Goal: Task Accomplishment & Management: Manage account settings

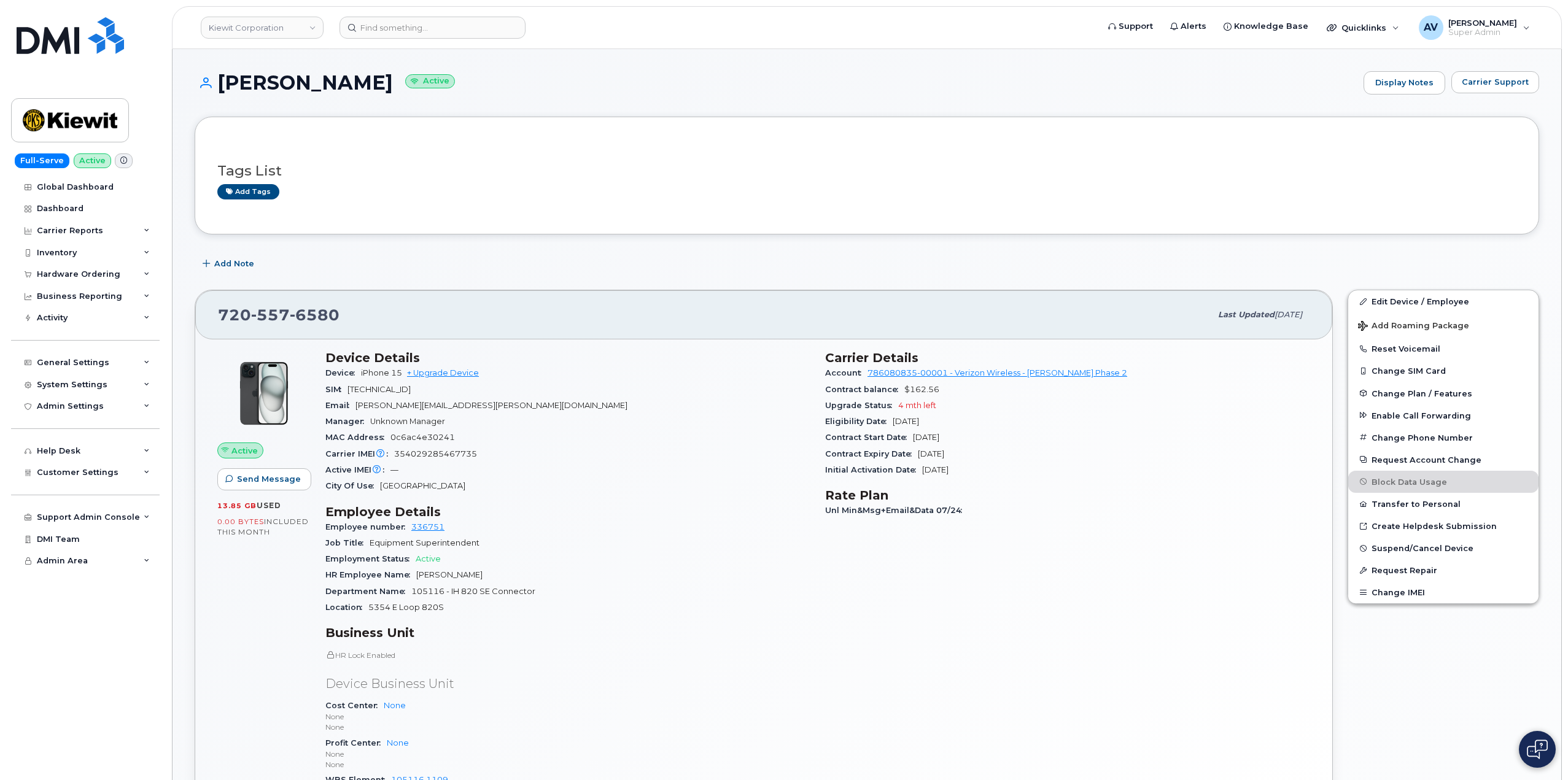
scroll to position [185, 0]
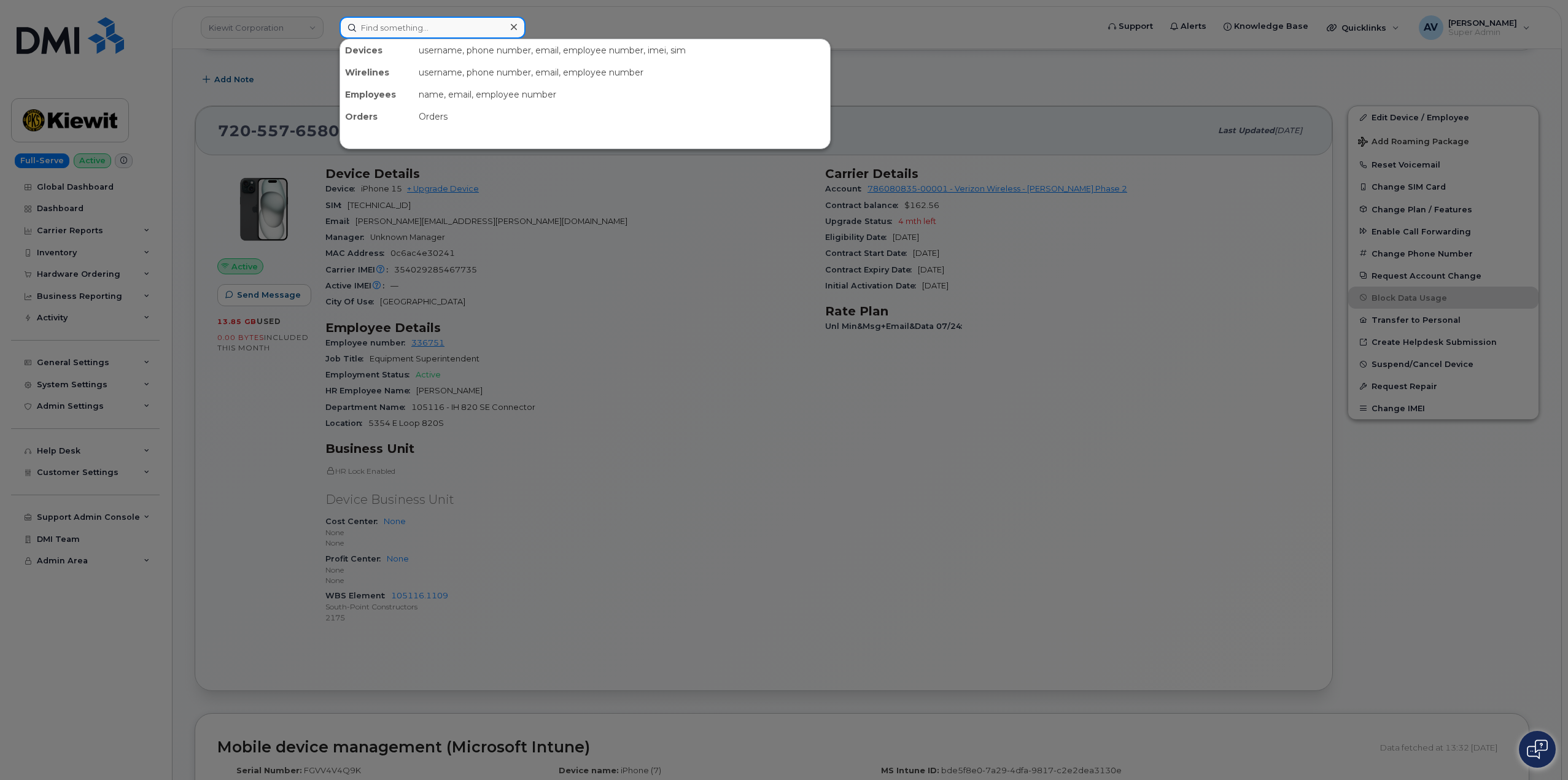
click at [418, 27] on input at bounding box center [432, 28] width 186 height 22
paste input "00503332"
drag, startPoint x: 431, startPoint y: 30, endPoint x: 279, endPoint y: 32, distance: 152.0
click at [330, 33] on div "00503332 No results" at bounding box center [714, 28] width 769 height 22
paste input "Jose Garcia"
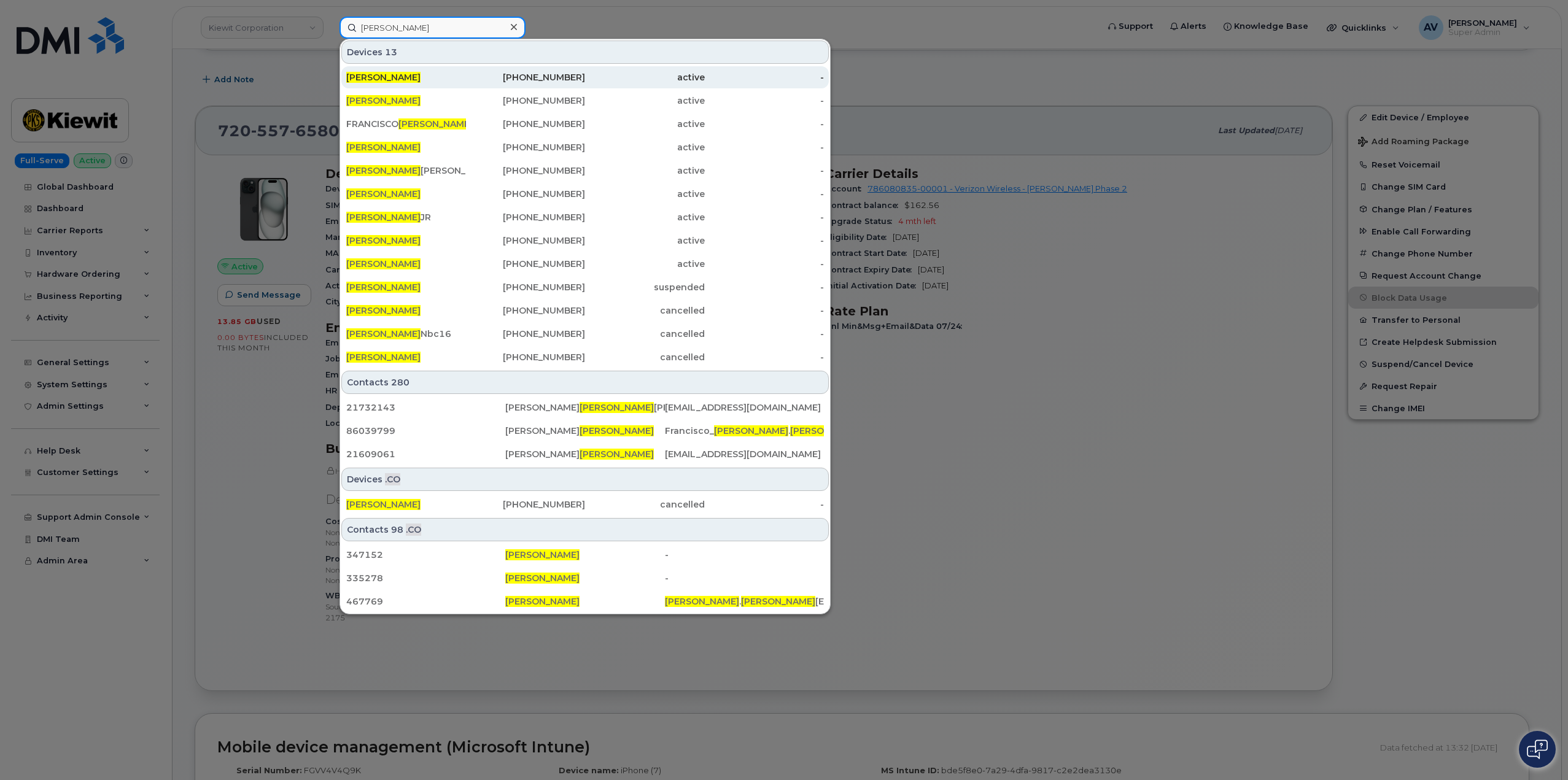
type input "Jose Garcia"
click at [513, 78] on div "346-587-8713" at bounding box center [526, 78] width 119 height 12
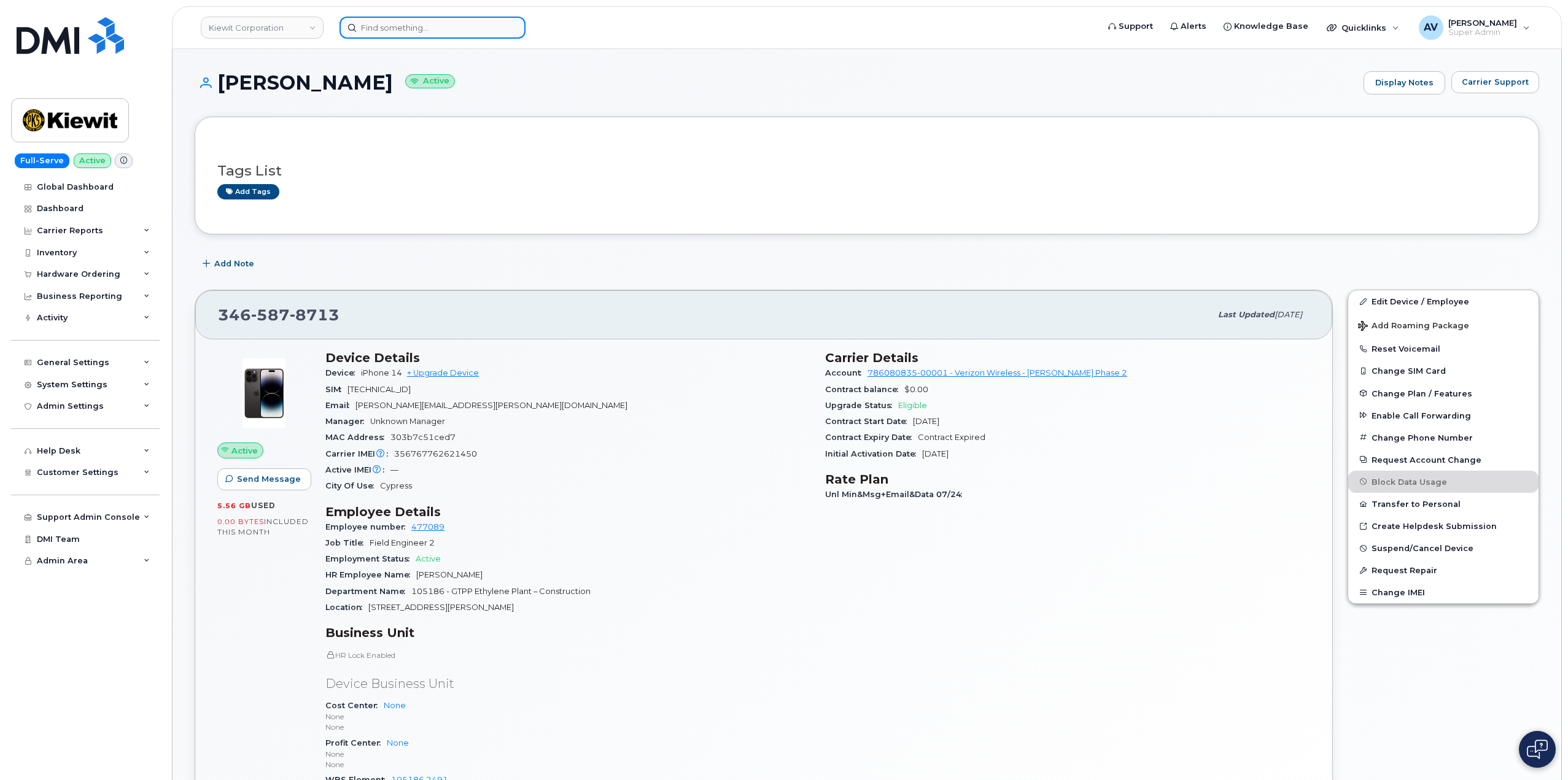
click at [447, 30] on input at bounding box center [432, 28] width 186 height 22
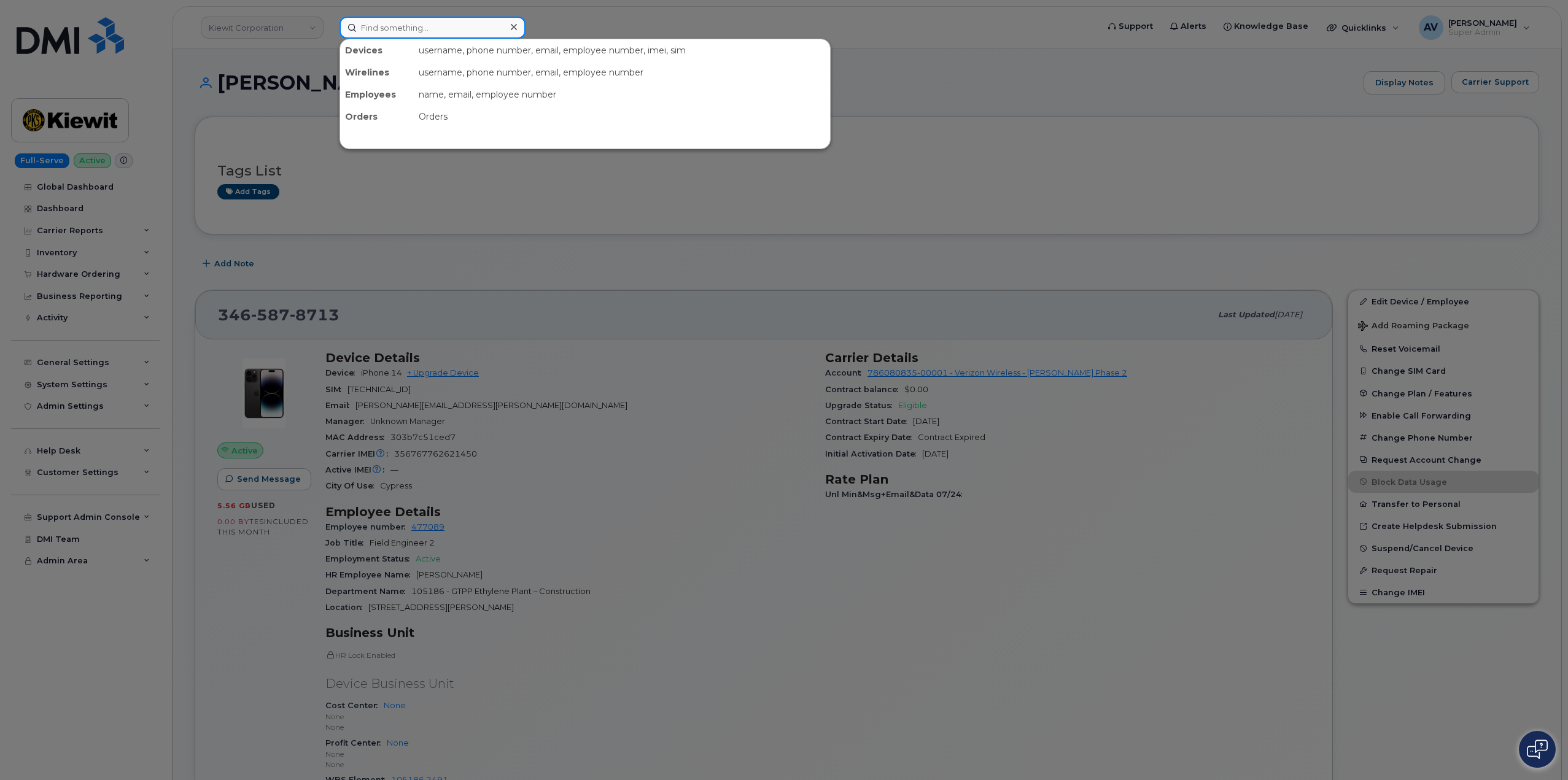
paste input "Jose Garcia"
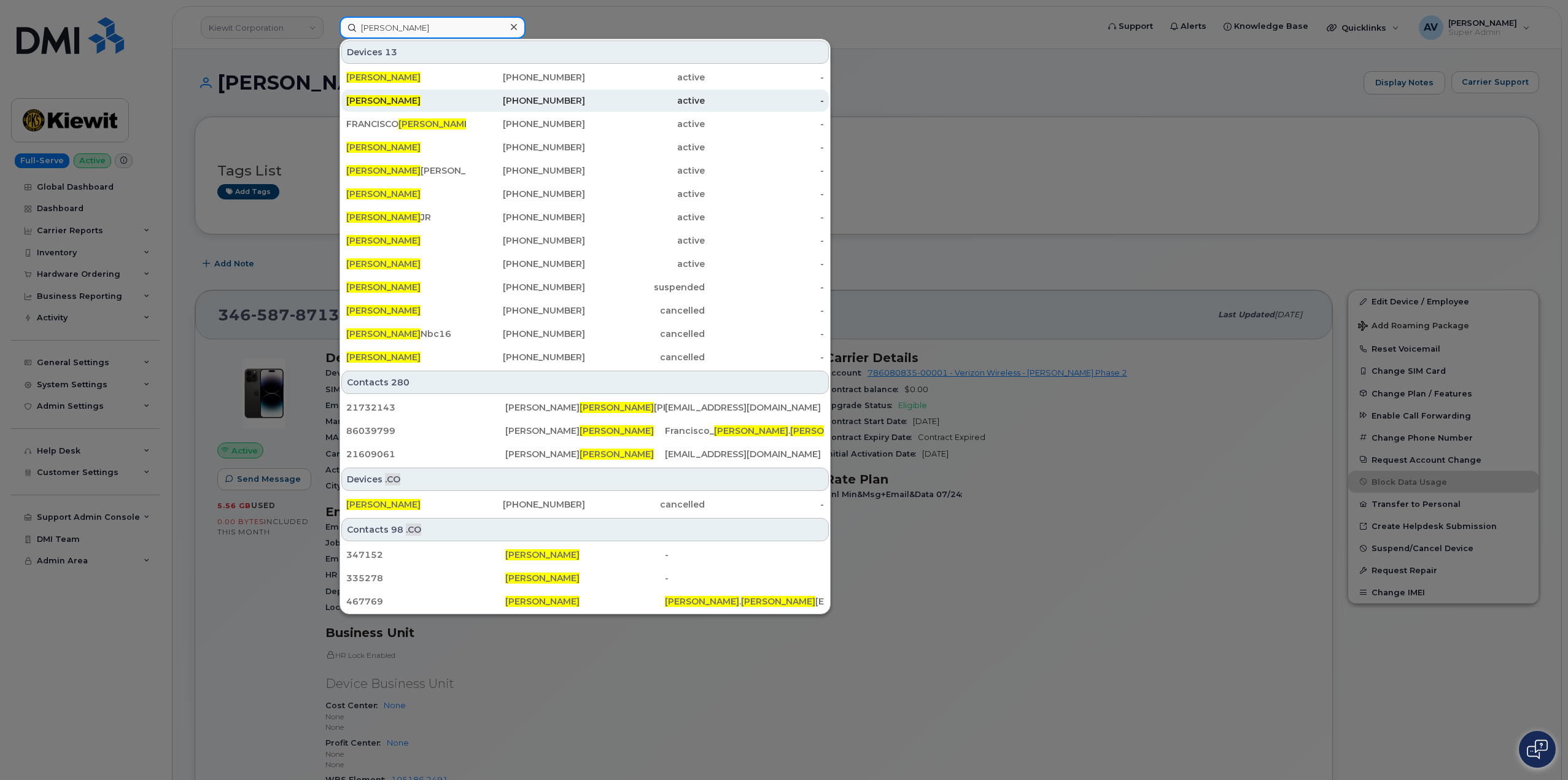
type input "Jose Garcia"
click at [485, 103] on div "470-539-2991" at bounding box center [526, 101] width 119 height 12
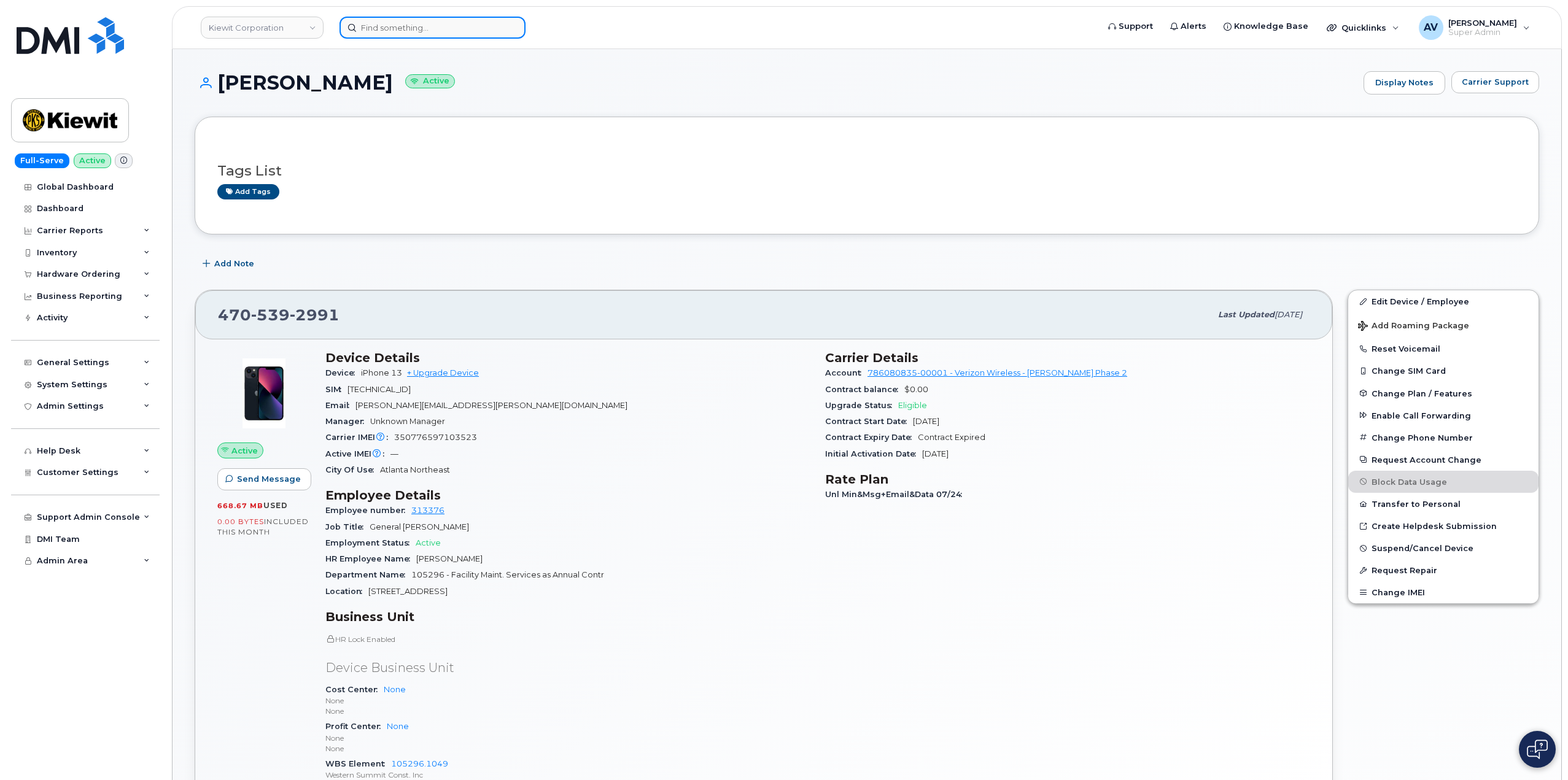
click at [415, 25] on input at bounding box center [432, 28] width 186 height 22
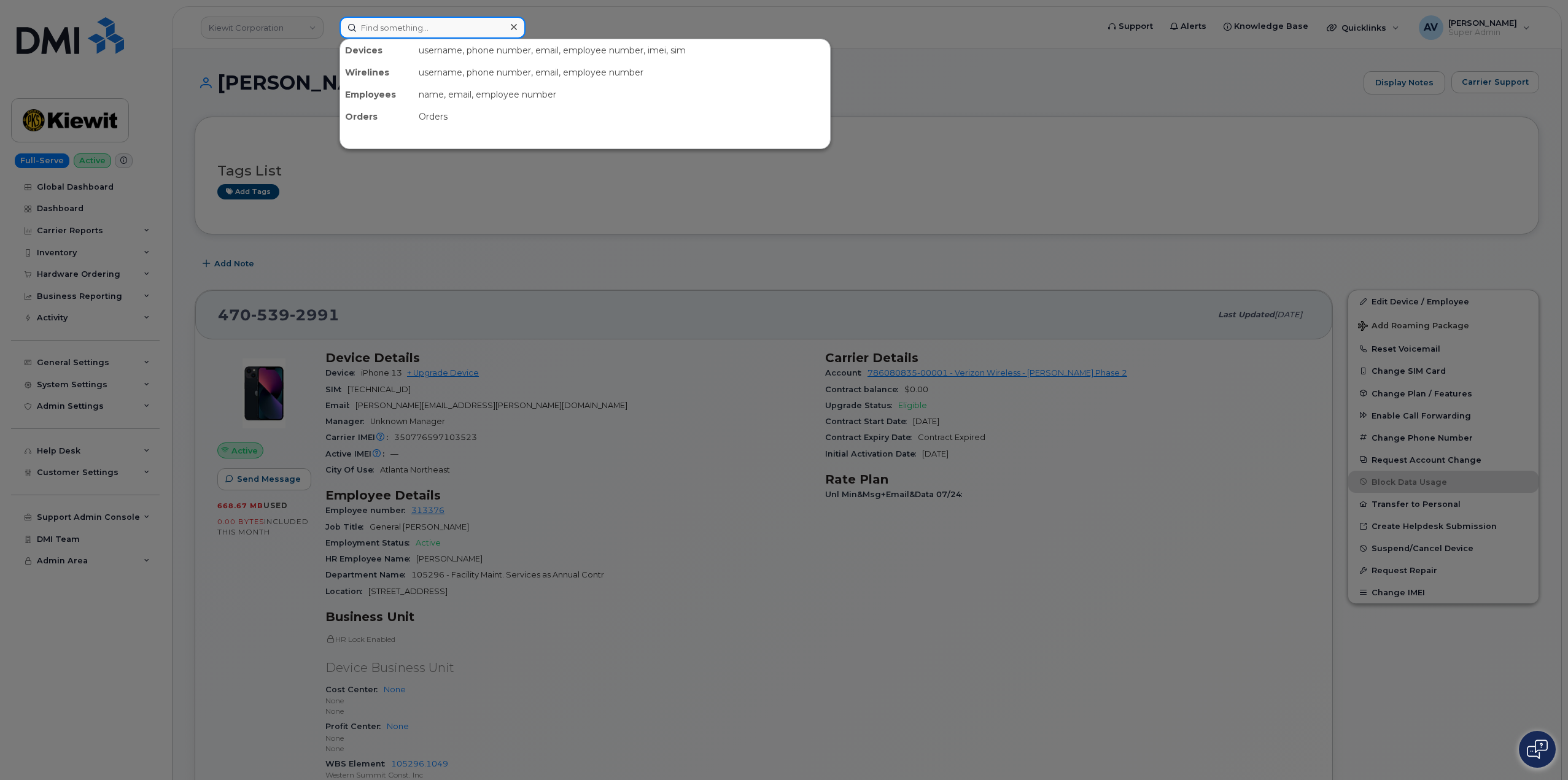
paste input "MOHAMED HIGAZY"
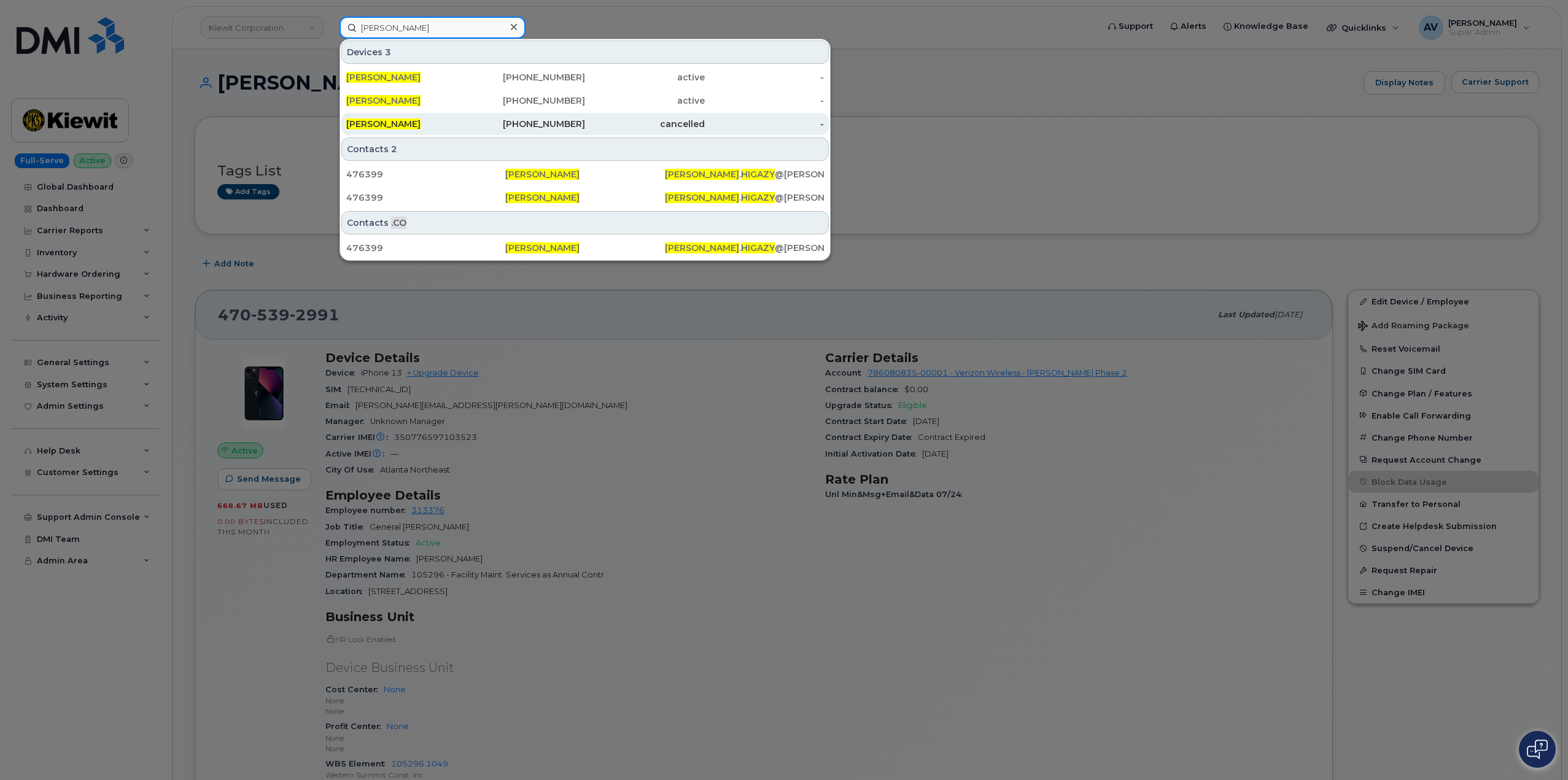
type input "MOHAMED HIGAZY"
click at [464, 119] on div "MOHAMED HIGAZY" at bounding box center [406, 124] width 119 height 12
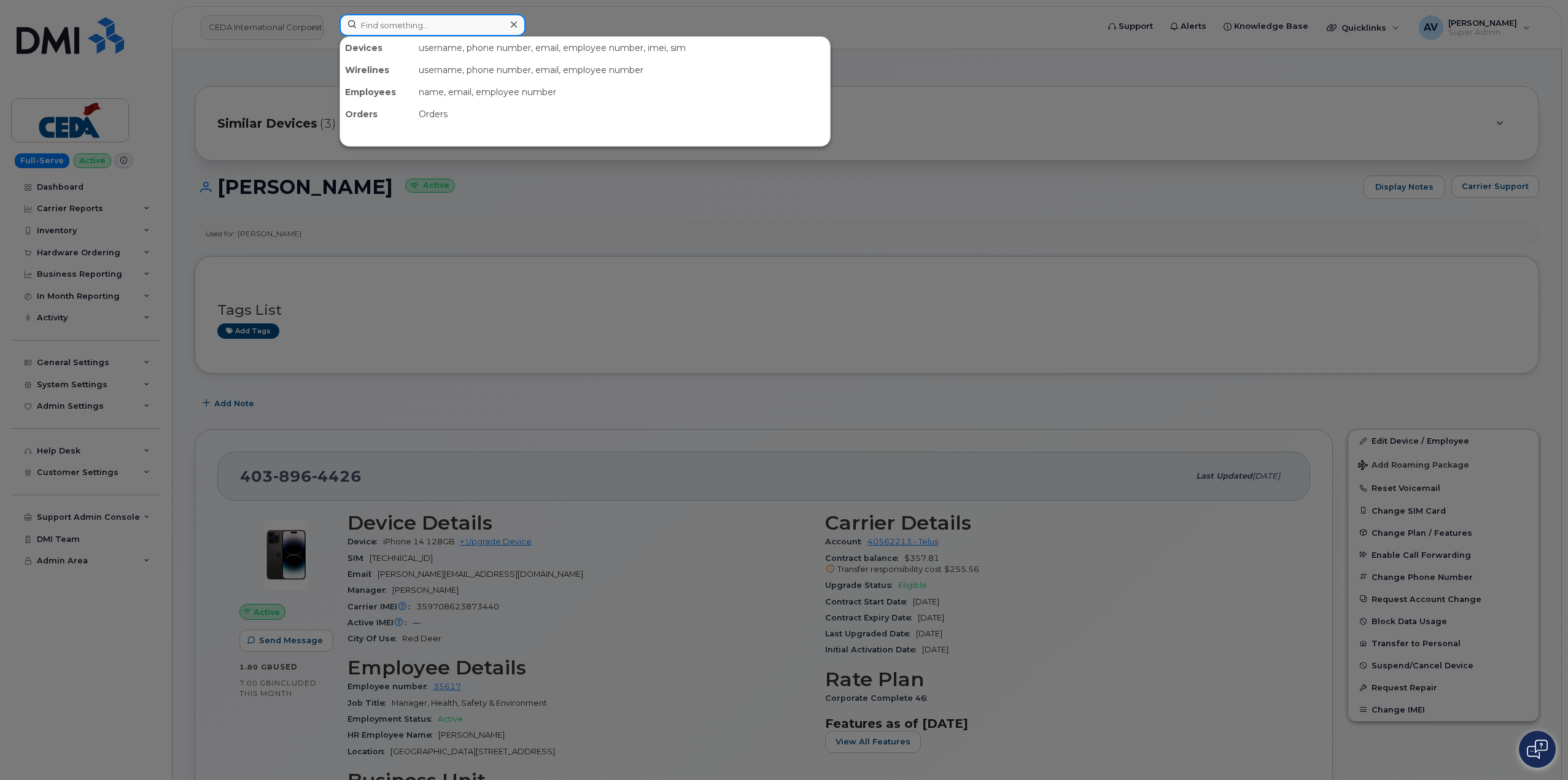
click at [440, 27] on input at bounding box center [432, 25] width 186 height 22
paste input "4104742659"
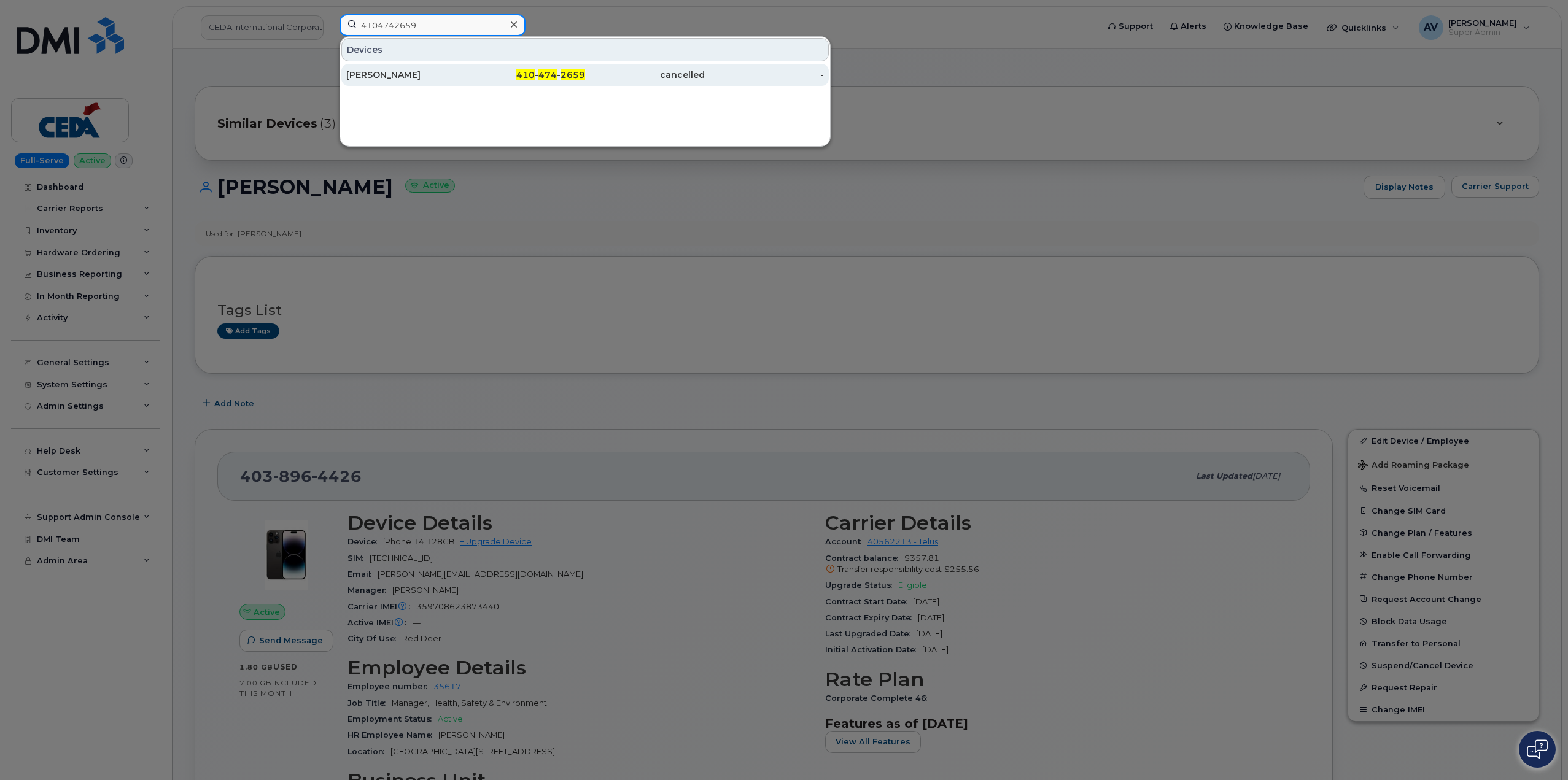
type input "4104742659"
click at [458, 78] on div "MOHAMED HIGAZY" at bounding box center [406, 75] width 119 height 12
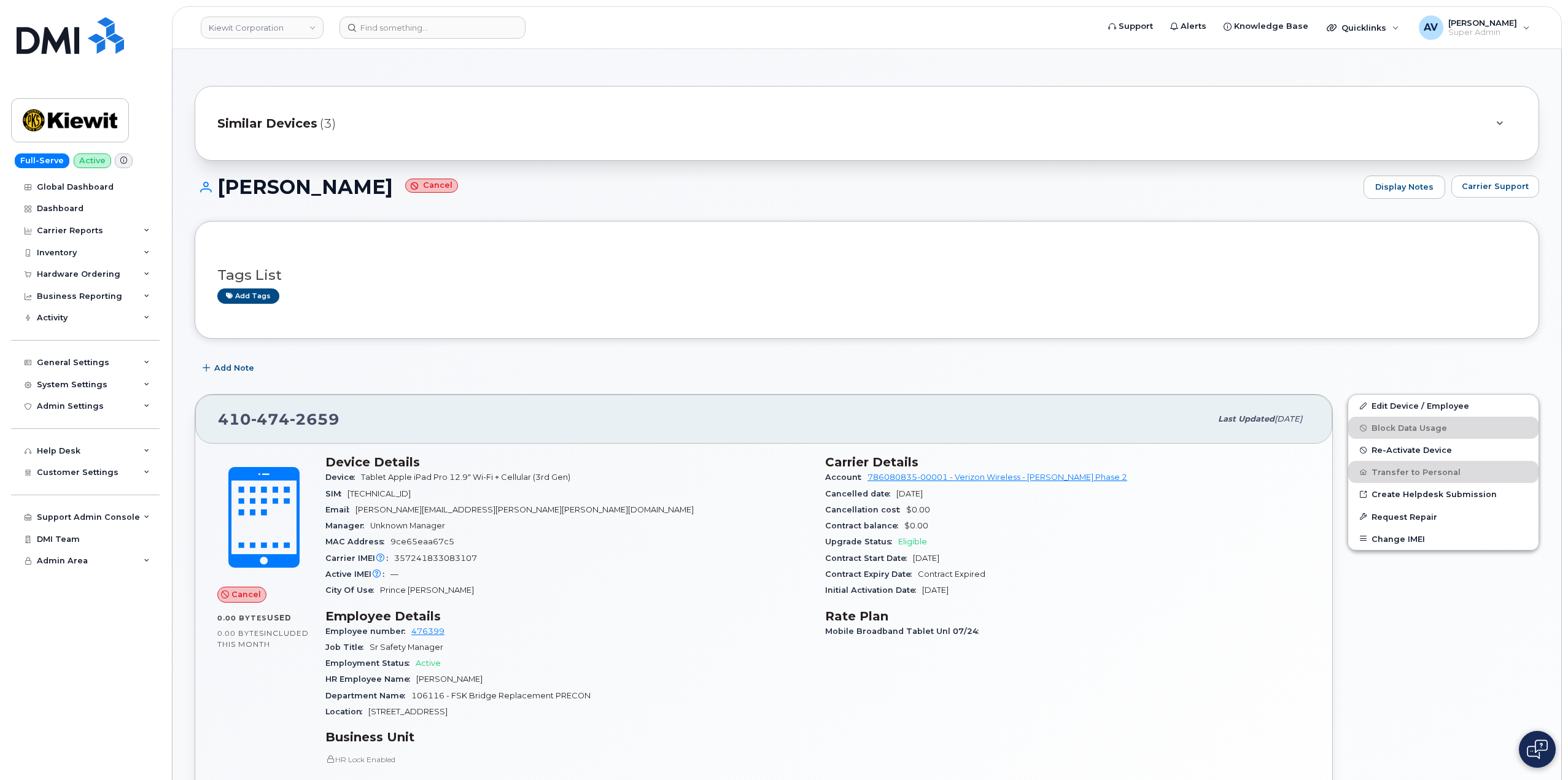
drag, startPoint x: 225, startPoint y: 182, endPoint x: 413, endPoint y: 199, distance: 188.8
click at [413, 199] on div "MOHAMED HIGAZY Cancel Display Notes Carrier Support" at bounding box center [866, 198] width 1344 height 45
copy h1 "[PERSON_NAME]"
drag, startPoint x: 220, startPoint y: 184, endPoint x: 720, endPoint y: 401, distance: 545.1
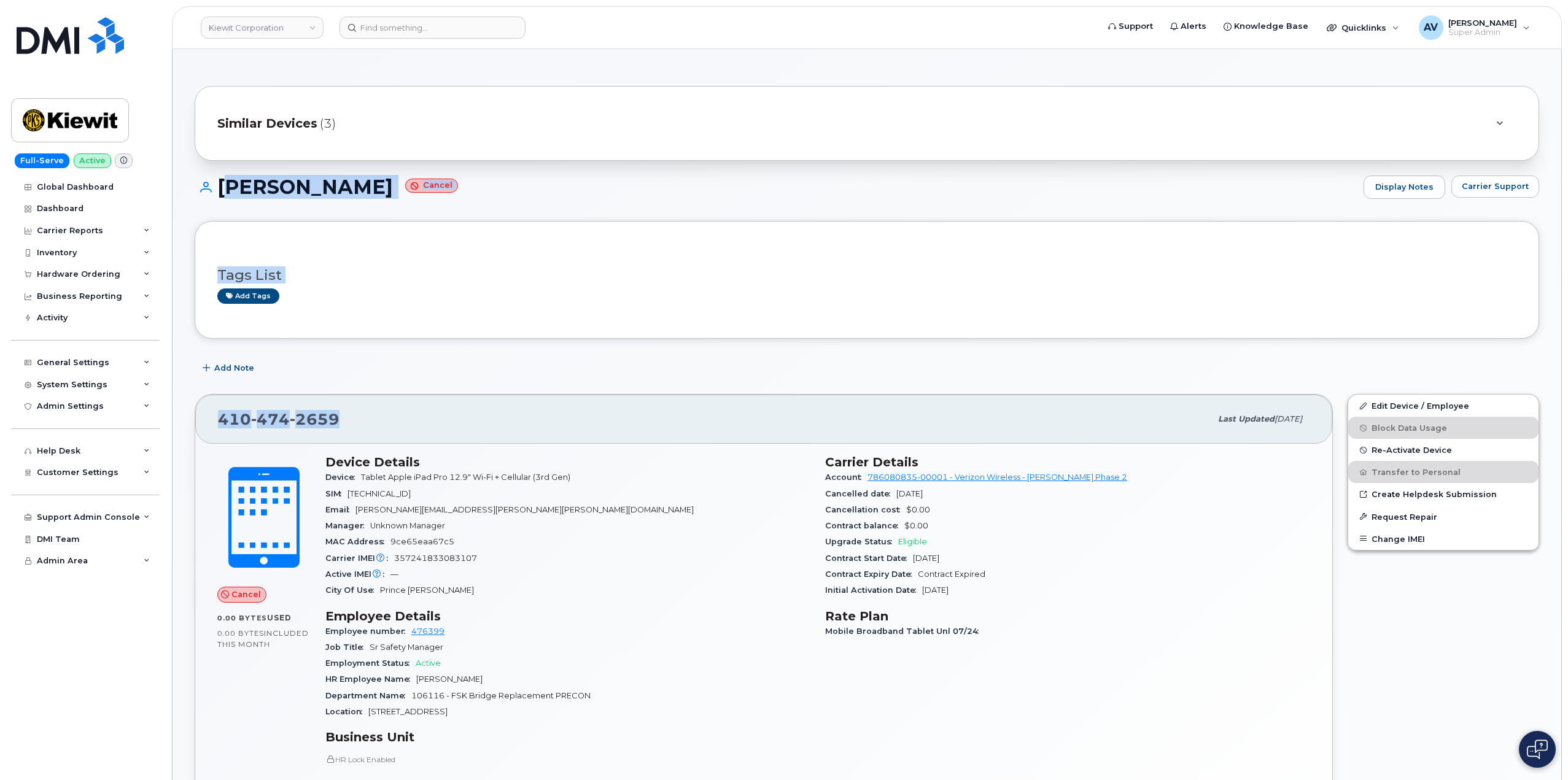
copy div "[PERSON_NAME] Cancel Display Notes Carrier Support Tags List Add tags Add Note …"
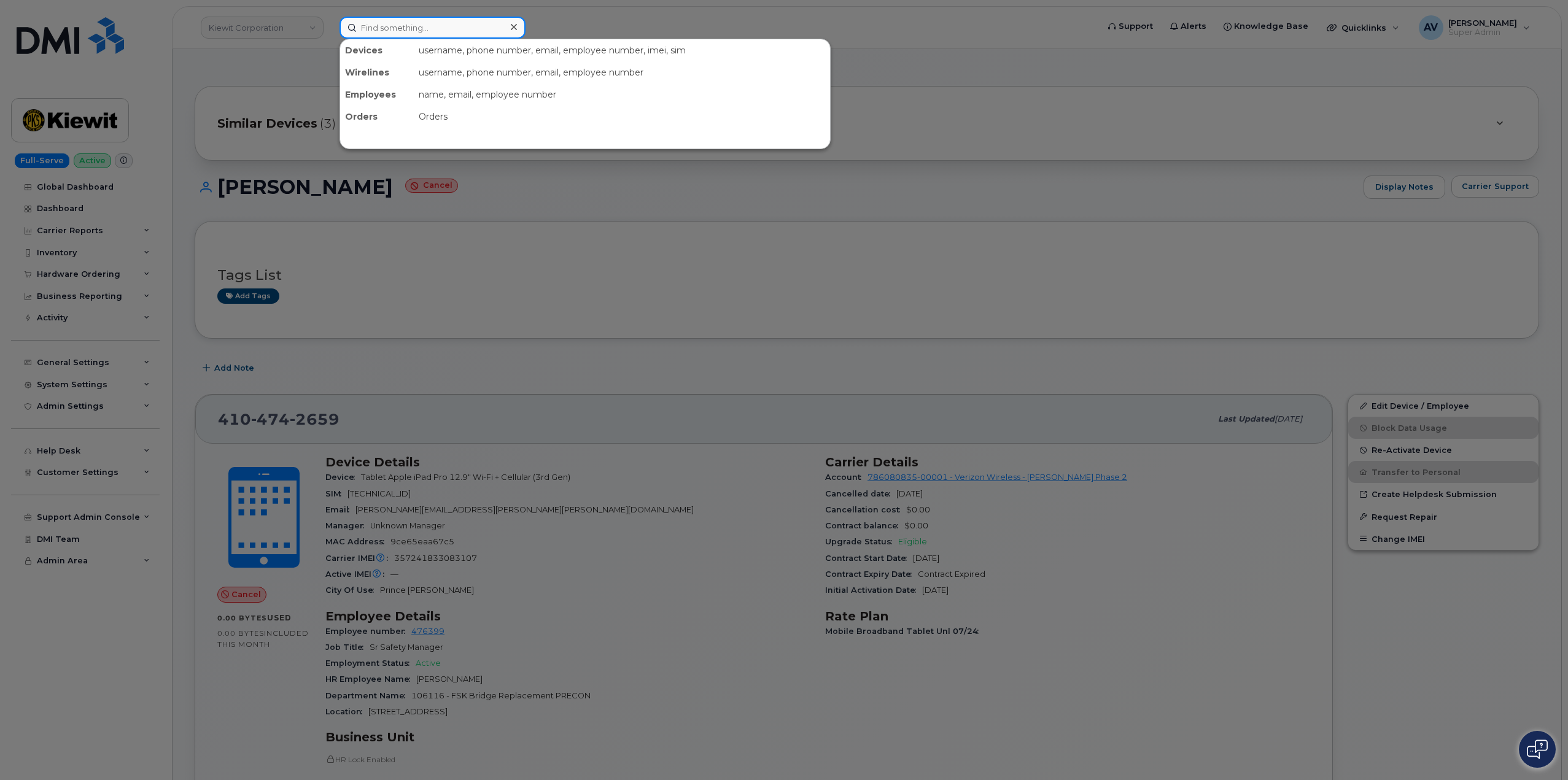
click at [453, 29] on input at bounding box center [432, 28] width 186 height 22
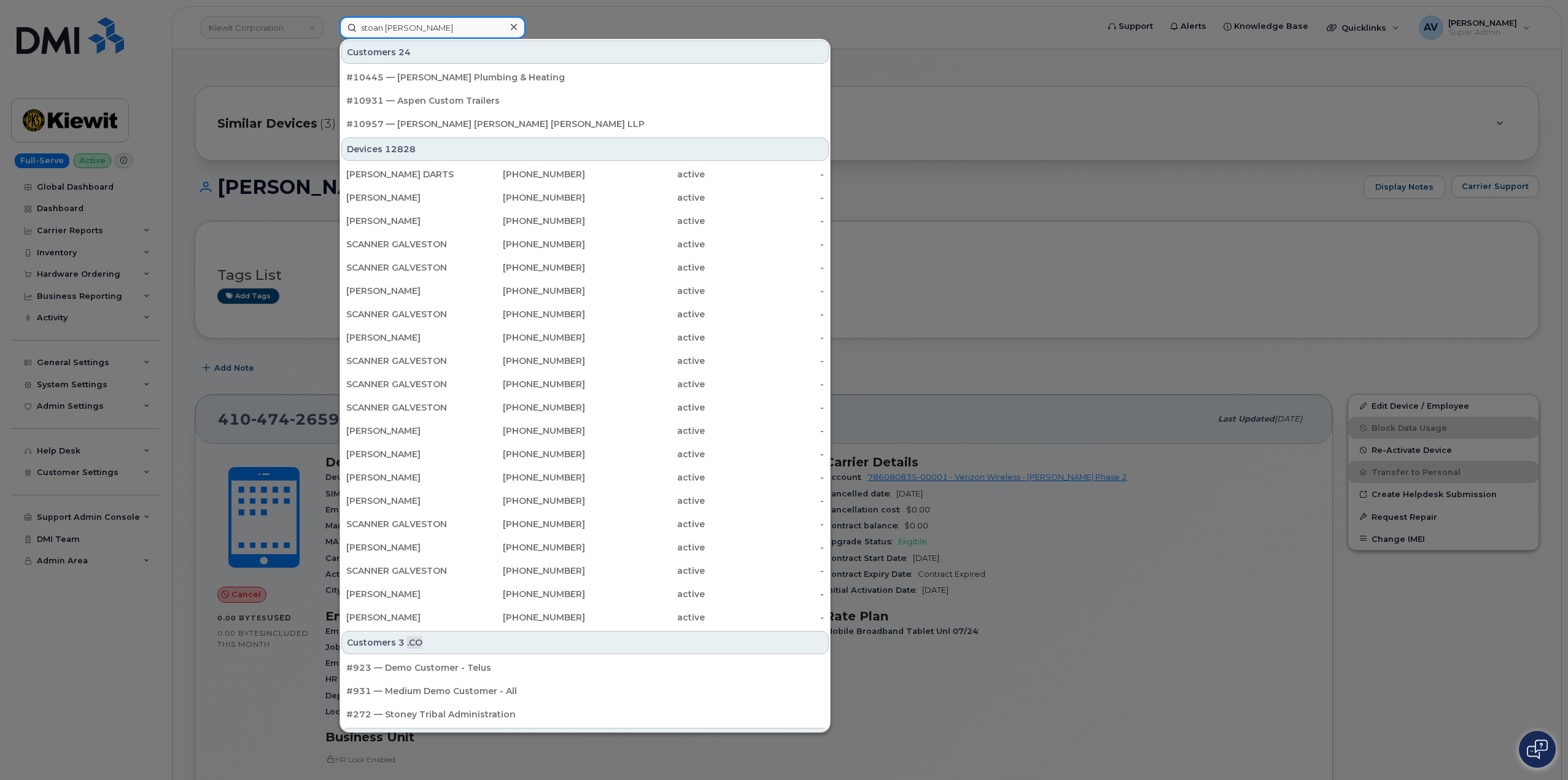
type input "stoan [PERSON_NAME]"
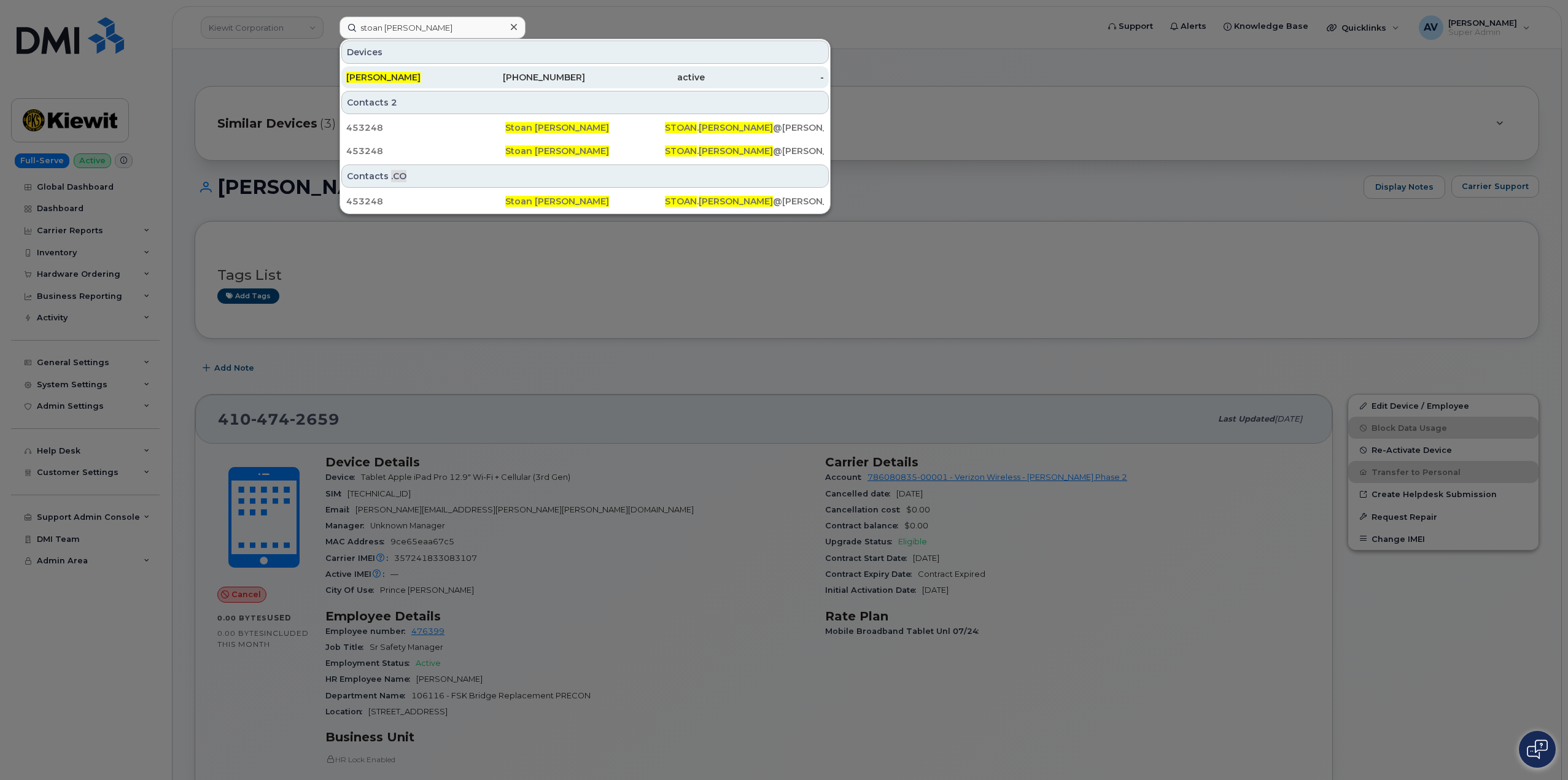
click at [466, 70] on div "[PERSON_NAME]" at bounding box center [526, 77] width 119 height 22
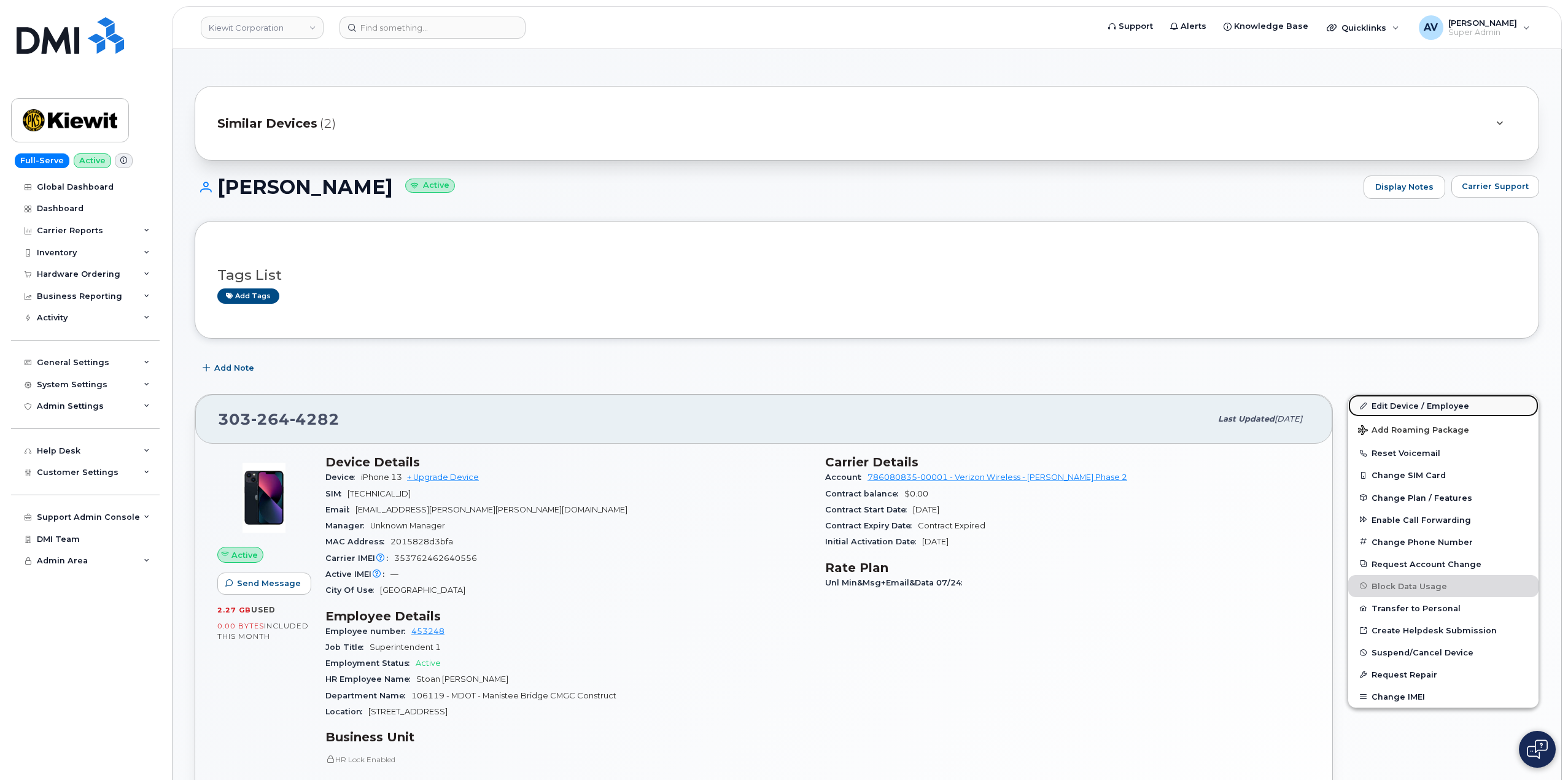
click at [1395, 405] on link "Edit Device / Employee" at bounding box center [1442, 406] width 190 height 22
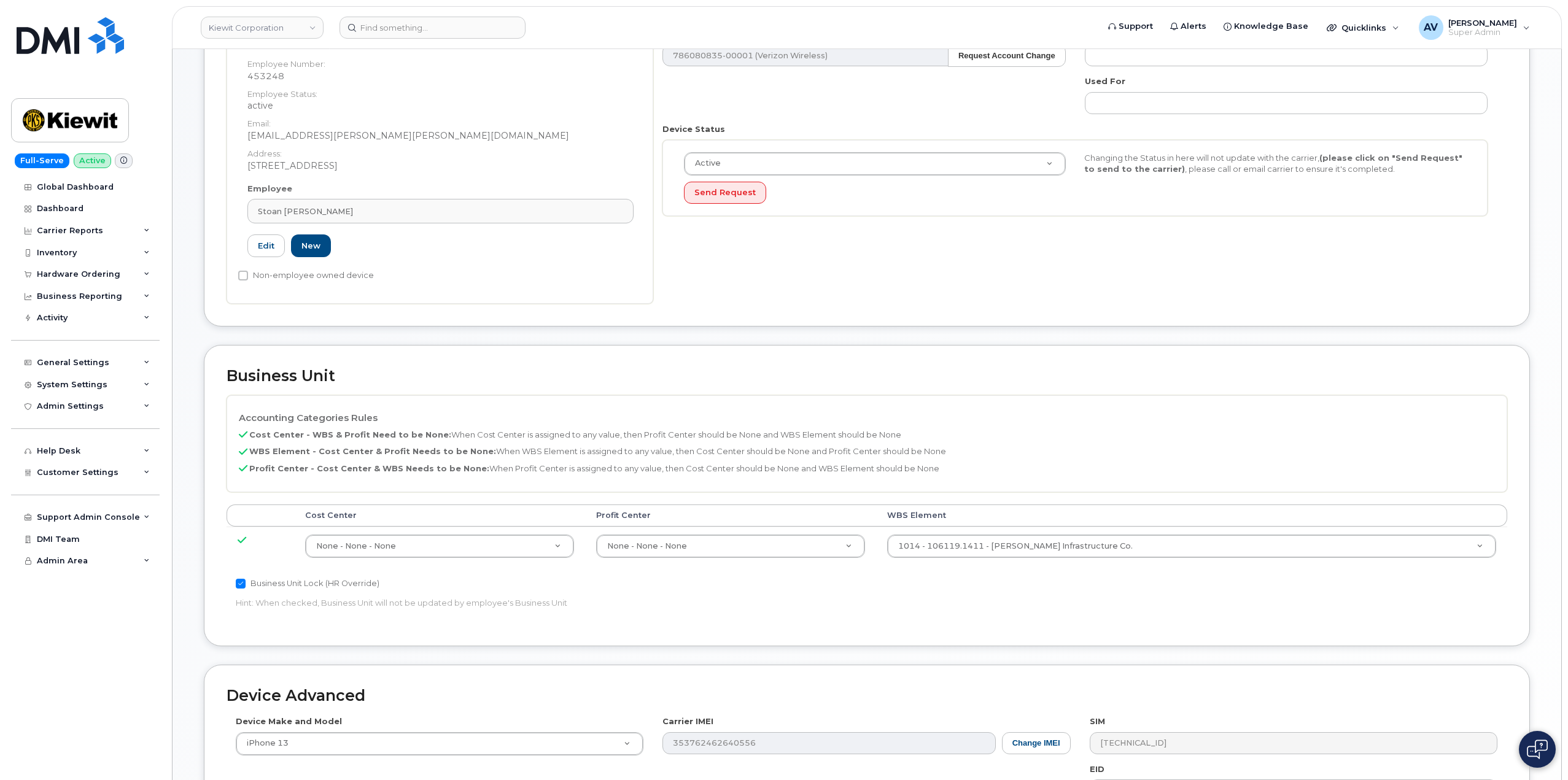
scroll to position [307, 0]
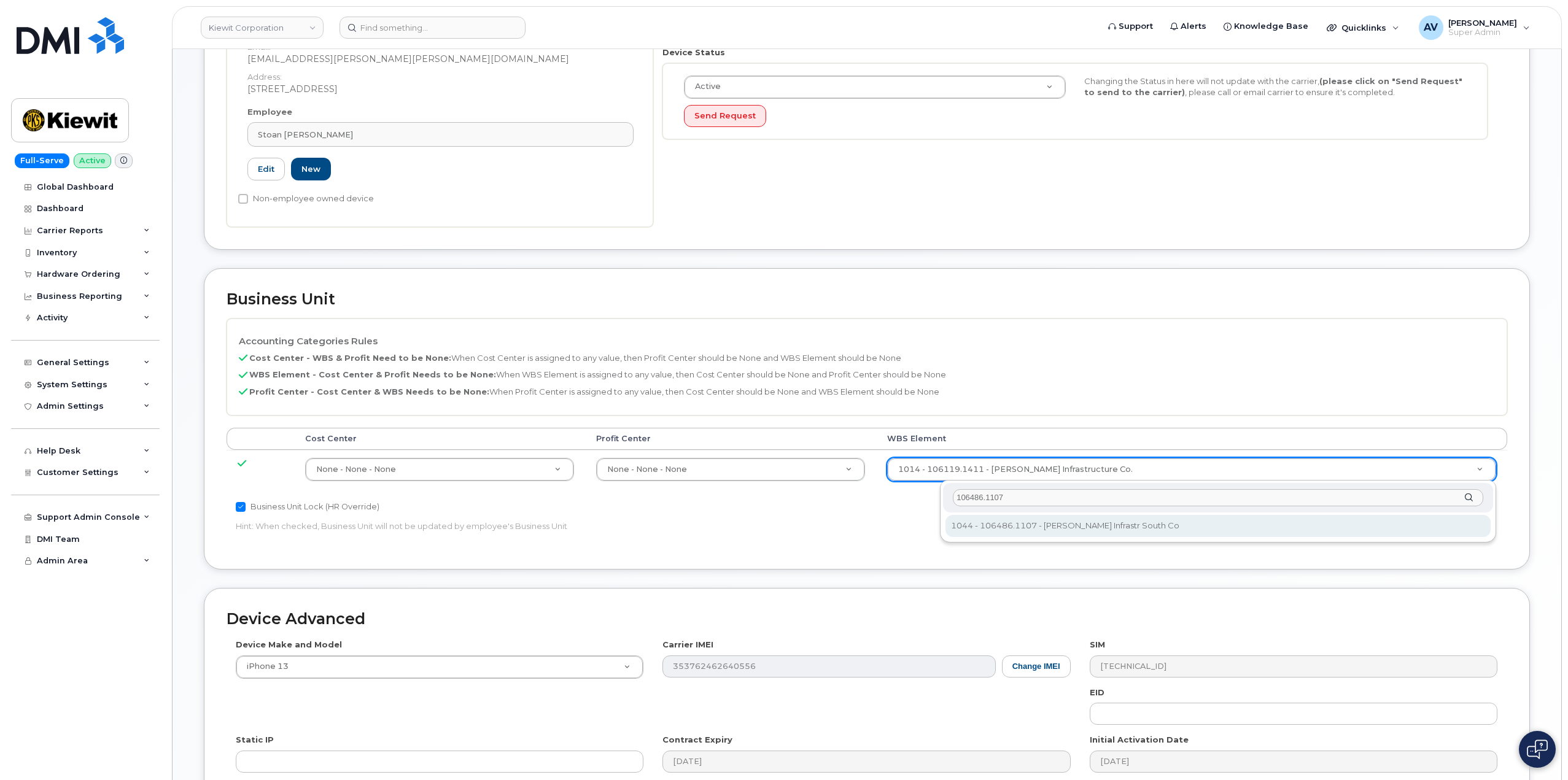
type input "106486.1107"
type input "35742708"
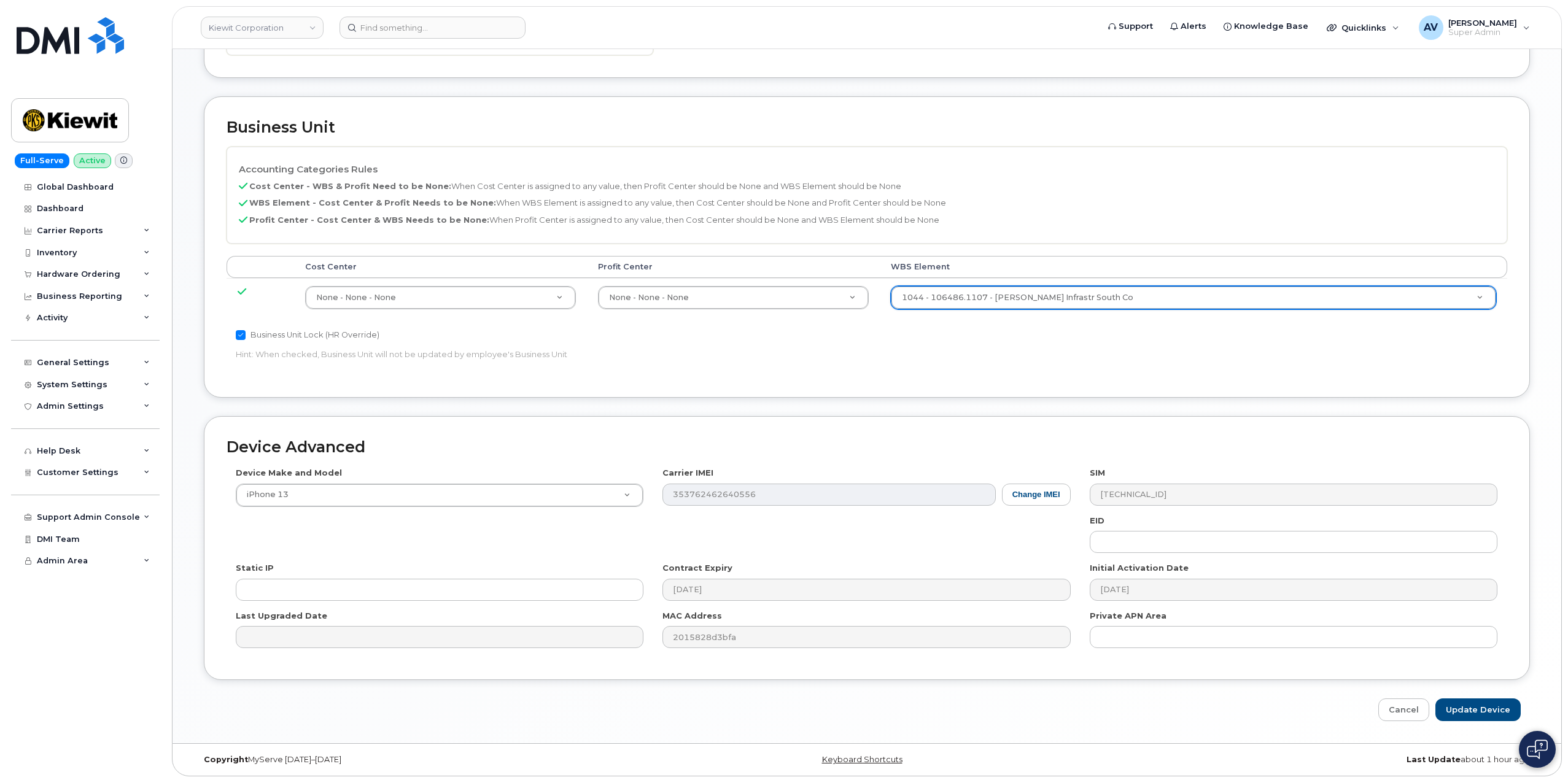
scroll to position [481, 0]
drag, startPoint x: 1477, startPoint y: 700, endPoint x: 1466, endPoint y: 698, distance: 11.2
click at [1477, 701] on input "Update Device" at bounding box center [1478, 707] width 86 height 22
type input "Saving..."
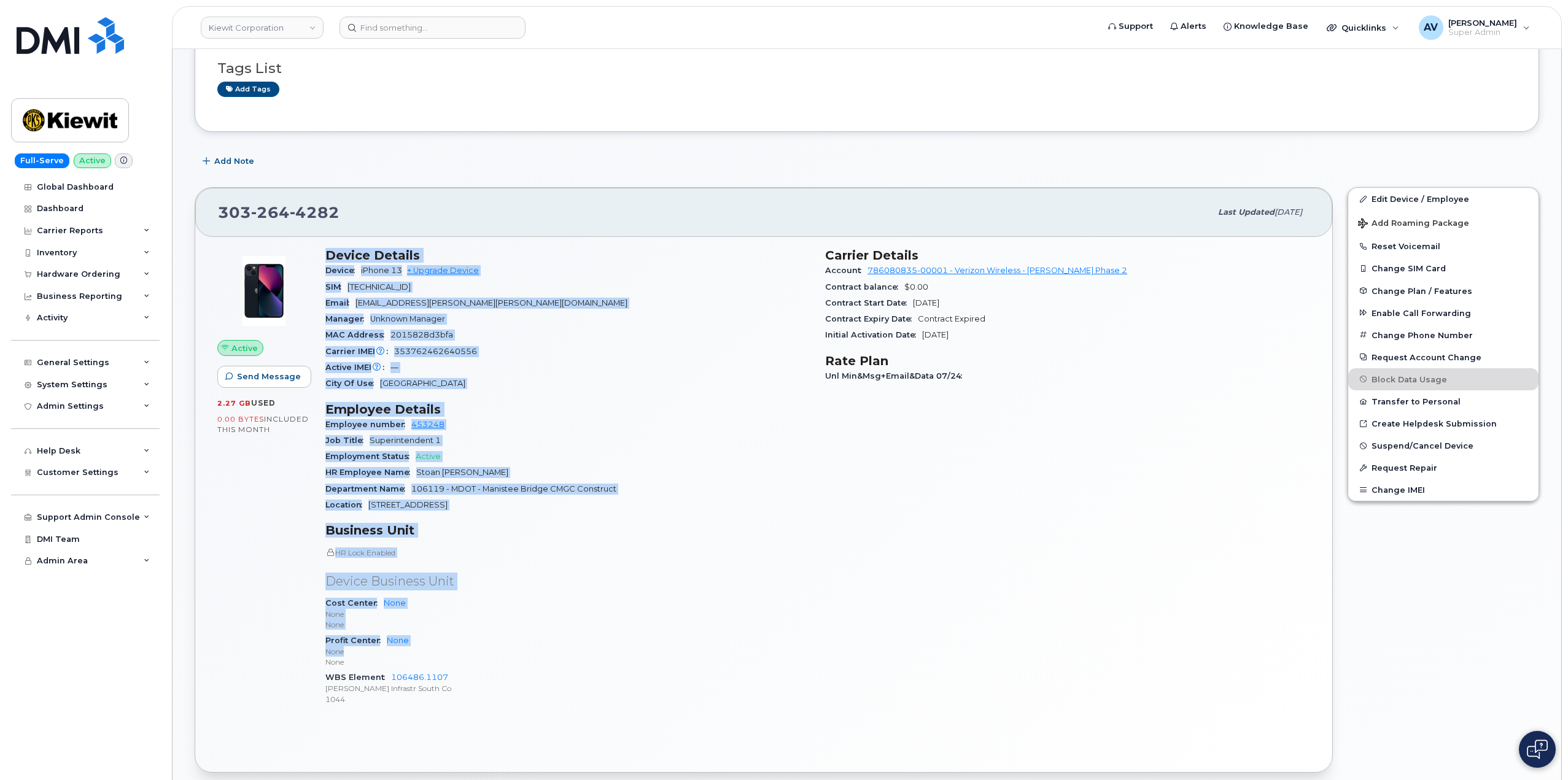
scroll to position [245, 0]
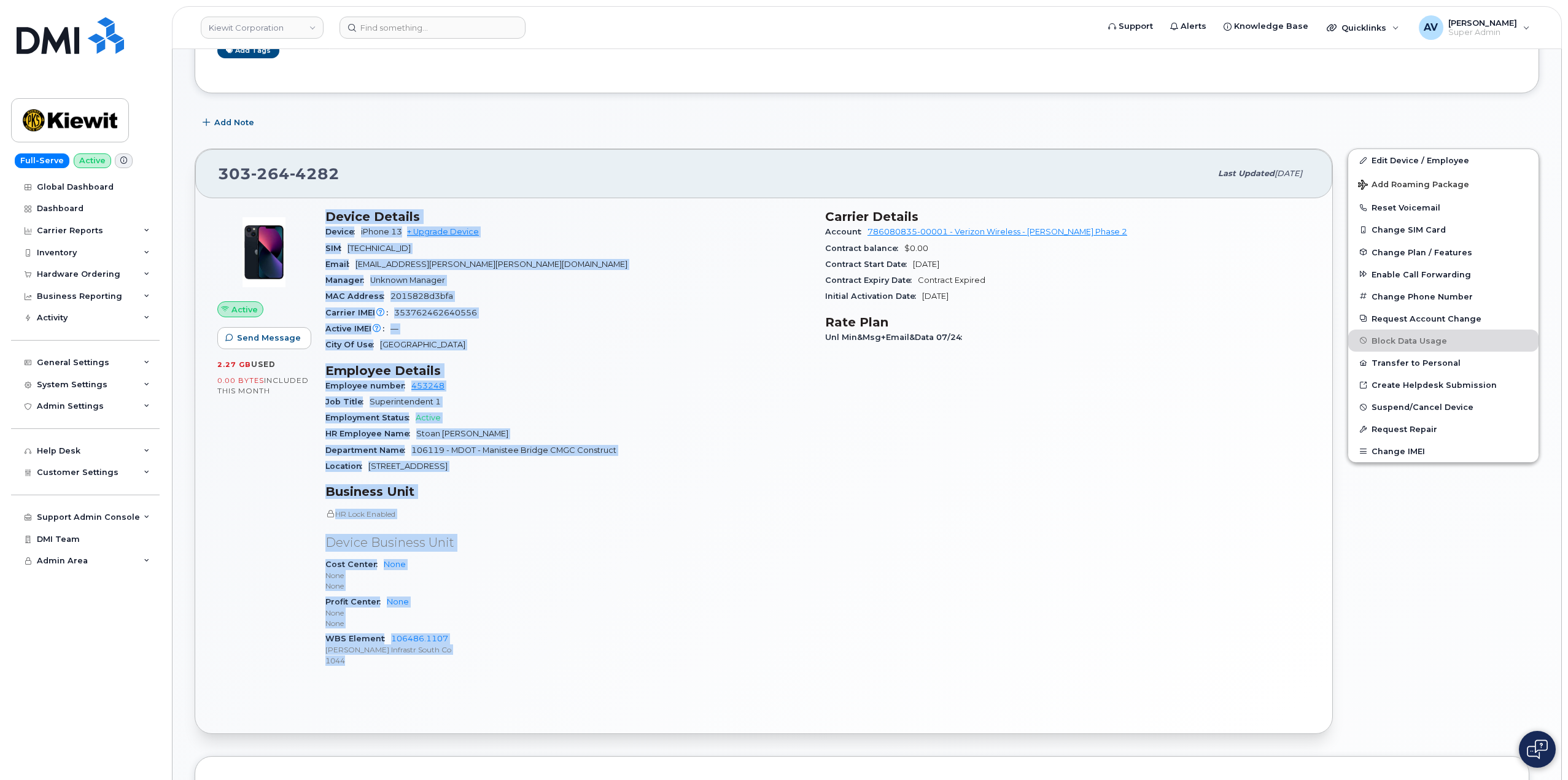
drag, startPoint x: 323, startPoint y: 464, endPoint x: 549, endPoint y: 658, distance: 297.8
click at [549, 658] on div "Device Details Device iPhone 13 + Upgrade Device SIM 89148000006027654050 Email…" at bounding box center [568, 444] width 500 height 483
copy div "Device Details Device iPhone 13 + Upgrade Device SIM 89148000006027654050 Email…"
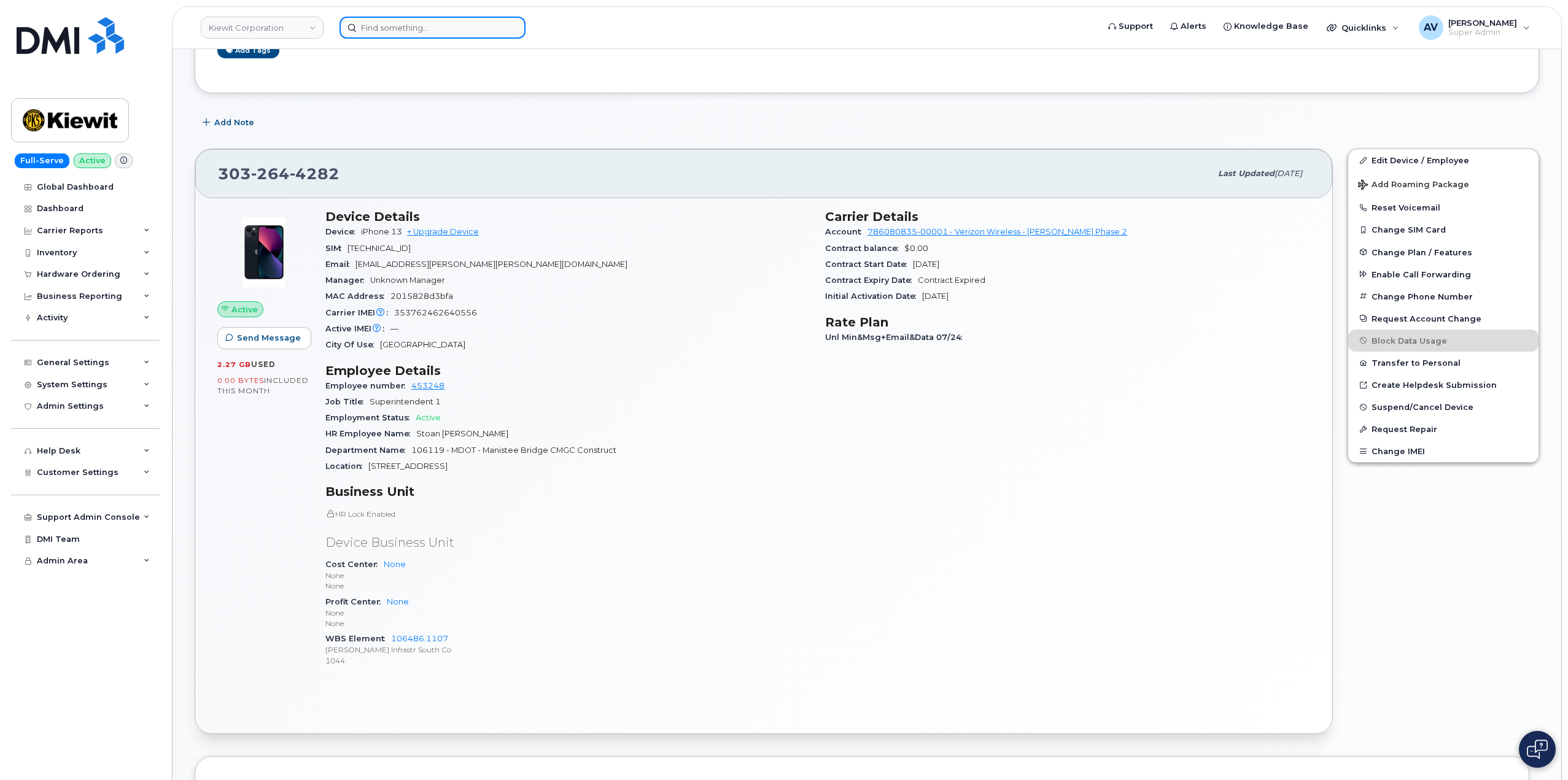
click at [439, 29] on input at bounding box center [432, 28] width 186 height 22
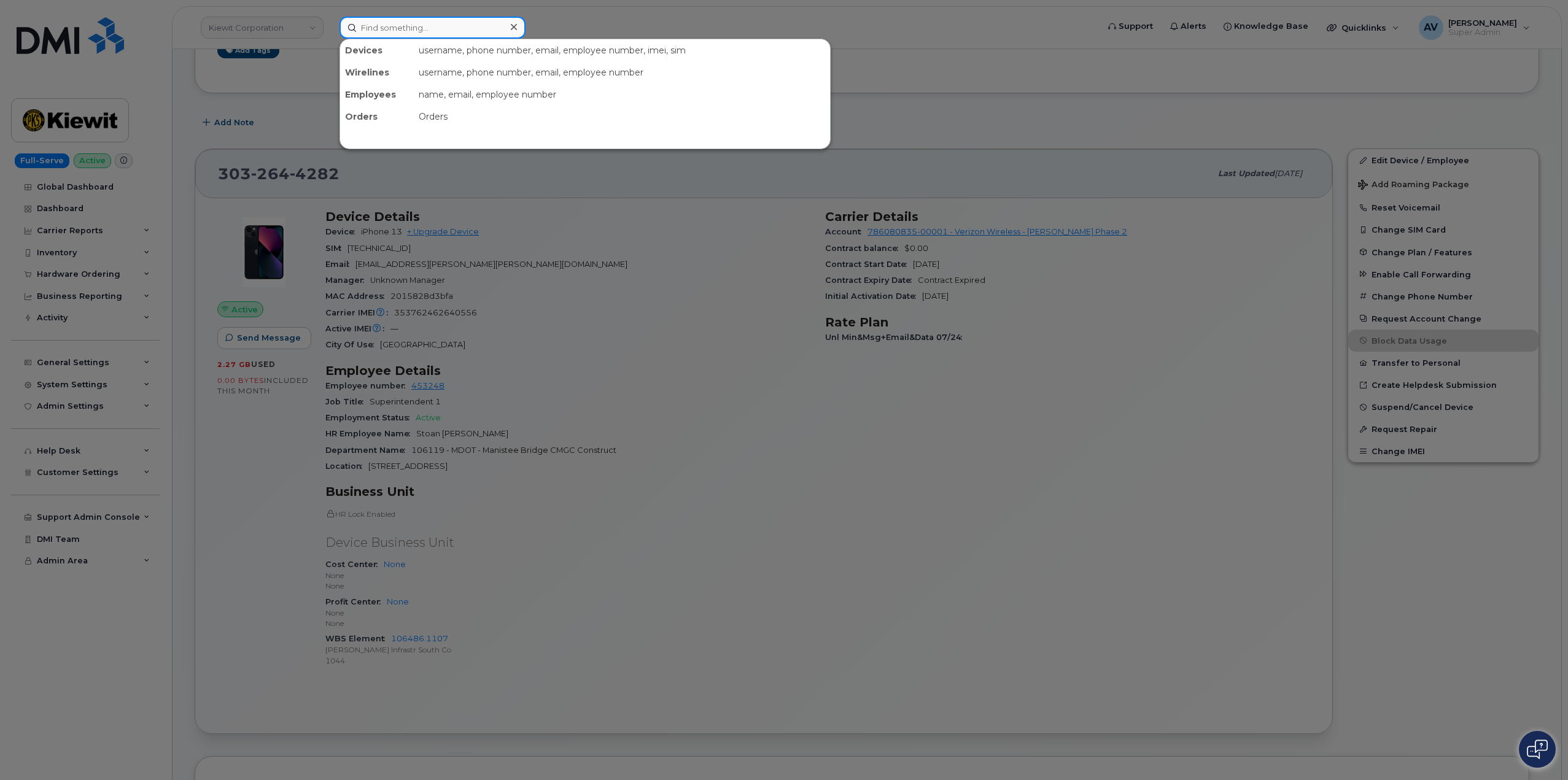
paste input "Timothy Vitello"
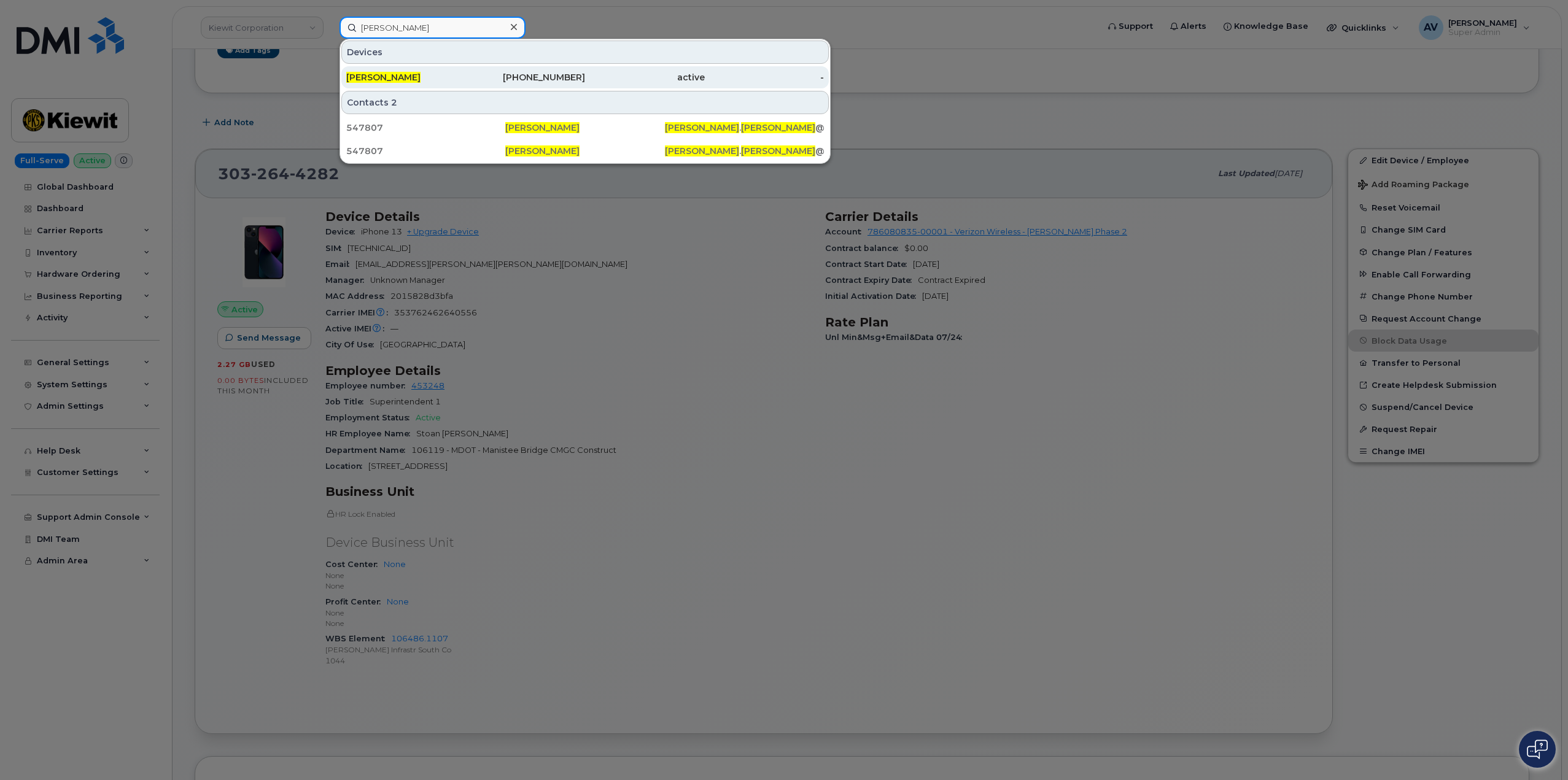
type input "Timothy Vitello"
click at [459, 77] on div "TIMOTHY VITELLO" at bounding box center [406, 78] width 119 height 12
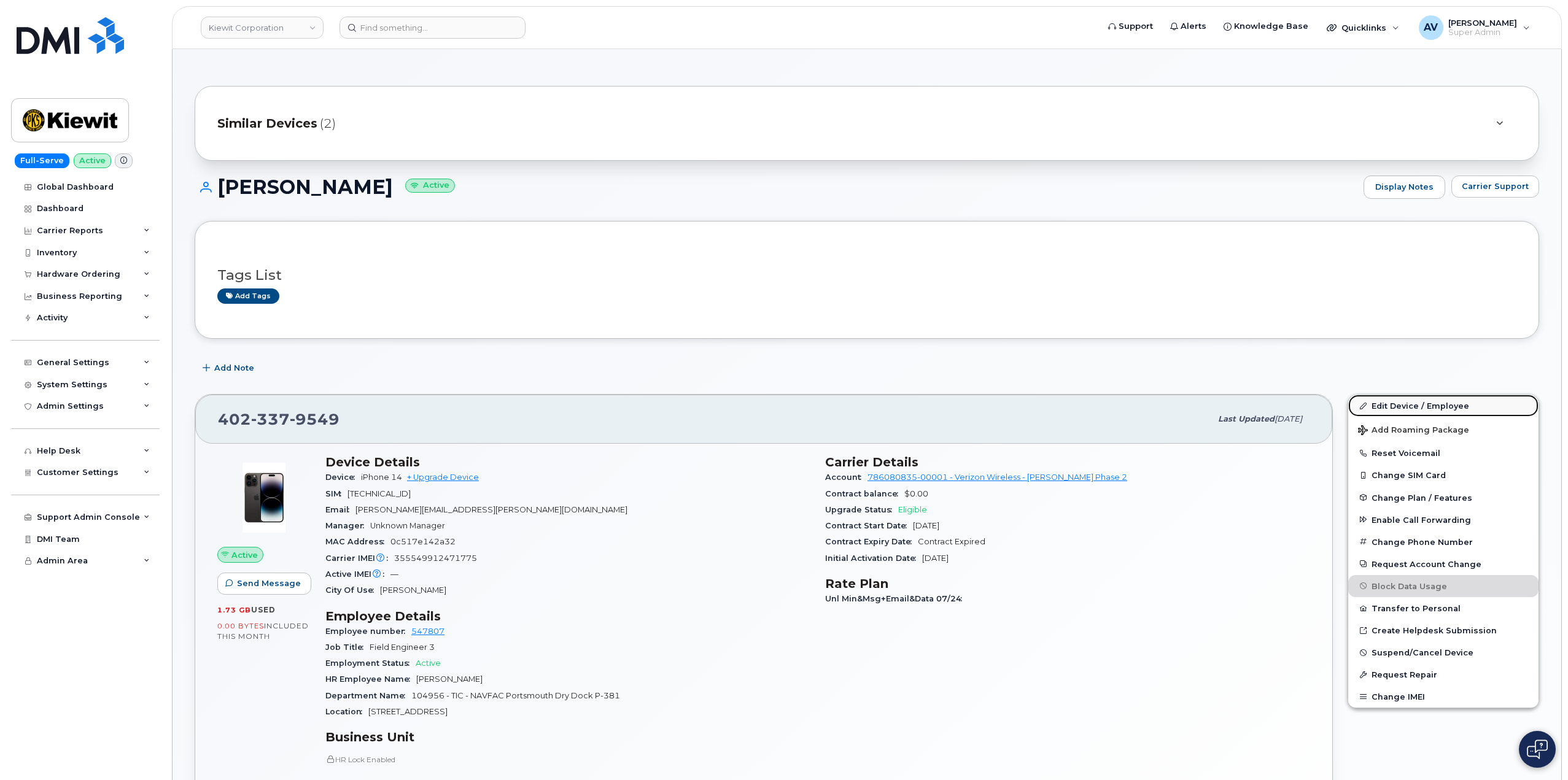
click at [1397, 410] on link "Edit Device / Employee" at bounding box center [1442, 406] width 190 height 22
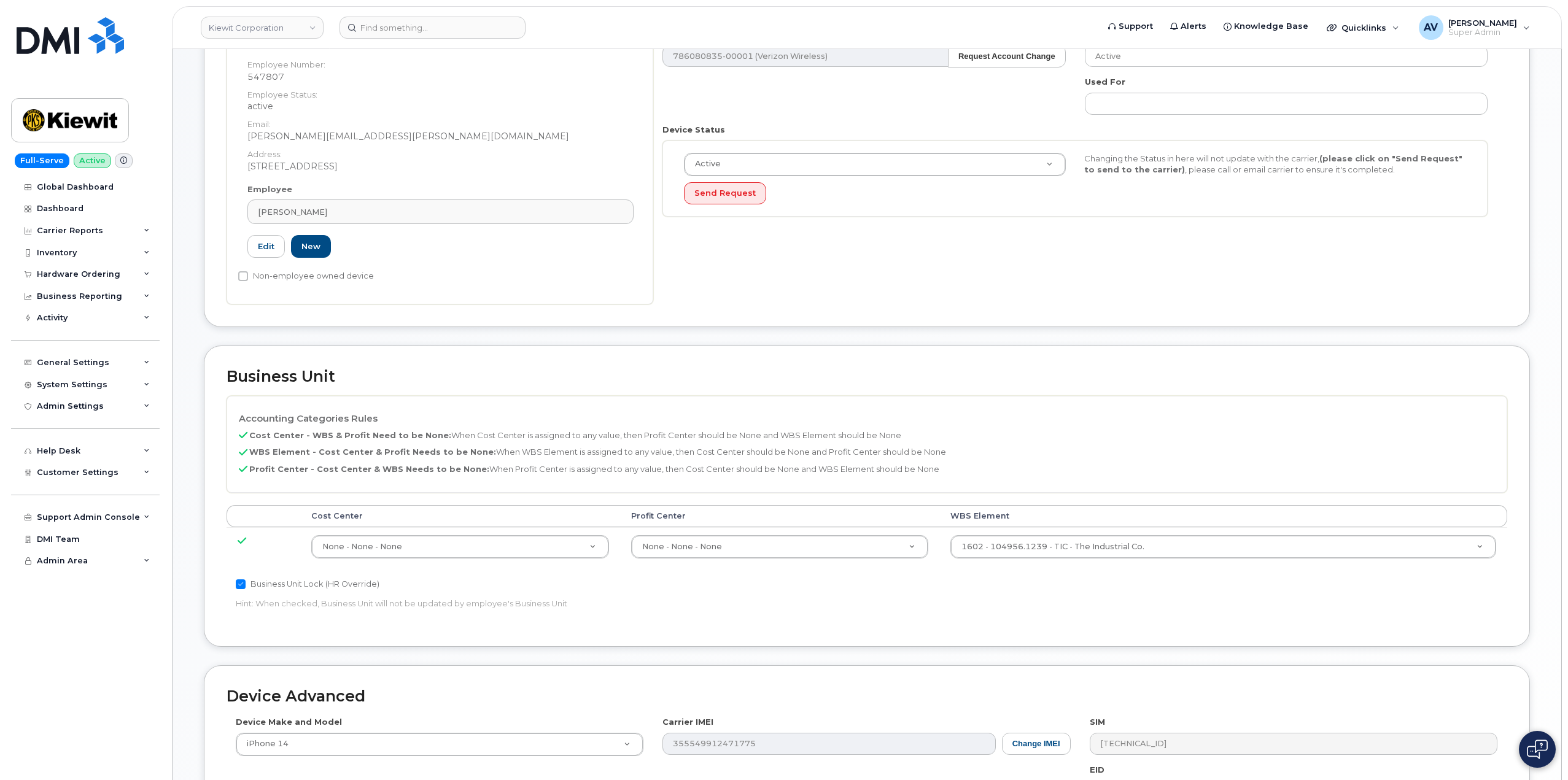
scroll to position [245, 0]
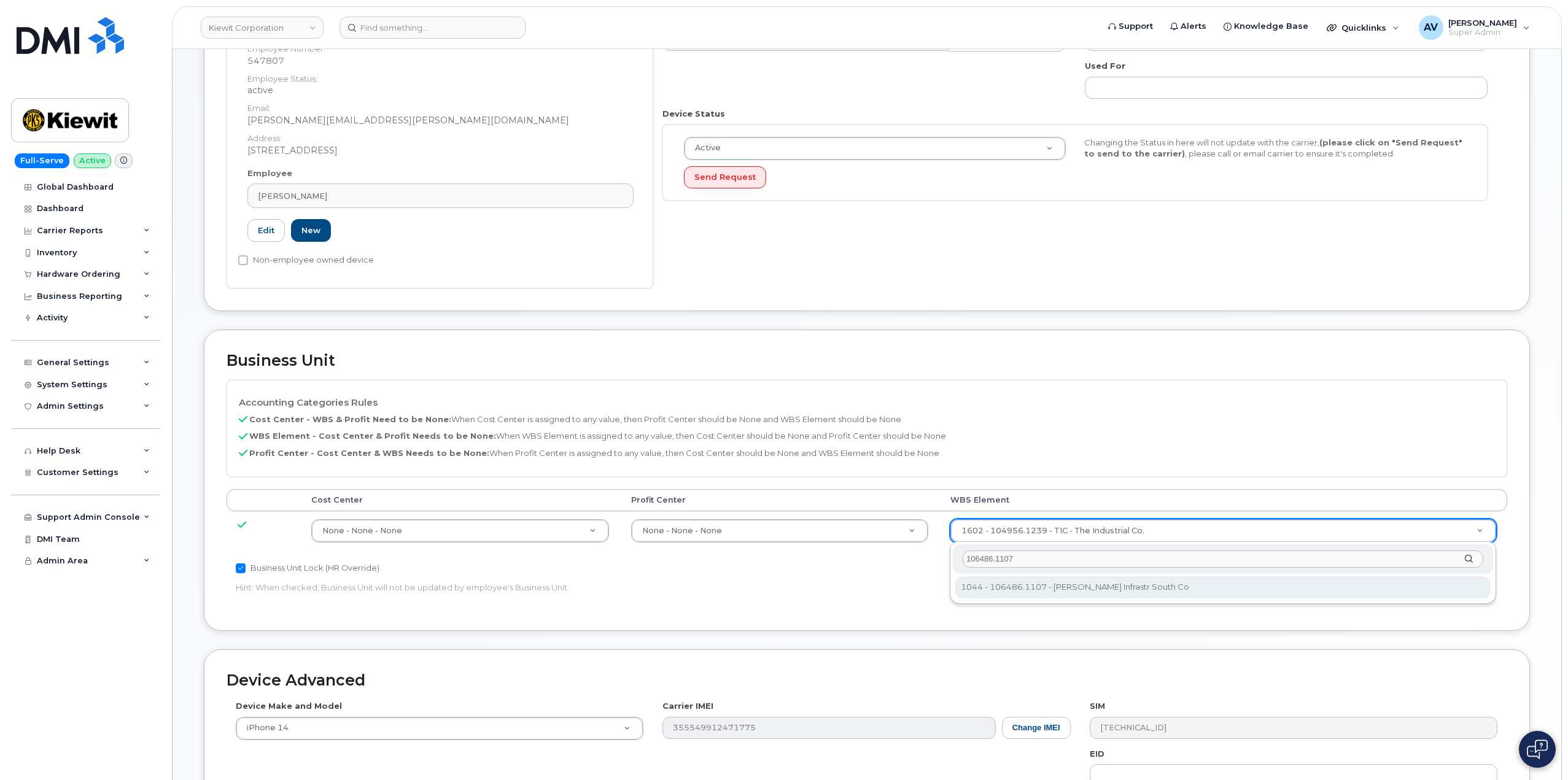
type input "106486.1107"
type input "35742708"
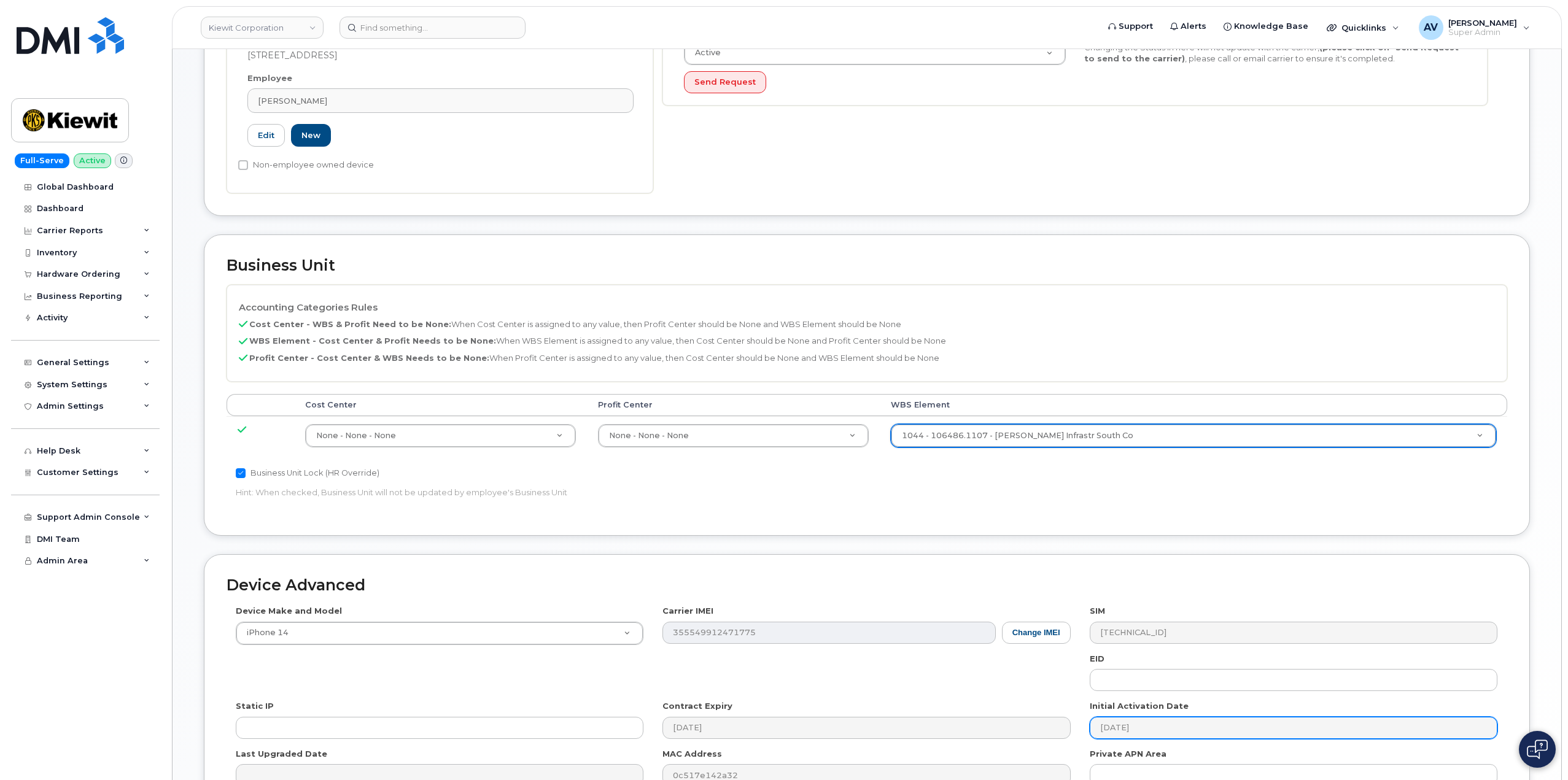
scroll to position [481, 0]
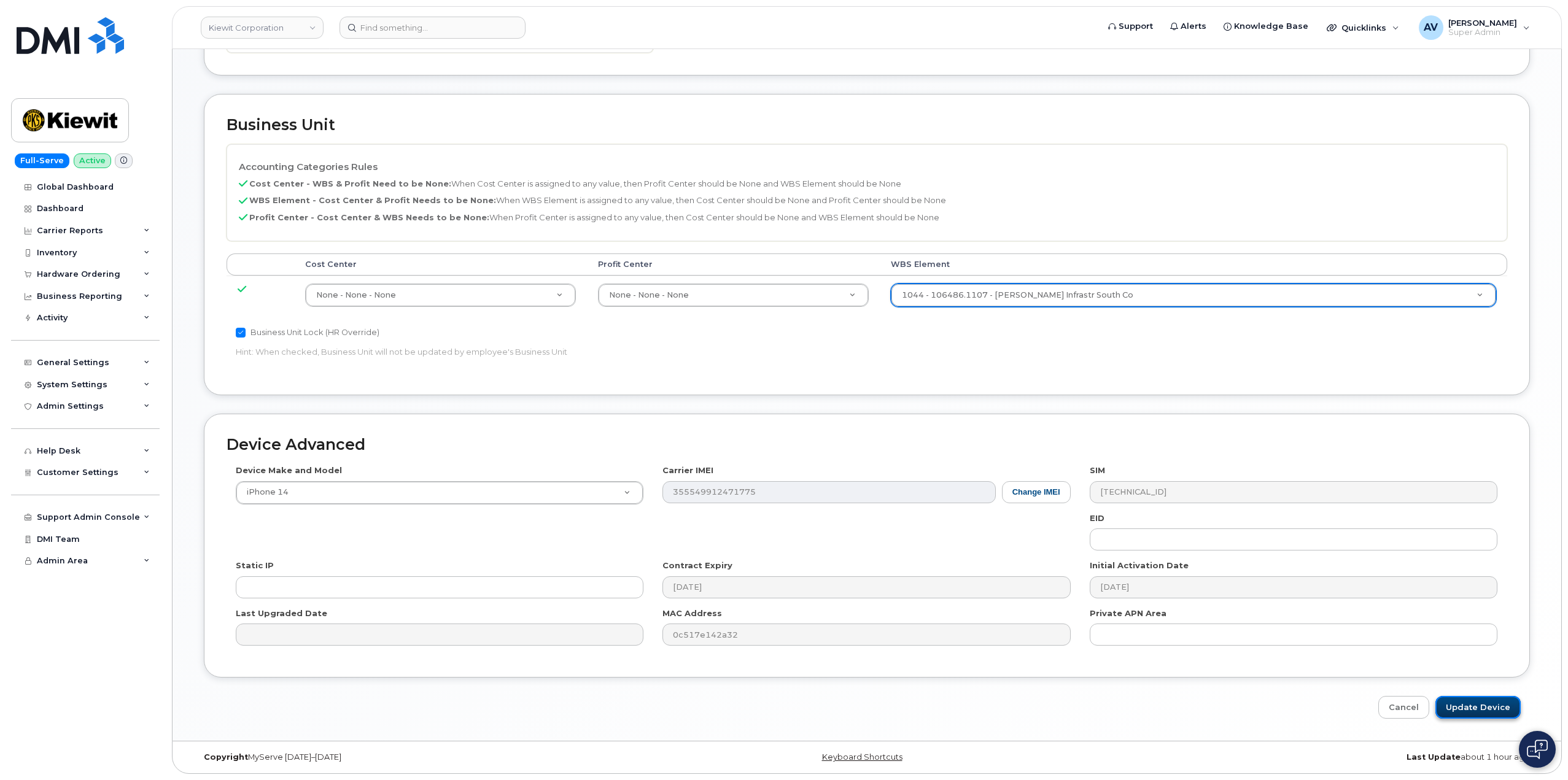
click at [1462, 699] on input "Update Device" at bounding box center [1478, 707] width 86 height 22
type input "Saving..."
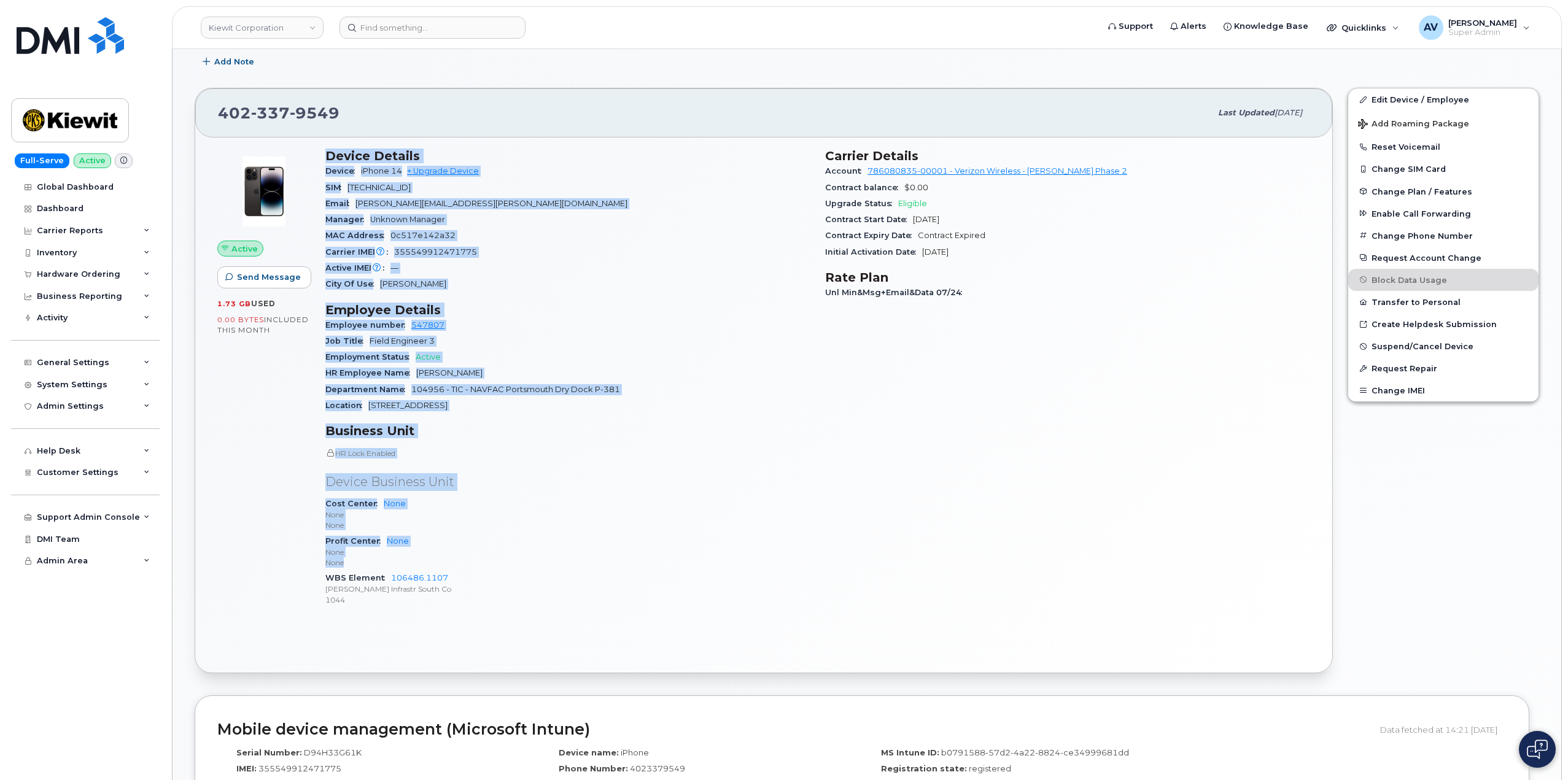
scroll to position [307, 0]
drag, startPoint x: 325, startPoint y: 458, endPoint x: 497, endPoint y: 598, distance: 221.8
click at [497, 598] on div "Device Details Device iPhone 14 + Upgrade Device SIM [TECHNICAL_ID] Email [PERS…" at bounding box center [568, 382] width 500 height 483
copy div "Device Details Device iPhone 14 + Upgrade Device SIM [TECHNICAL_ID] Email [PERS…"
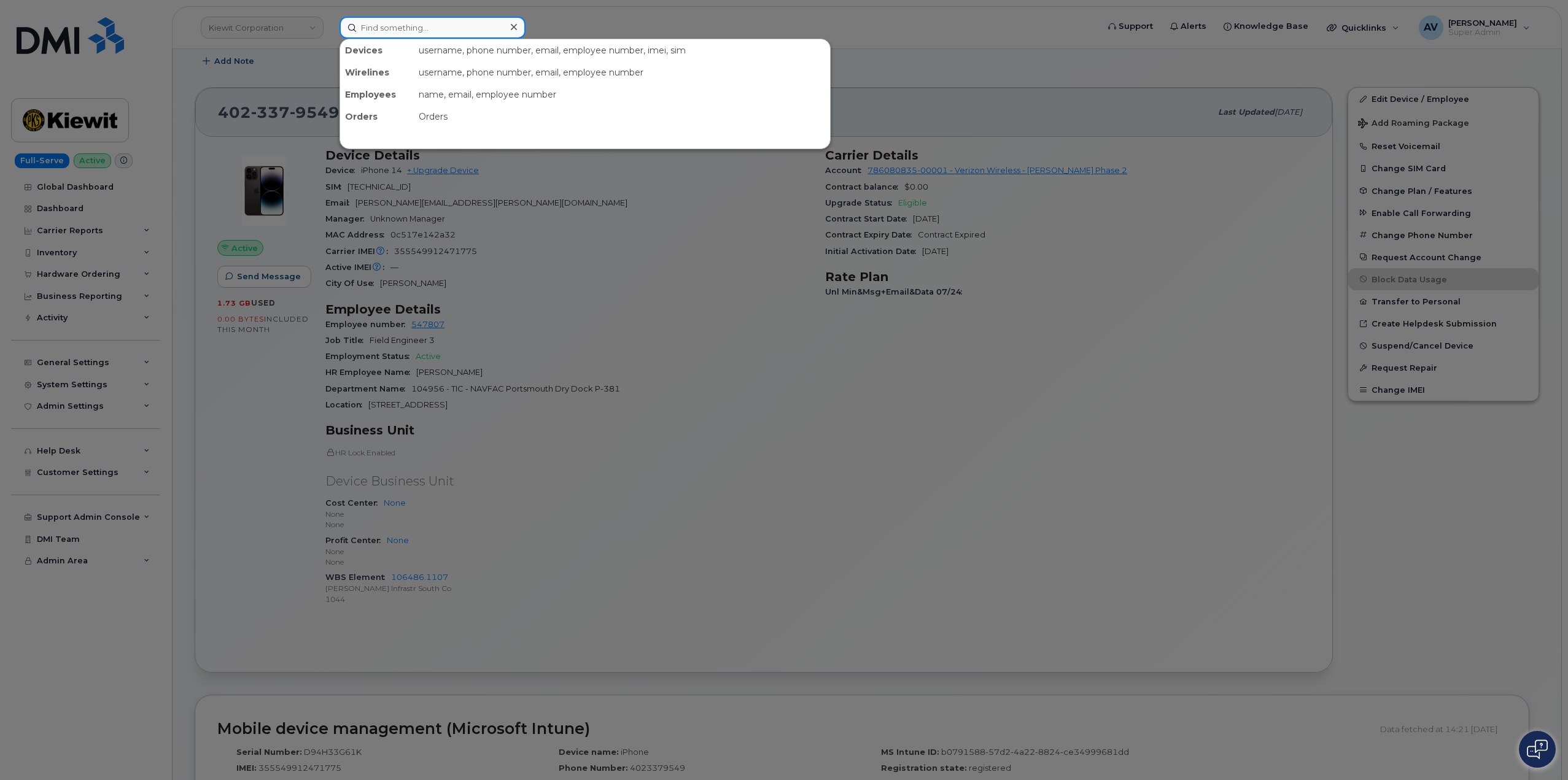
click at [415, 32] on input at bounding box center [432, 28] width 186 height 22
paste input "Carl Hensley"
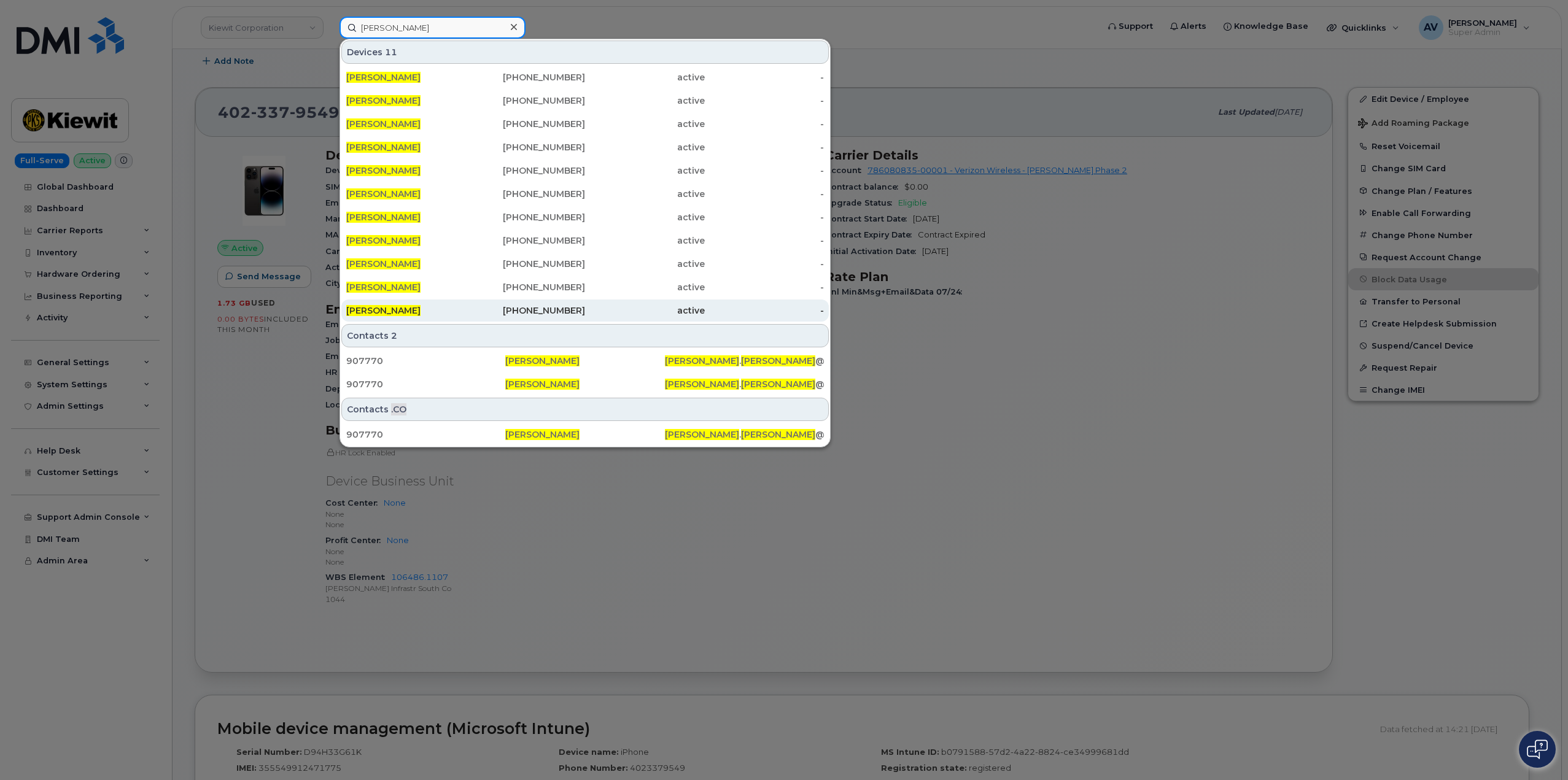
type input "Carl Hensley"
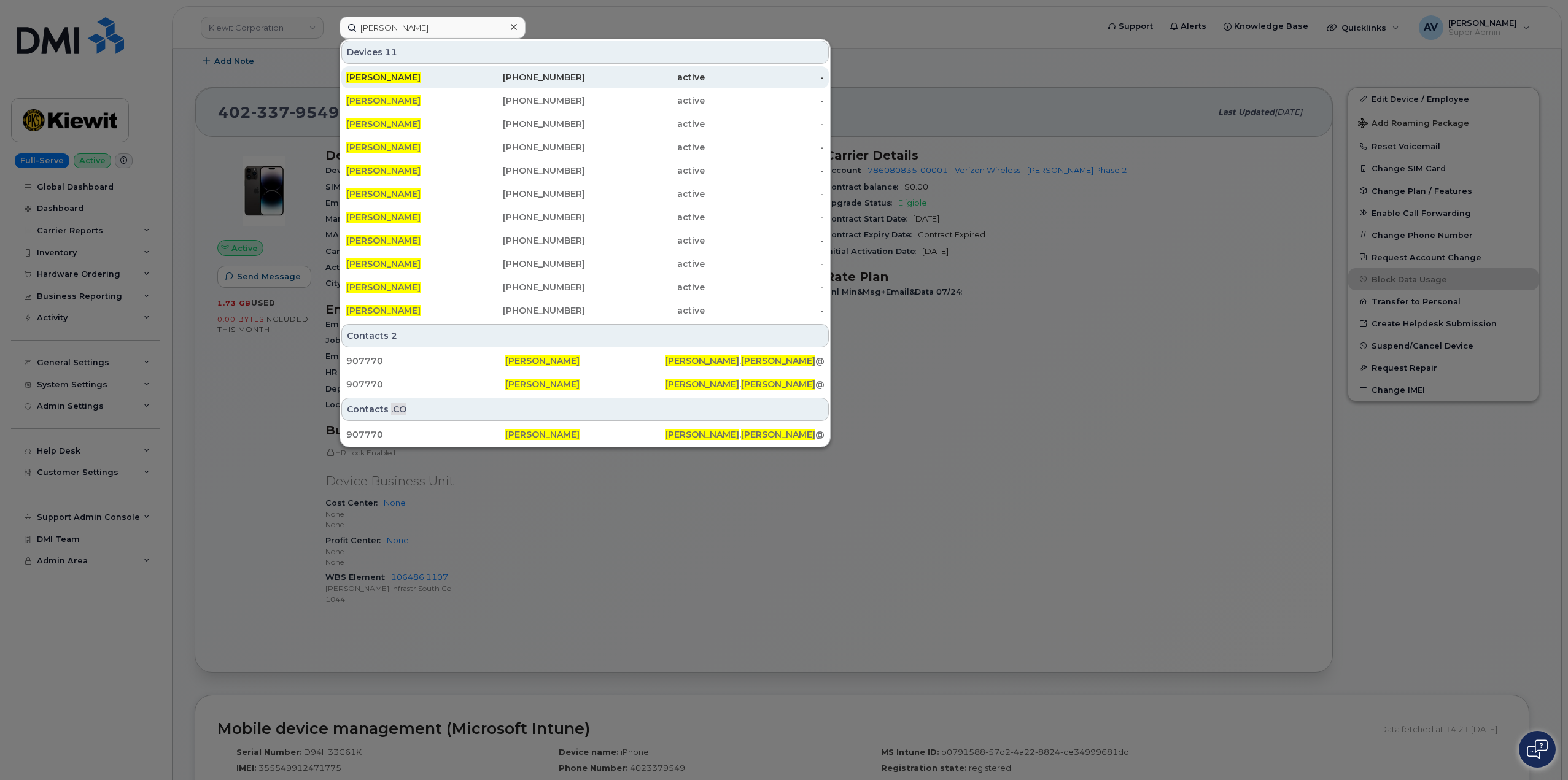
click at [487, 78] on div "910-617-6991" at bounding box center [526, 78] width 119 height 12
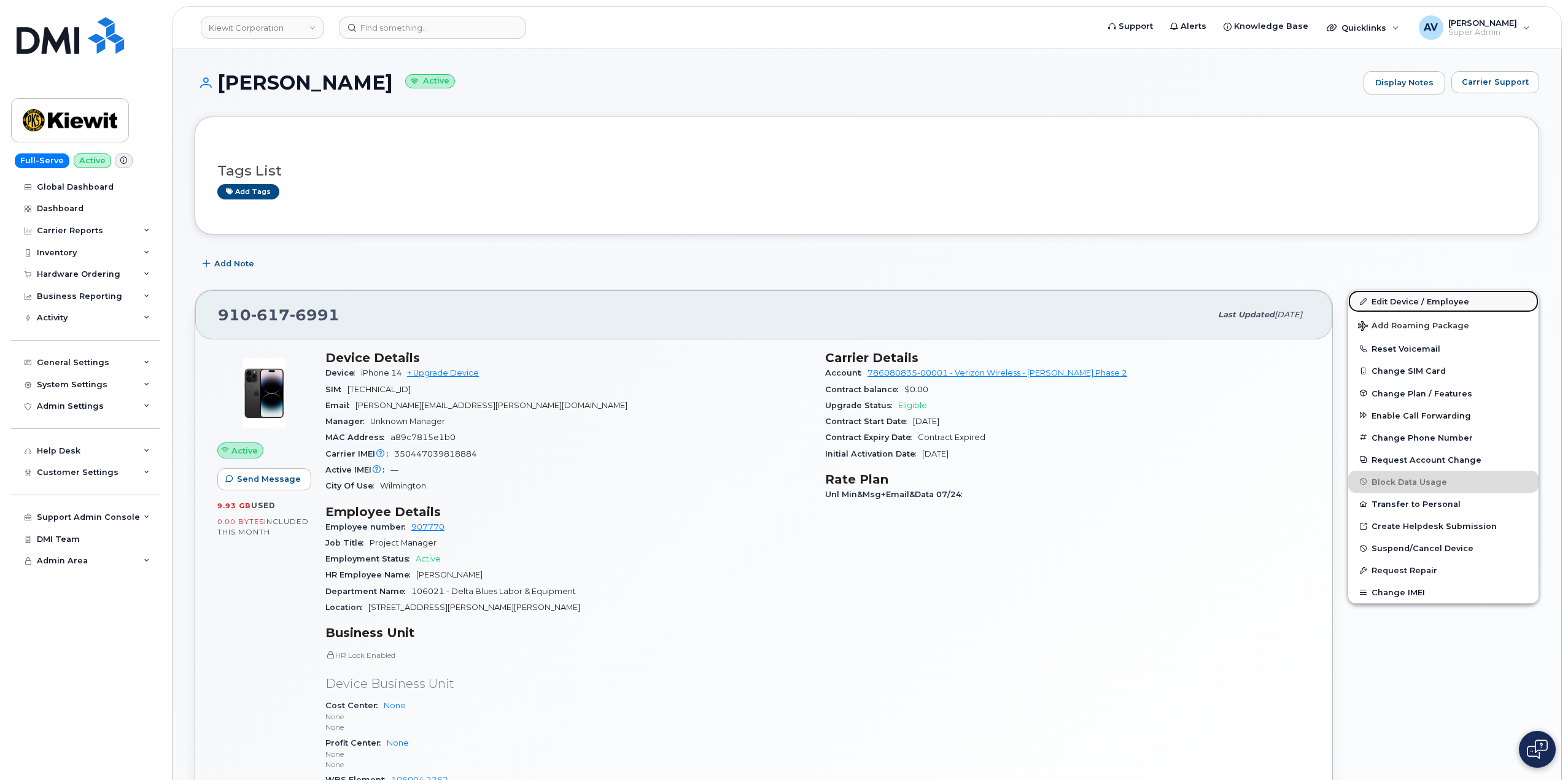
click at [1414, 306] on link "Edit Device / Employee" at bounding box center [1442, 301] width 190 height 22
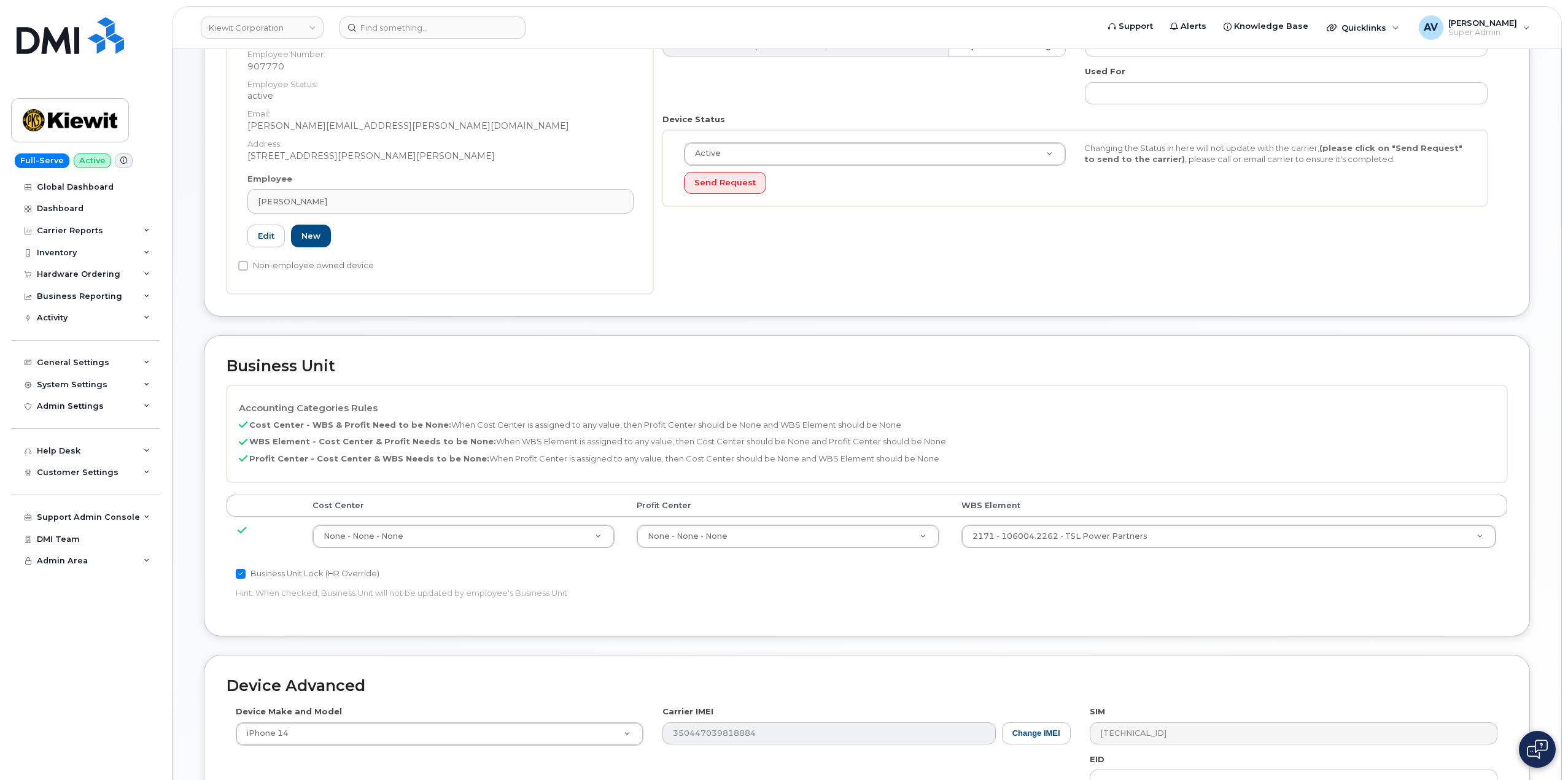
scroll to position [245, 0]
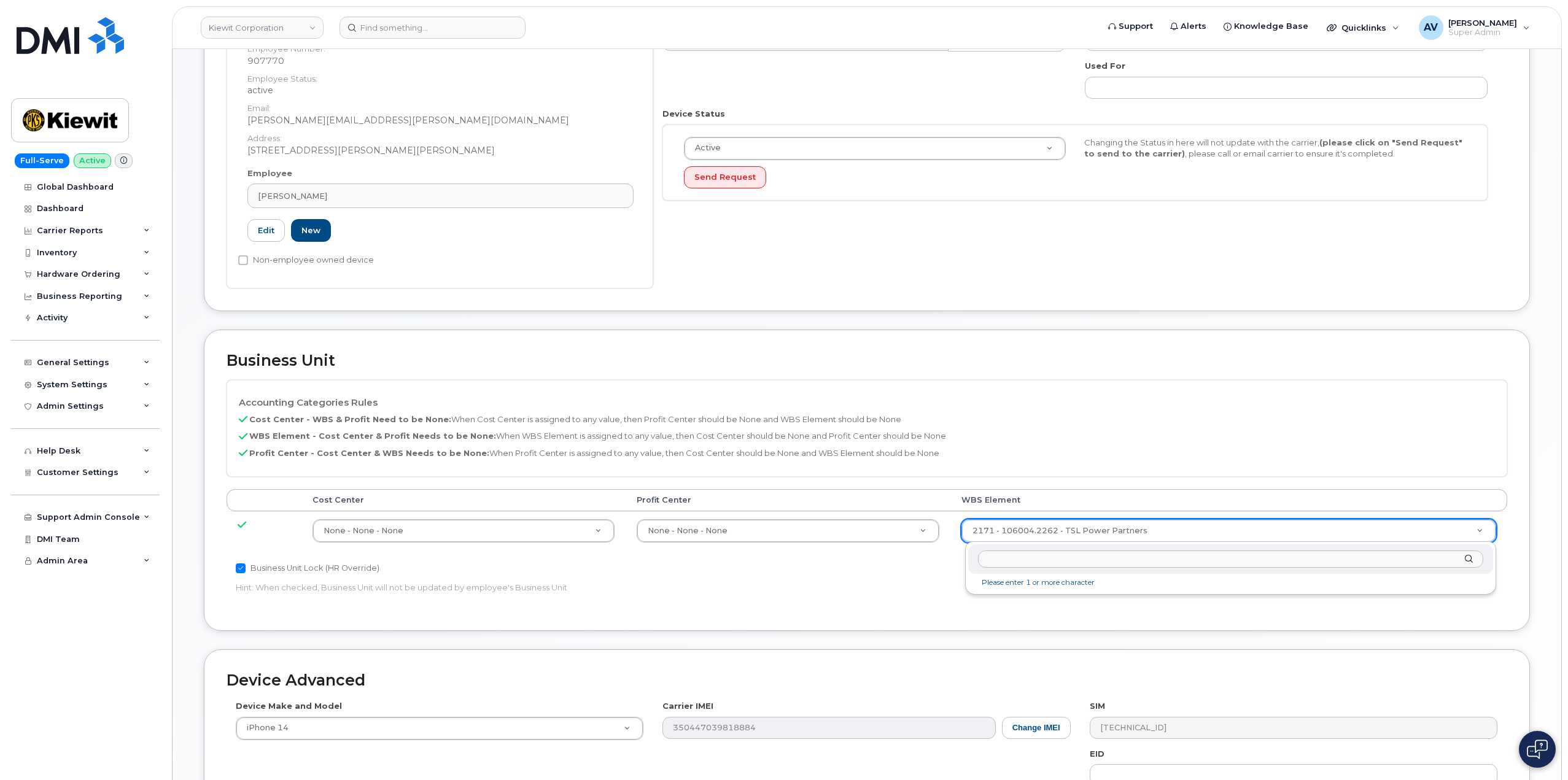
click at [1085, 557] on input "text" at bounding box center [1230, 560] width 505 height 18
type input "106004.2262"
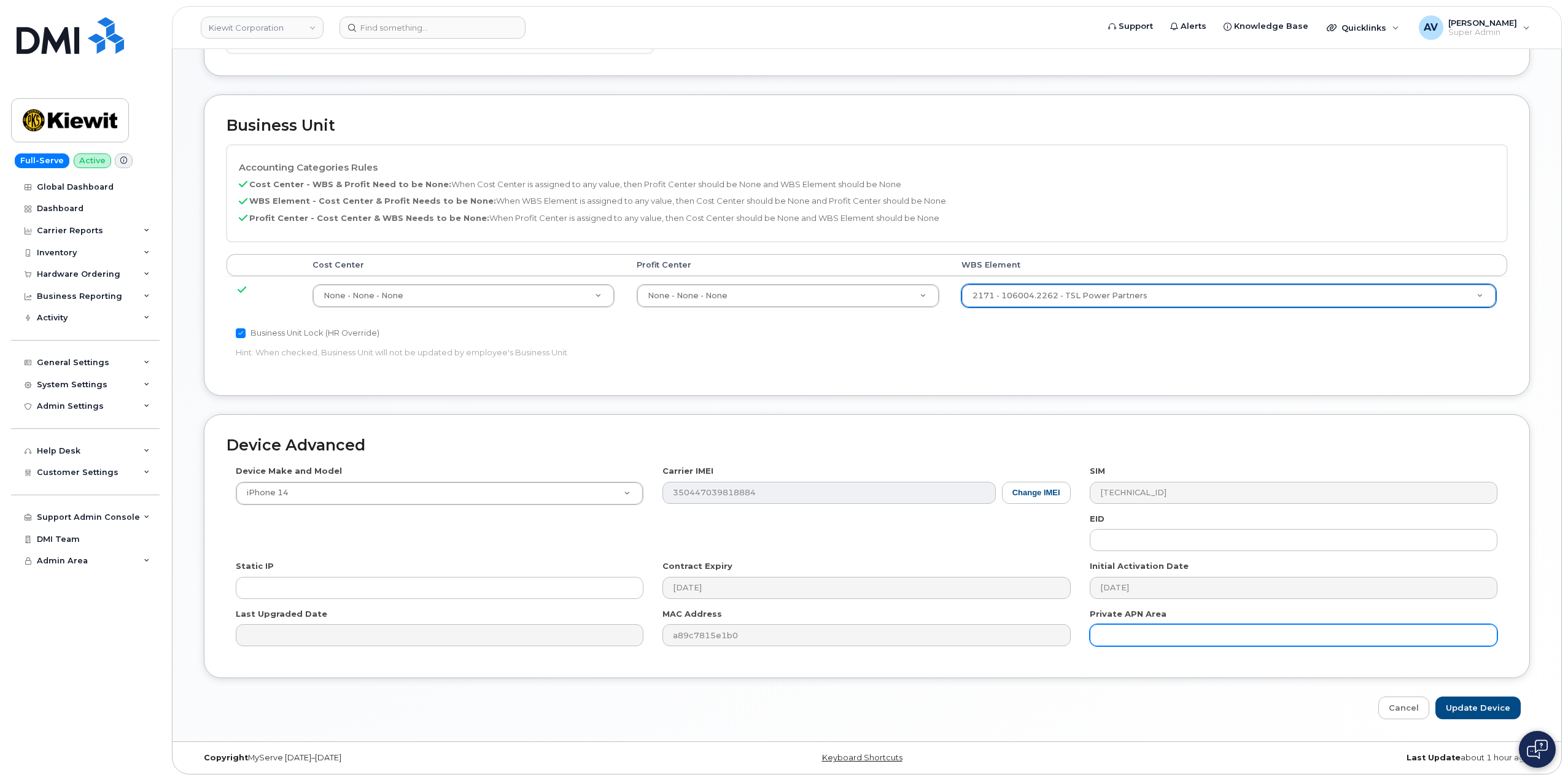
scroll to position [481, 0]
click at [1490, 708] on input "Update Device" at bounding box center [1478, 707] width 86 height 22
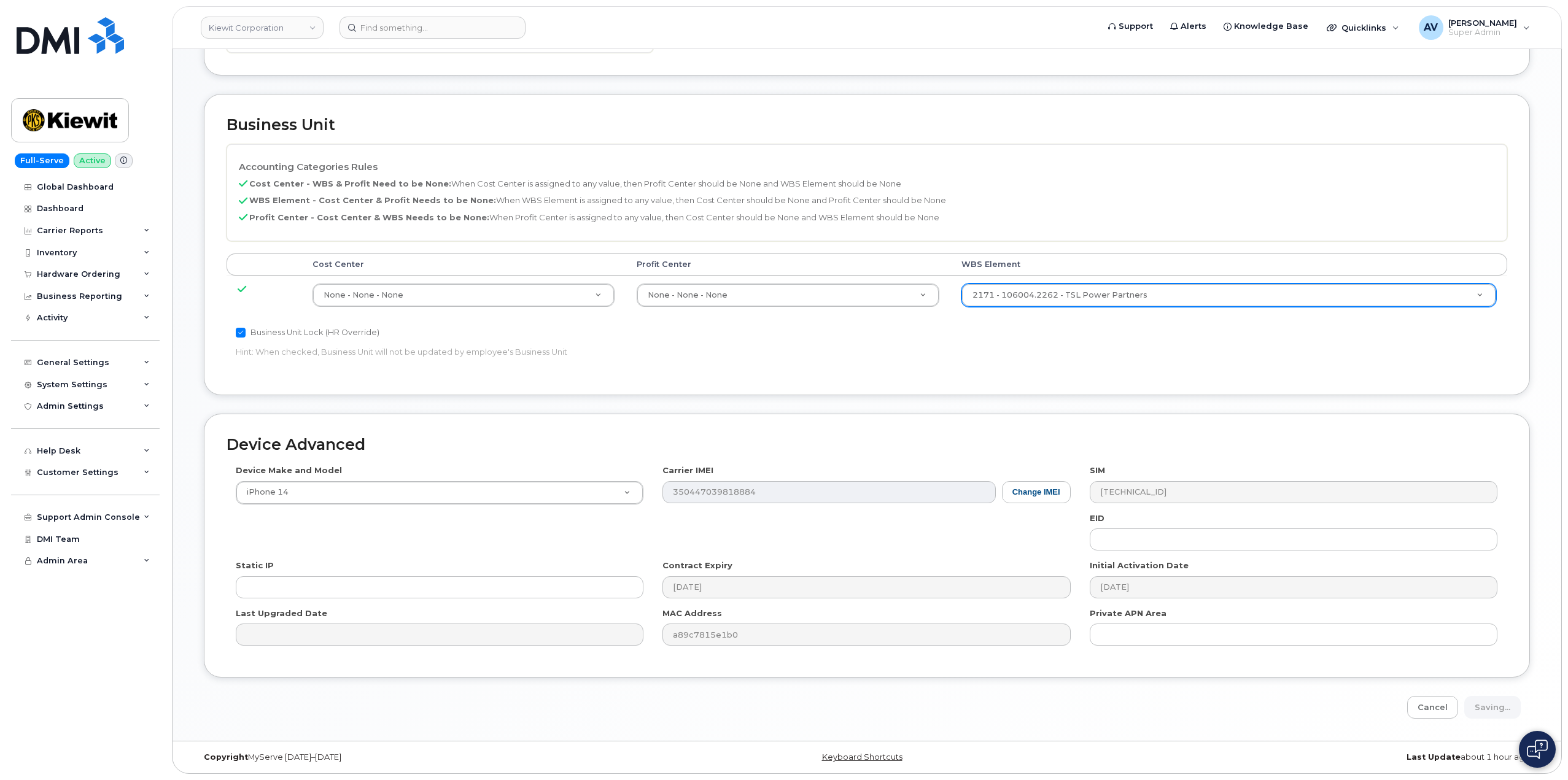
type input "Saving..."
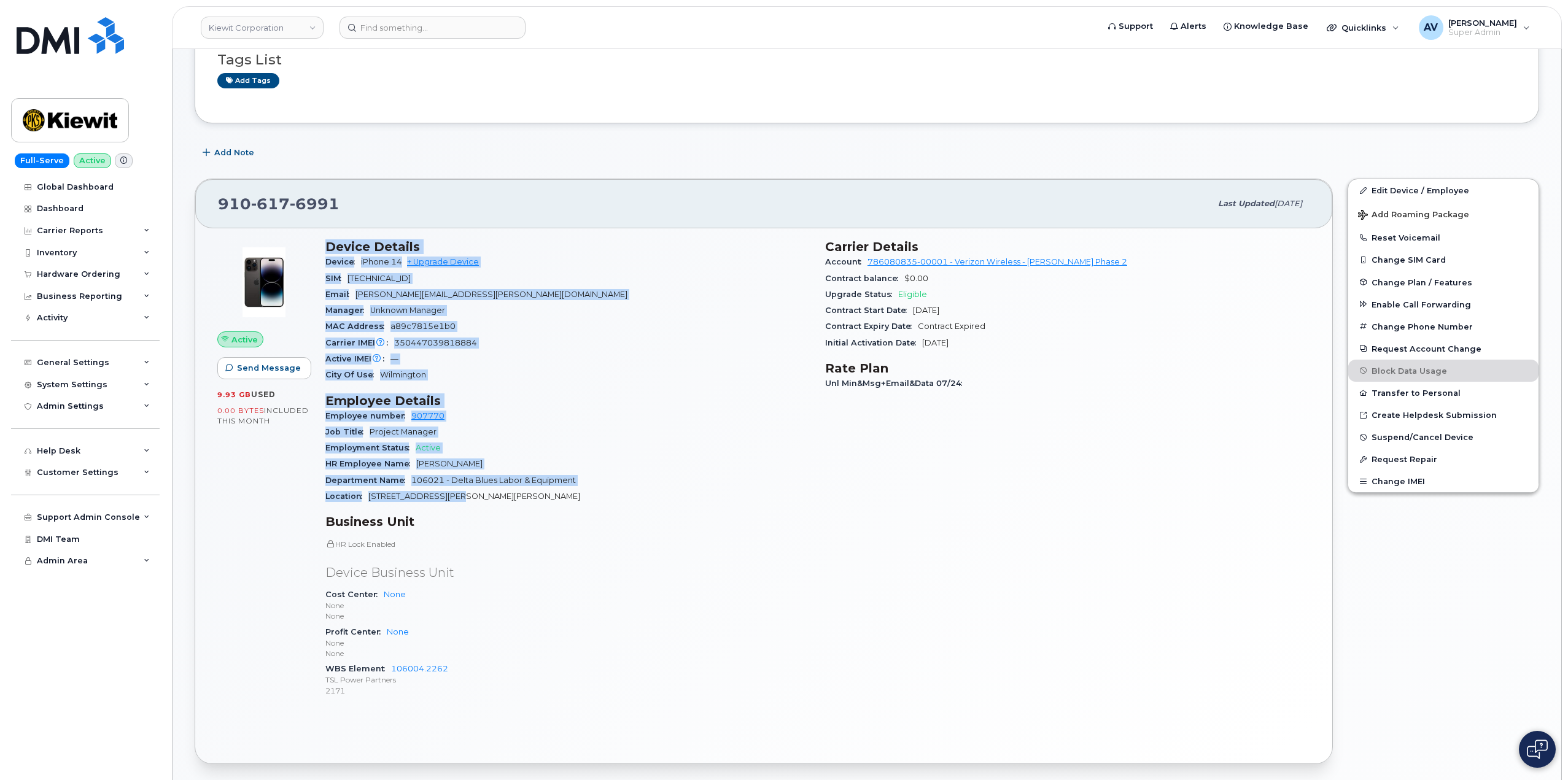
scroll to position [123, 0]
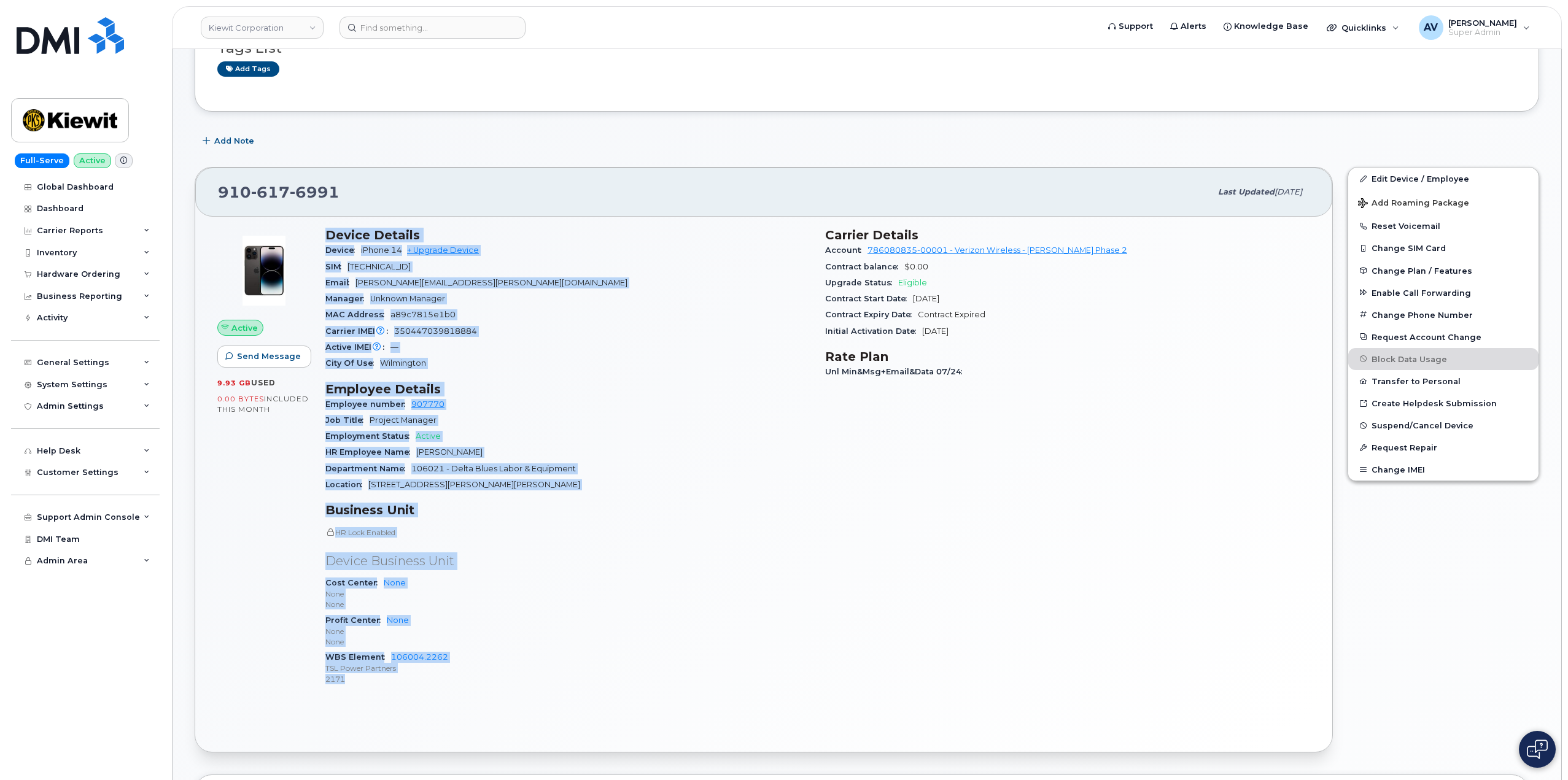
drag, startPoint x: 326, startPoint y: 356, endPoint x: 531, endPoint y: 678, distance: 381.7
click at [531, 678] on div "Device Details Device iPhone 14 + Upgrade Device SIM [TECHNICAL_ID] Email [PERS…" at bounding box center [568, 462] width 500 height 483
copy div "Device Details Device iPhone 14 + Upgrade Device SIM [TECHNICAL_ID] Email [PERS…"
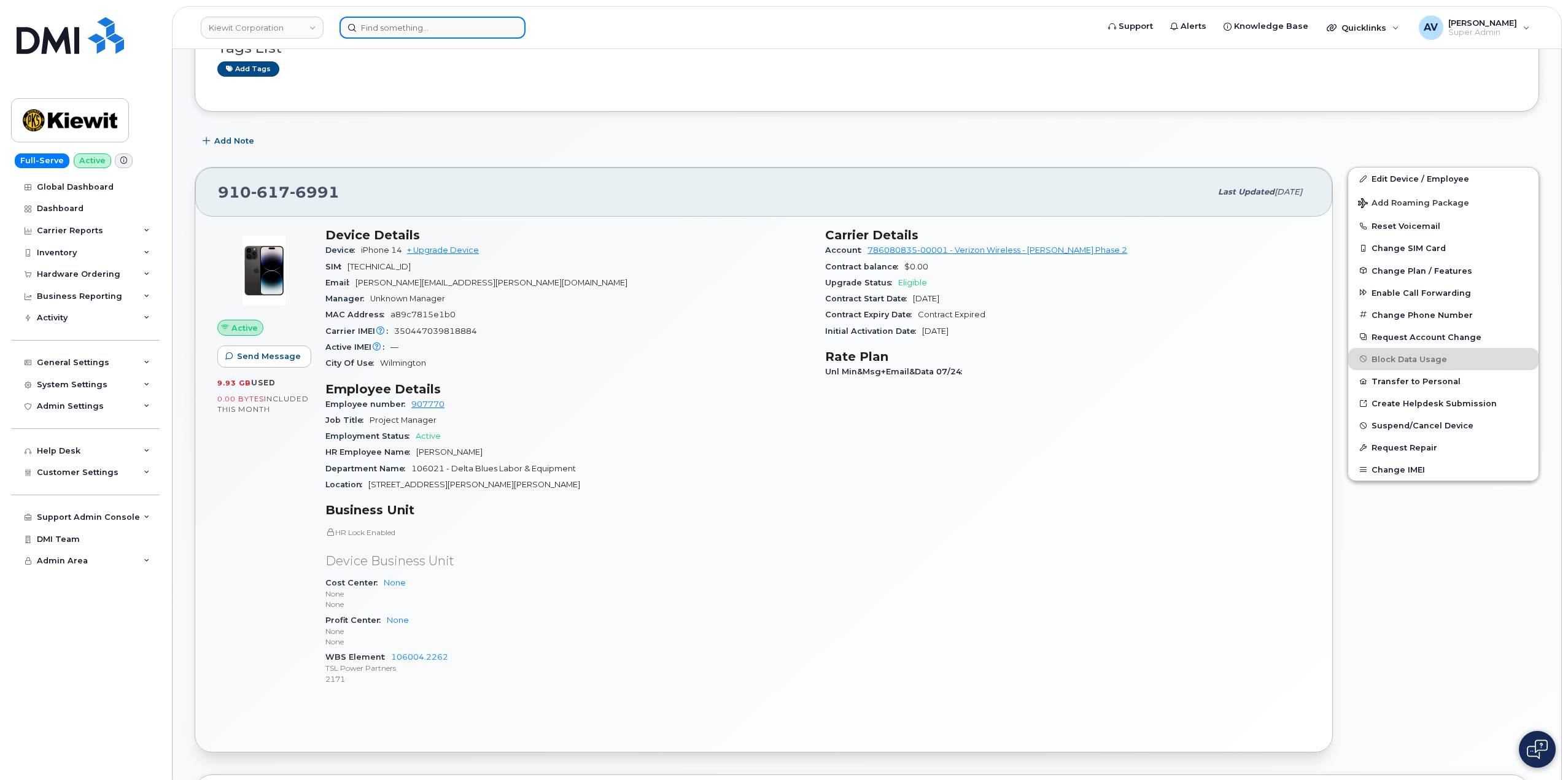
click at [419, 27] on input at bounding box center [432, 28] width 186 height 22
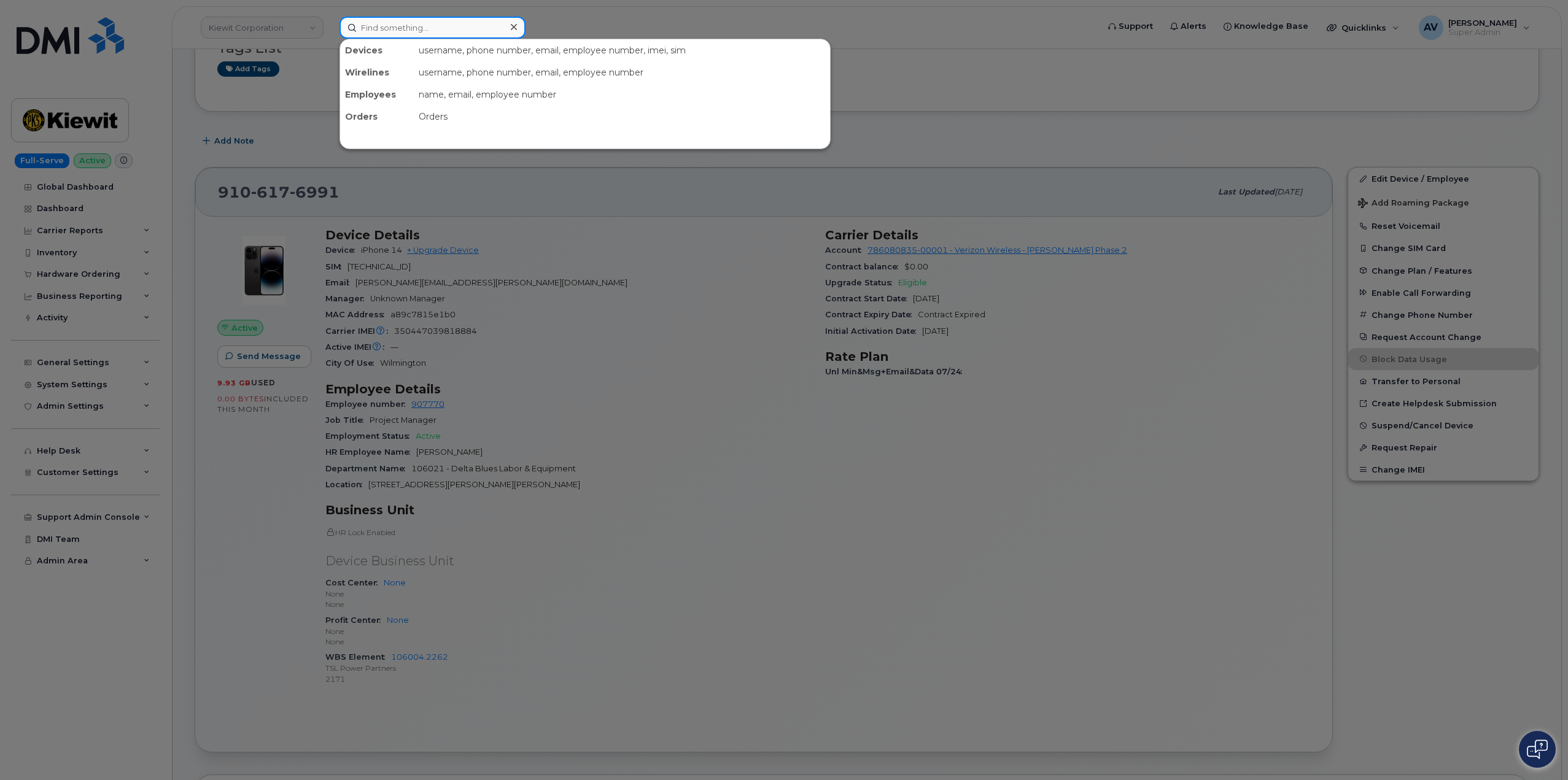
paste input "Chad Callais"
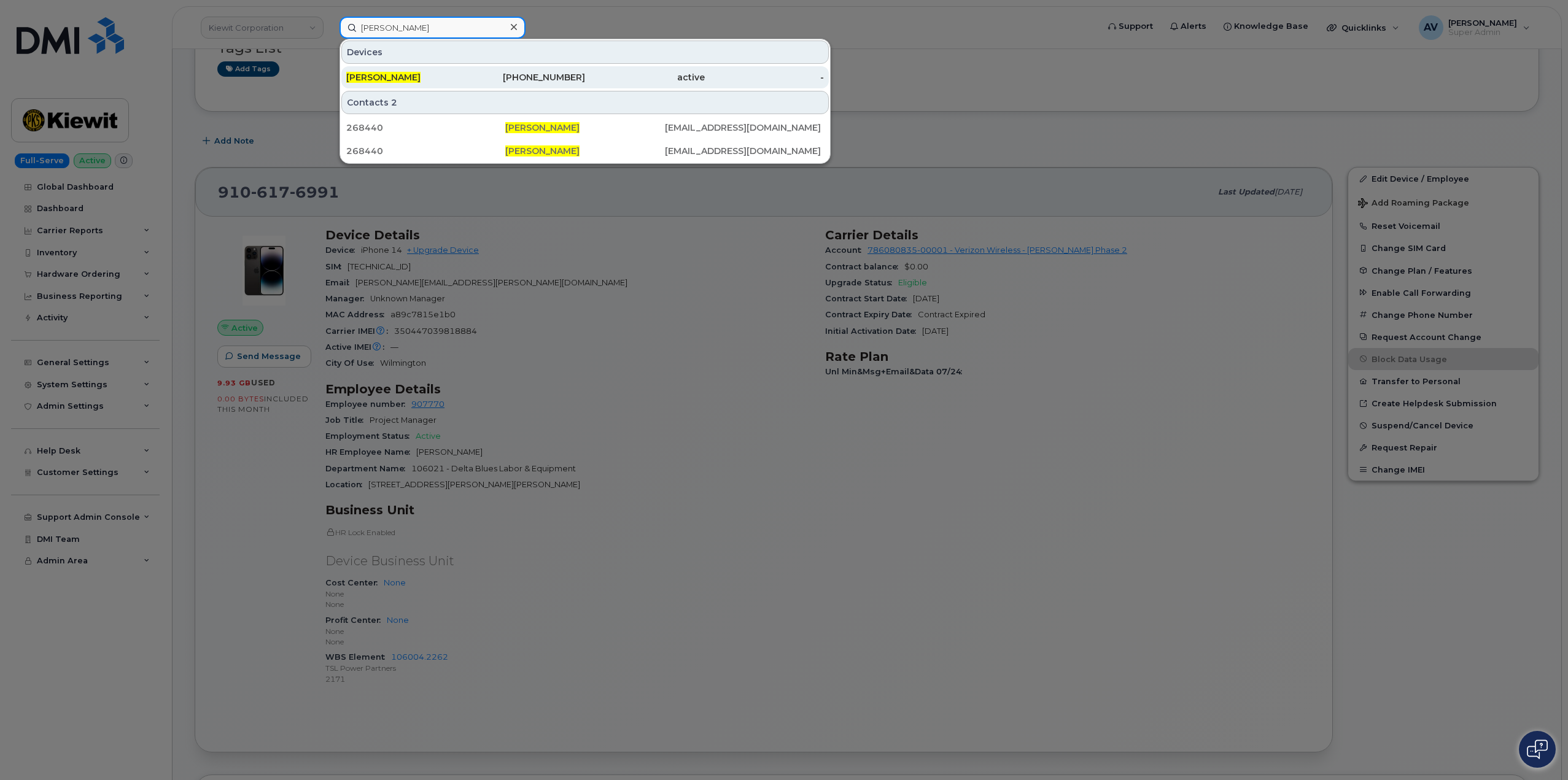
type input "Chad Callais"
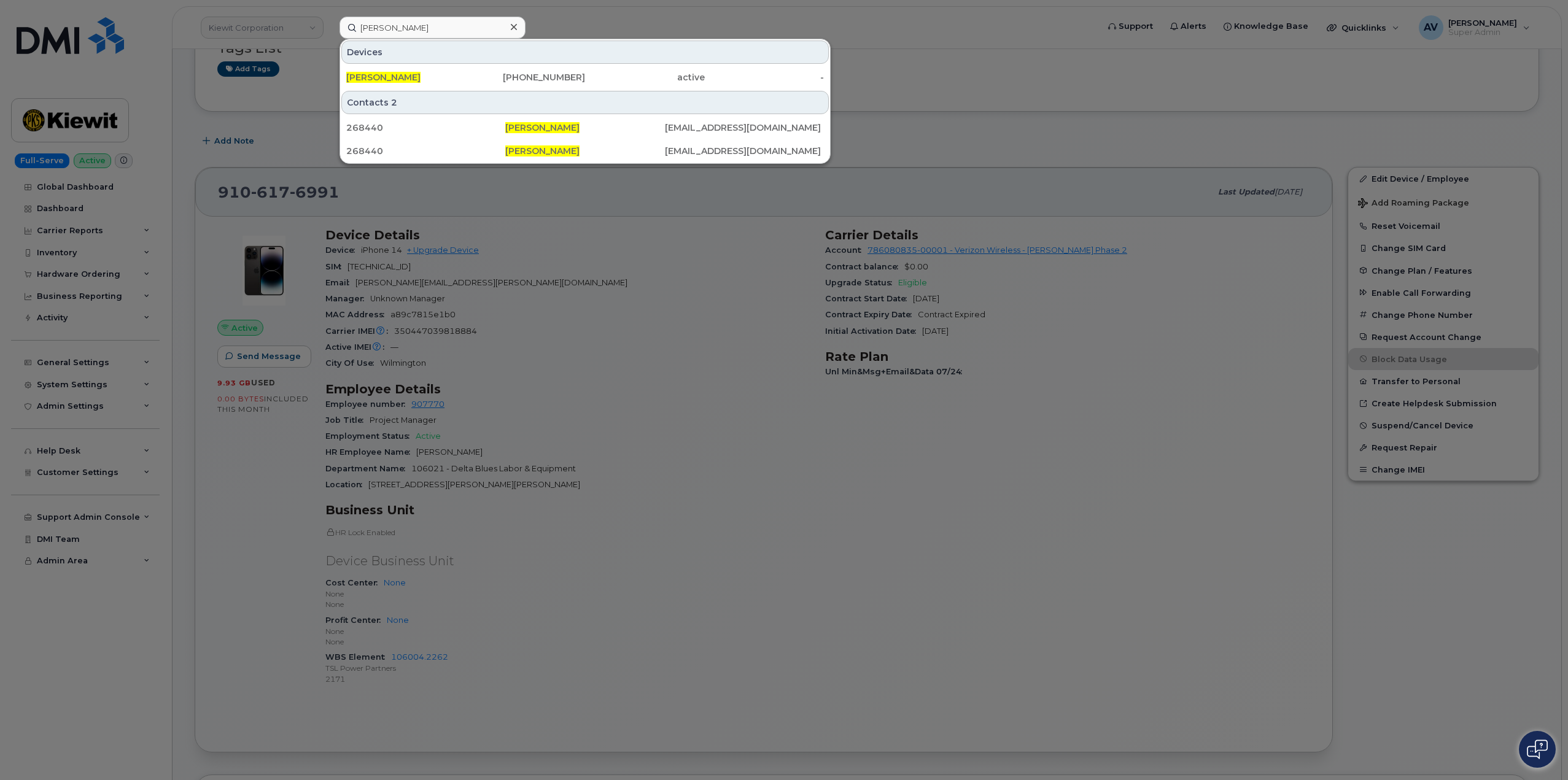
drag, startPoint x: 606, startPoint y: 78, endPoint x: 629, endPoint y: 0, distance: 81.3
click at [606, 78] on div "active" at bounding box center [644, 78] width 119 height 12
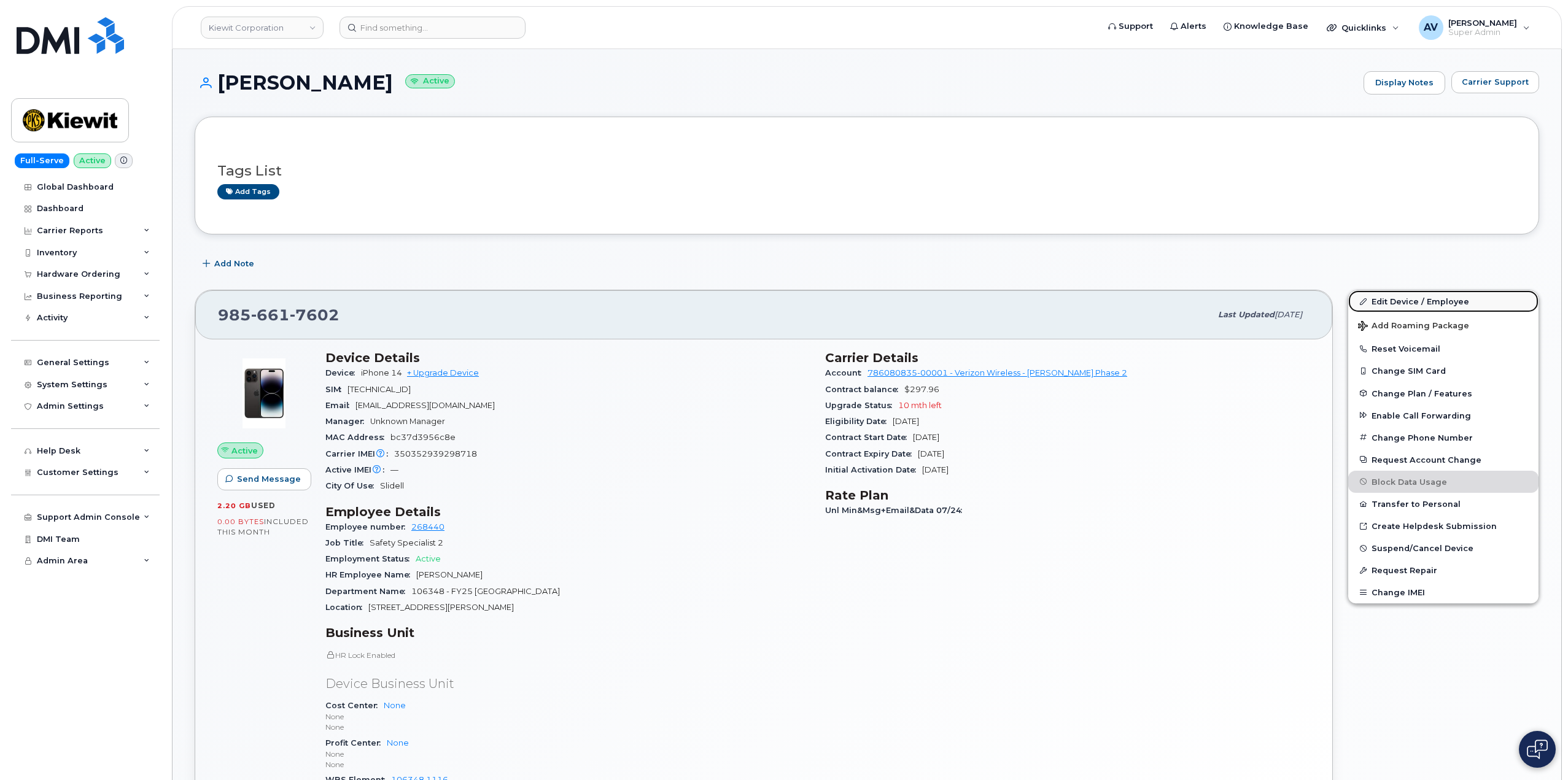
click at [1388, 300] on link "Edit Device / Employee" at bounding box center [1442, 301] width 190 height 22
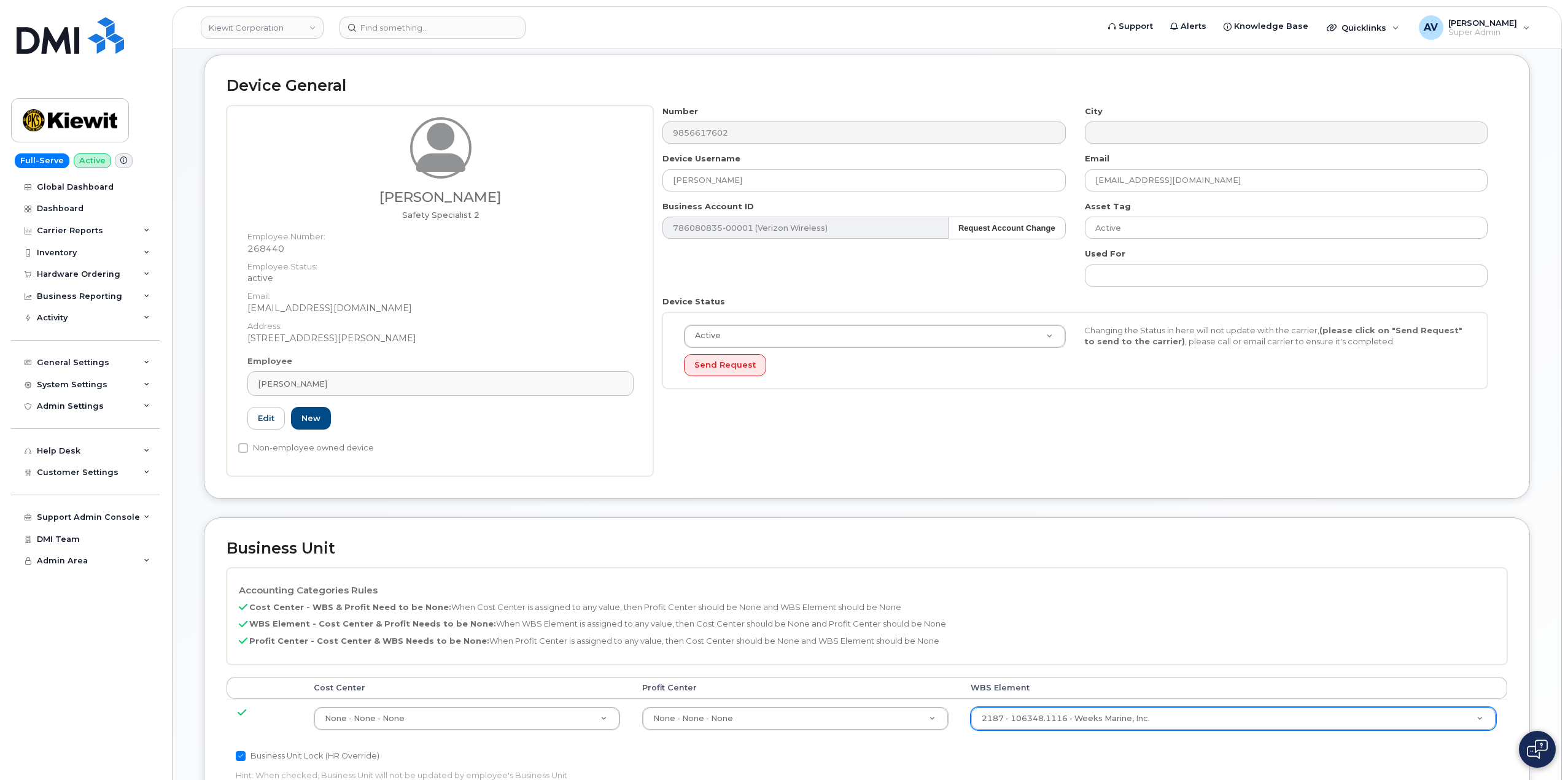
scroll to position [245, 0]
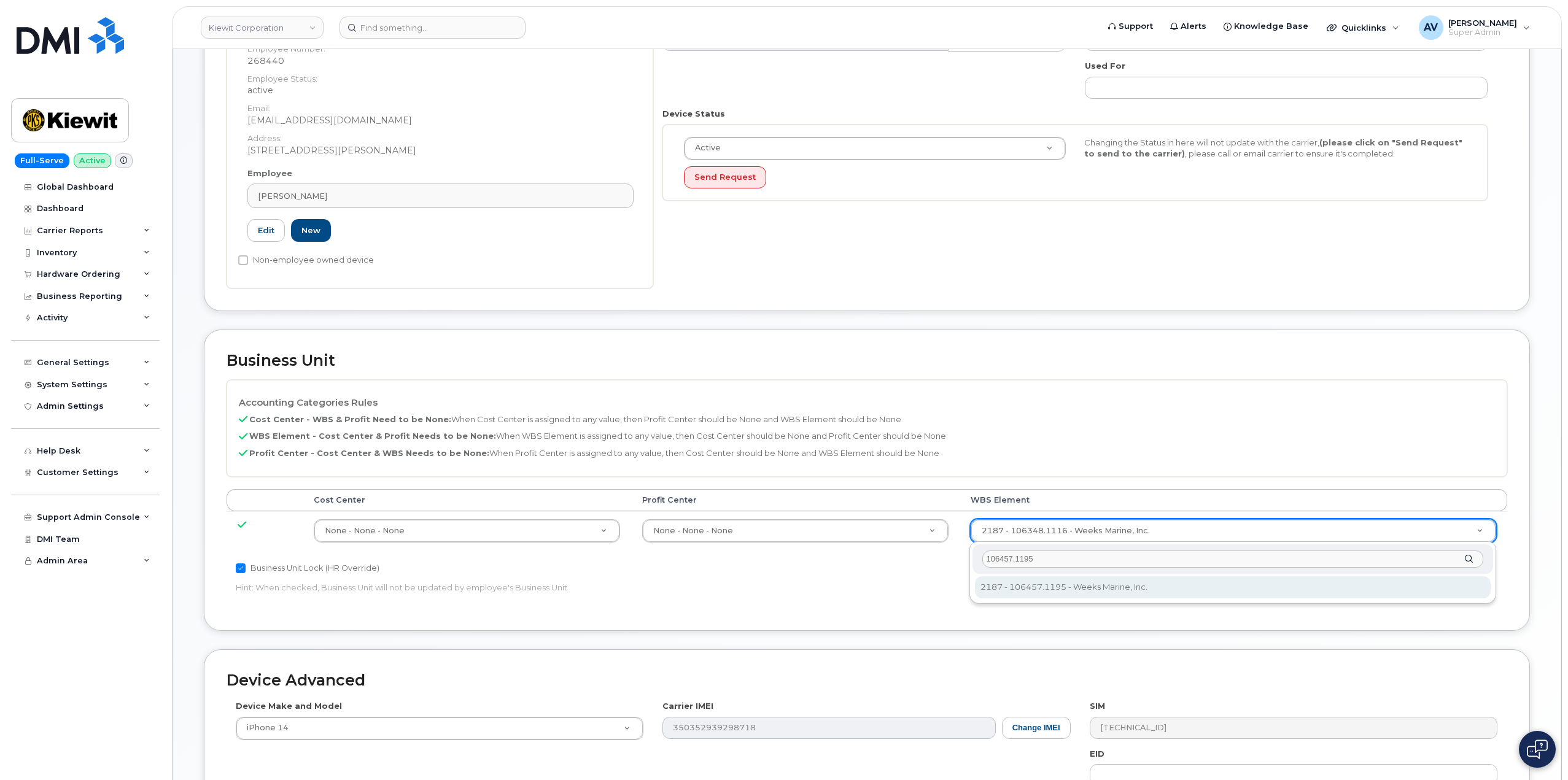
type input "106457.1195"
type input "35538040"
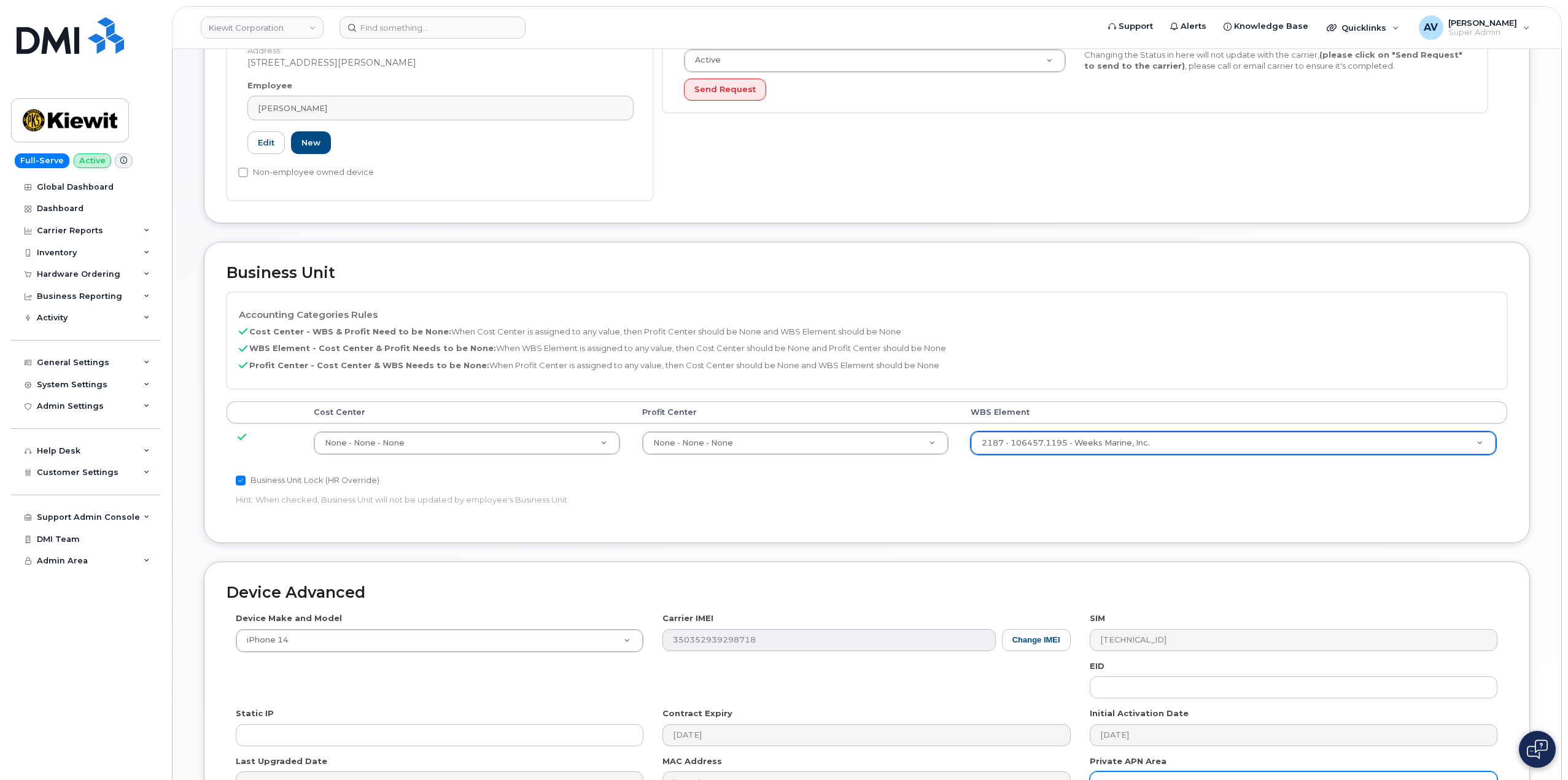
scroll to position [481, 0]
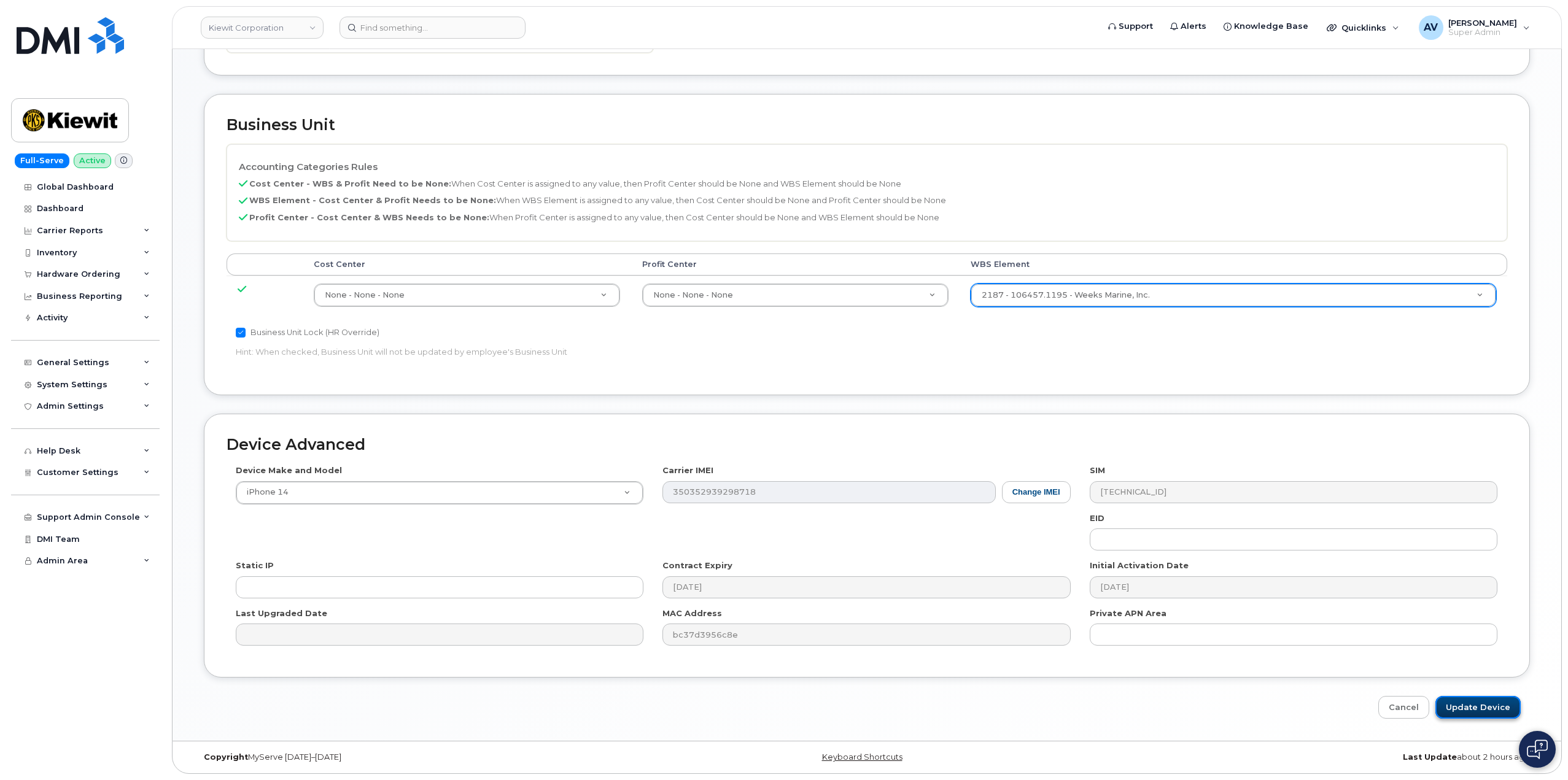
click at [1479, 709] on input "Update Device" at bounding box center [1478, 707] width 86 height 22
type input "Saving..."
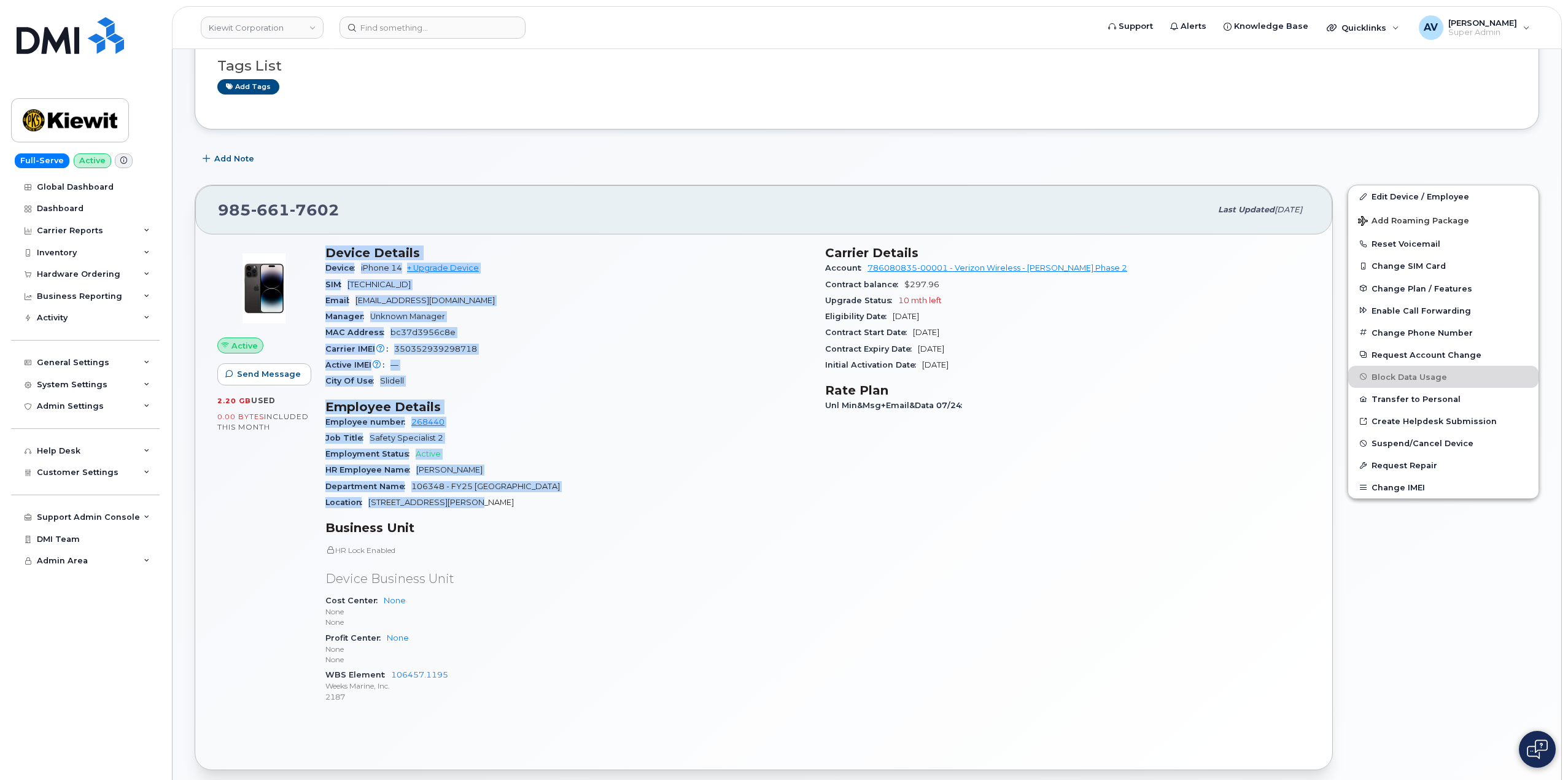
scroll to position [185, 0]
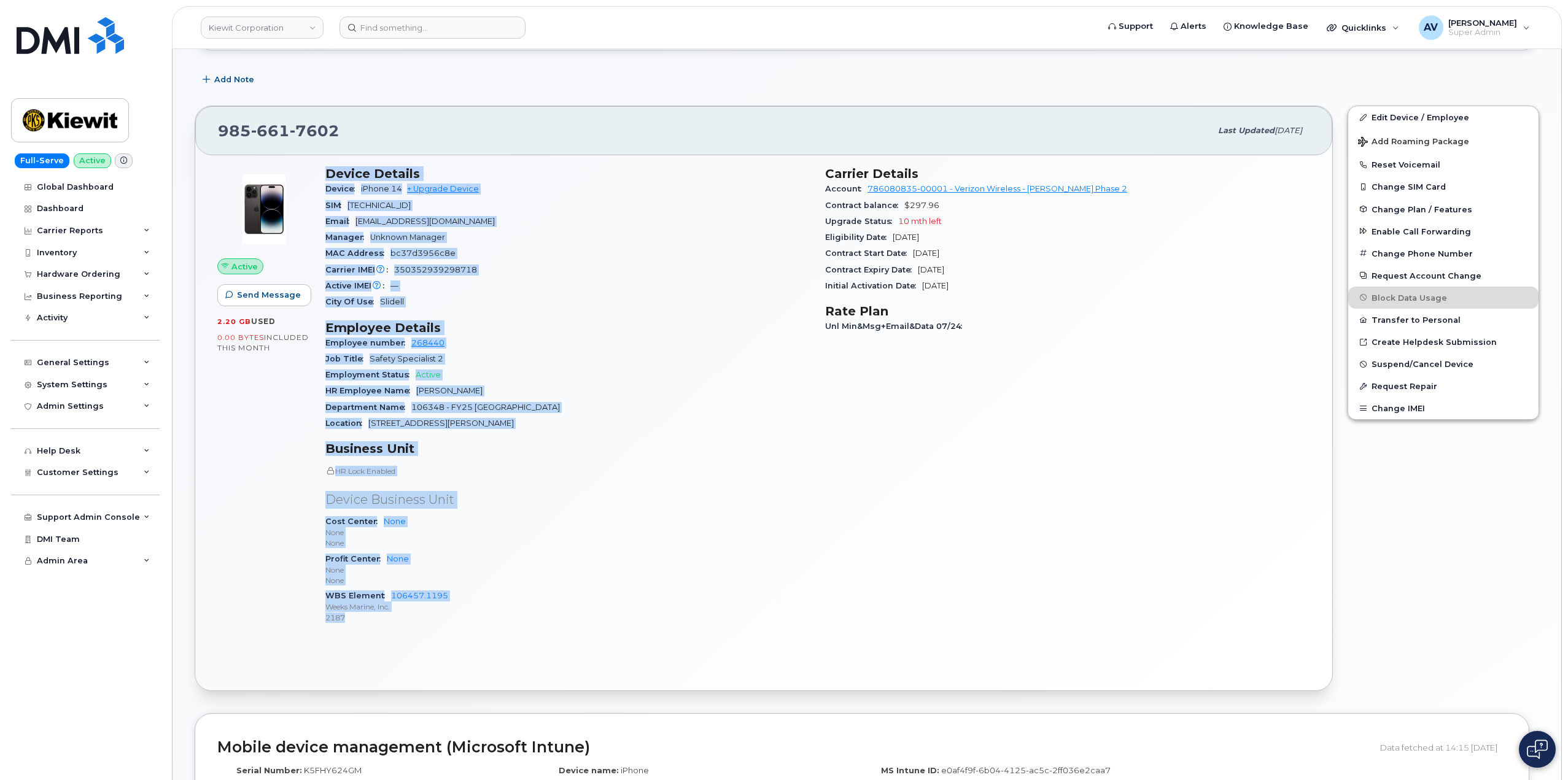
drag, startPoint x: 326, startPoint y: 357, endPoint x: 513, endPoint y: 612, distance: 316.2
click at [513, 612] on div "Device Details Device iPhone 14 + Upgrade Device SIM [TECHNICAL_ID] Email [EMAI…" at bounding box center [568, 400] width 500 height 483
copy div "Device Details Device iPhone 14 + Upgrade Device SIM [TECHNICAL_ID] Email [EMAI…"
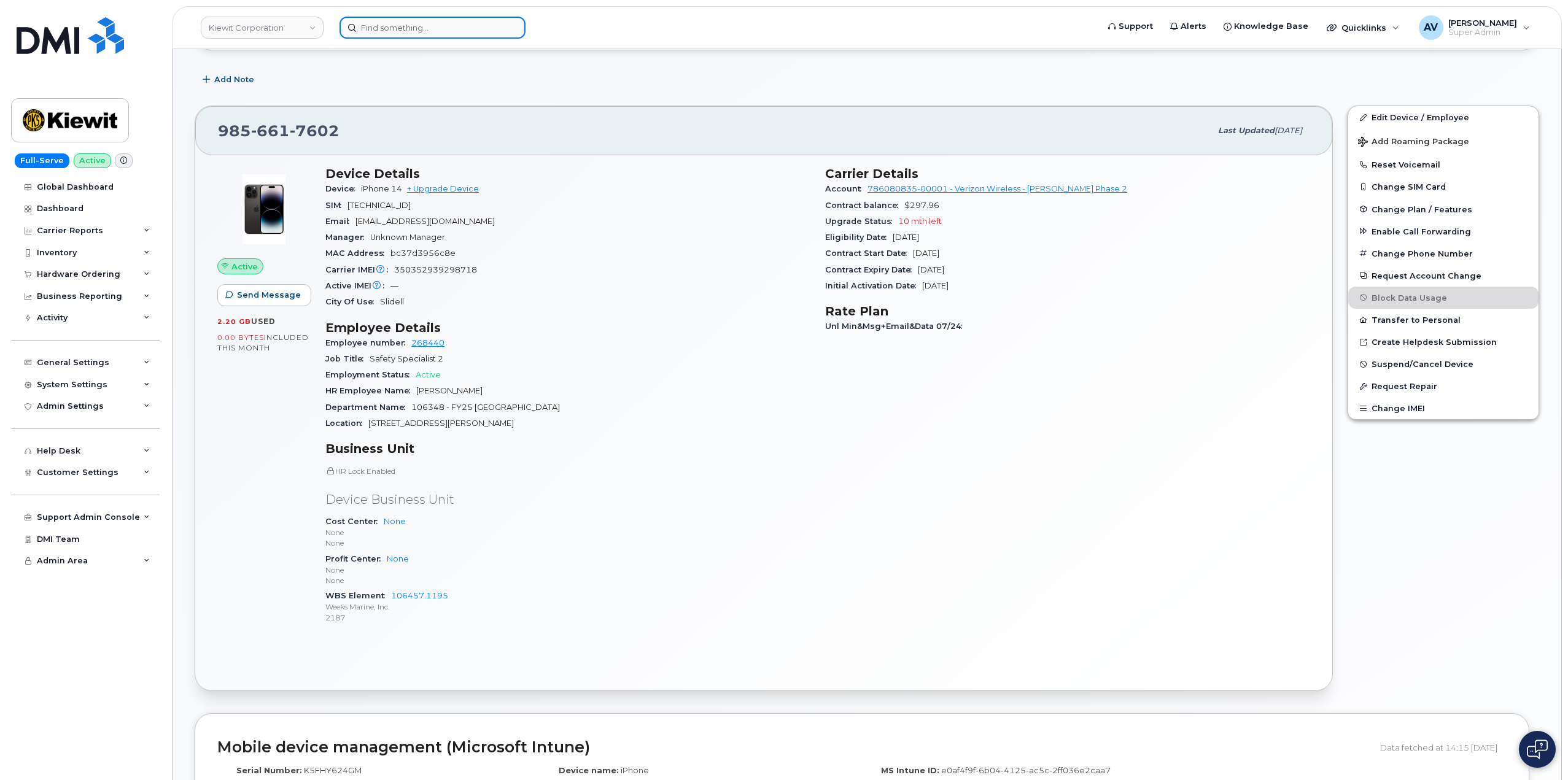
click at [445, 23] on input at bounding box center [432, 28] width 186 height 22
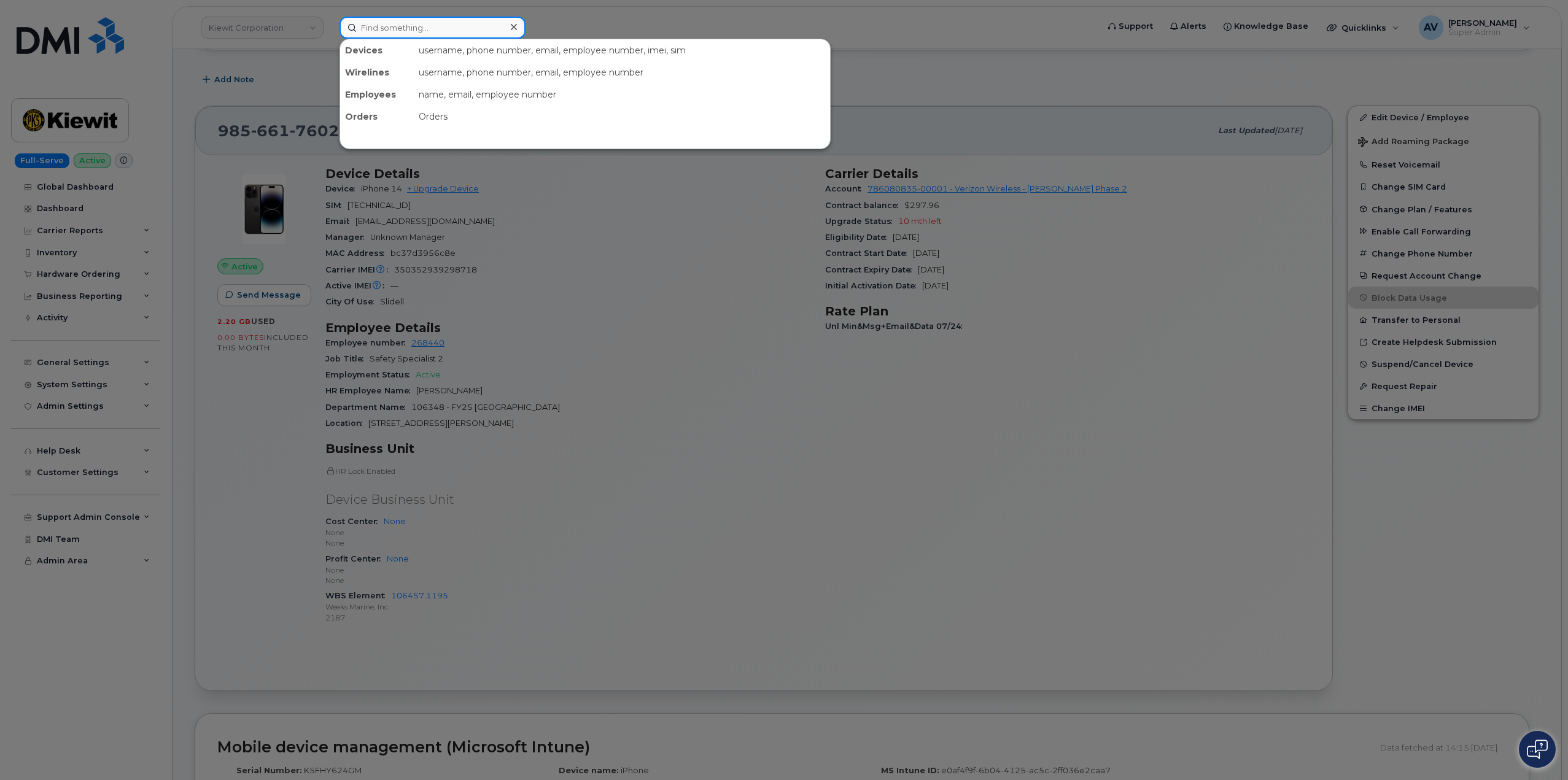
paste input "[PERSON_NAME]"
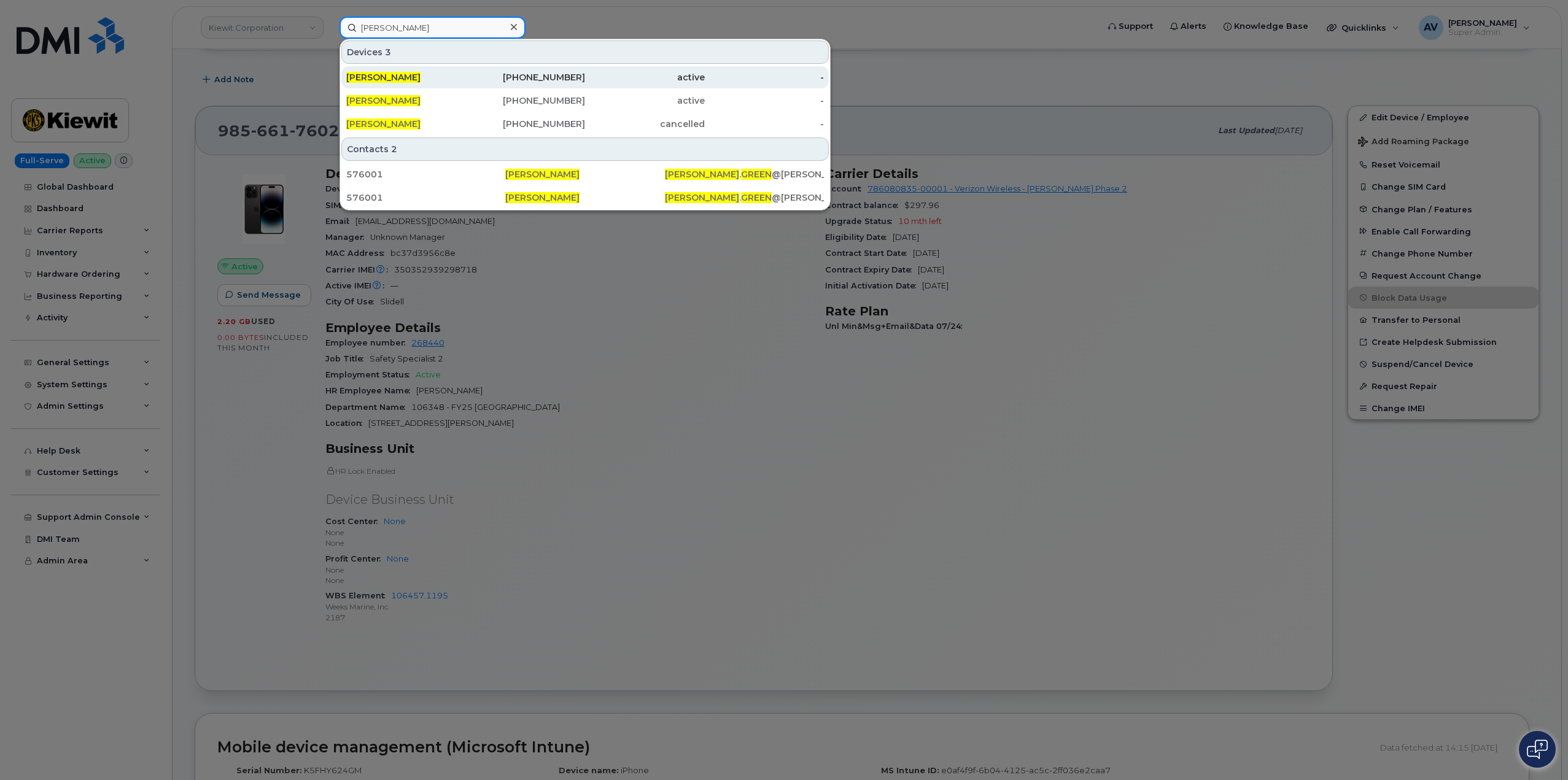
type input "[PERSON_NAME]"
click at [571, 78] on div "346-852-5465" at bounding box center [526, 78] width 119 height 12
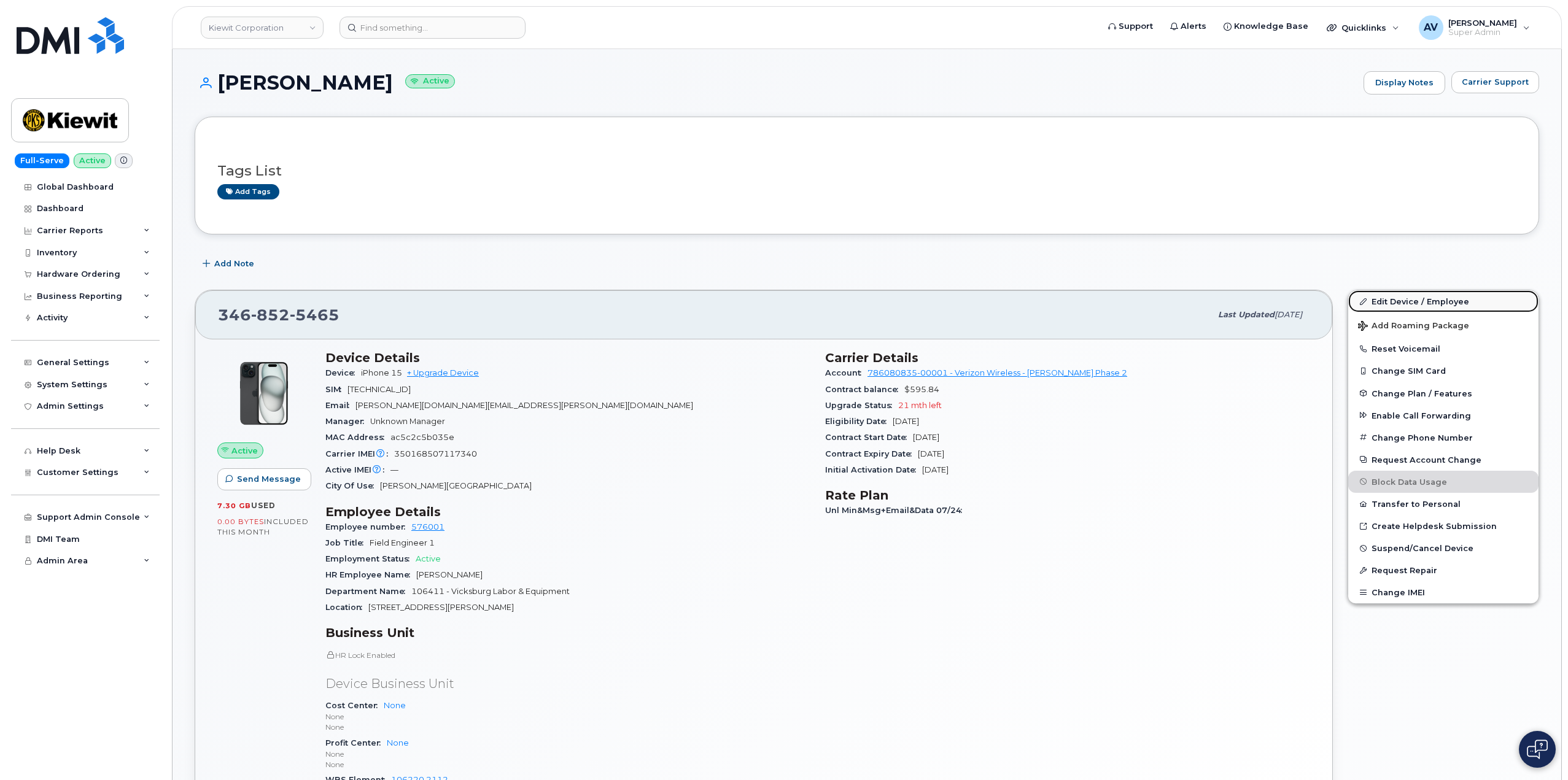
click at [1399, 300] on link "Edit Device / Employee" at bounding box center [1442, 301] width 190 height 22
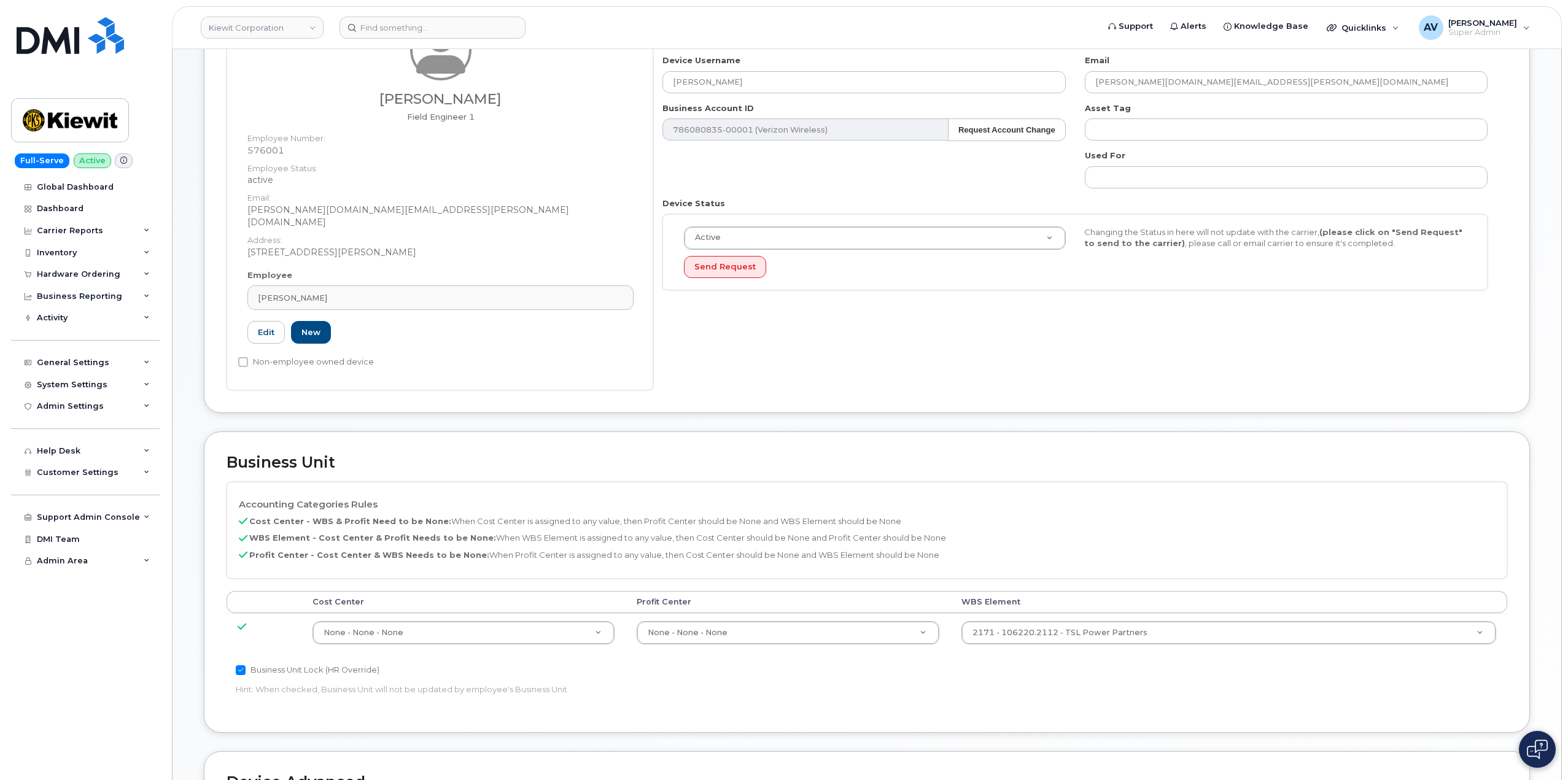
scroll to position [245, 0]
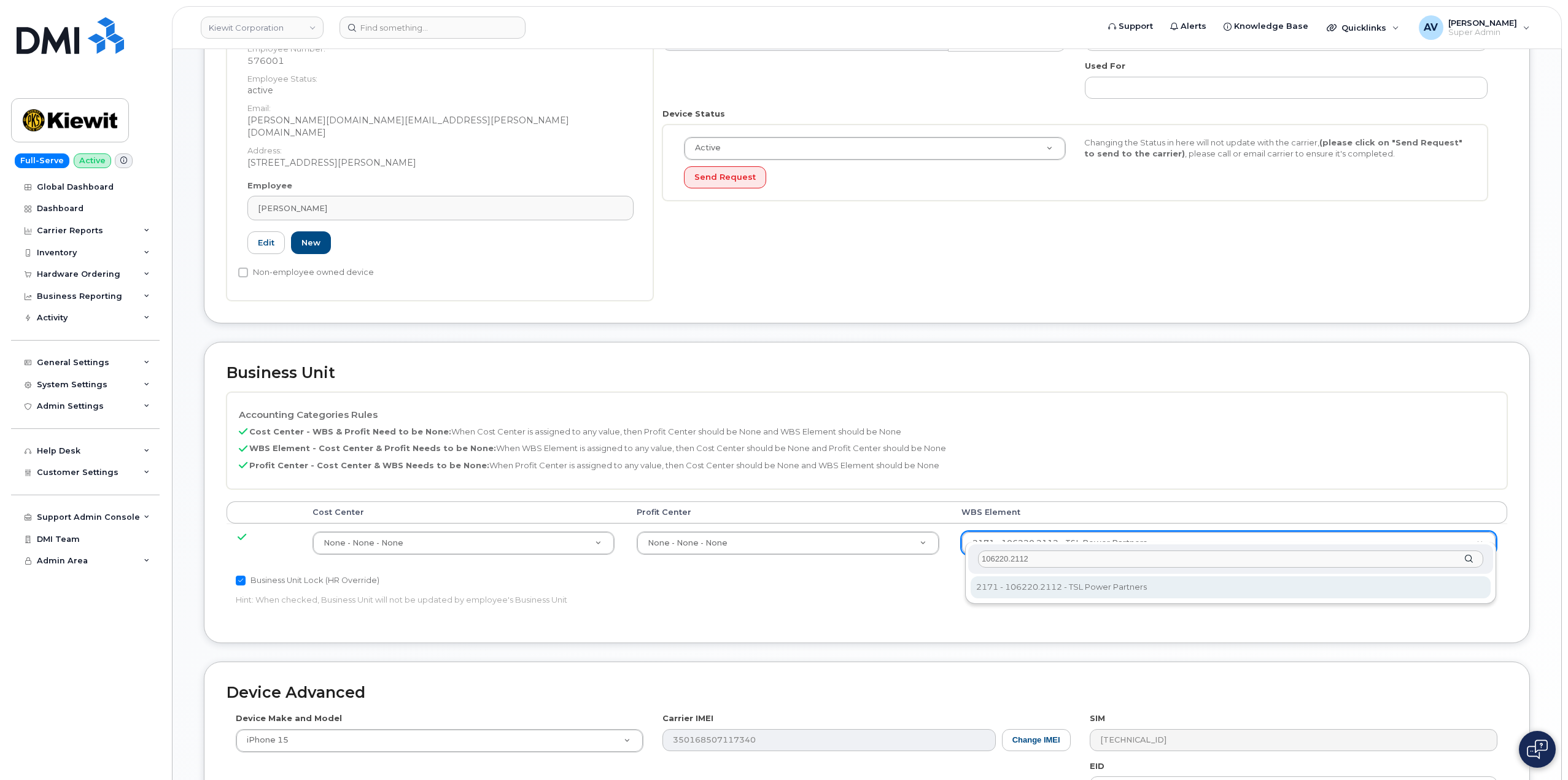
type input "106220.2112"
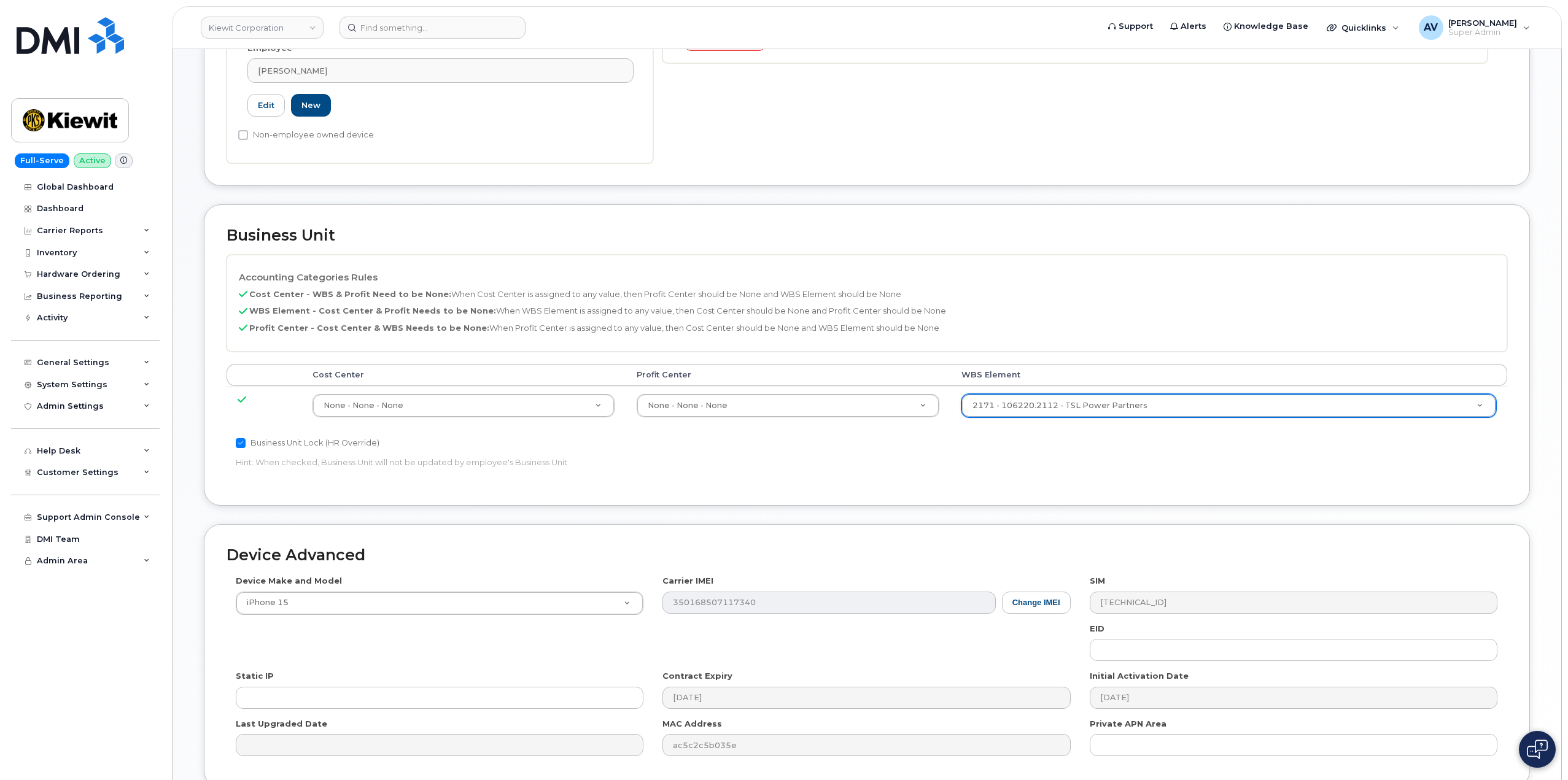
scroll to position [481, 0]
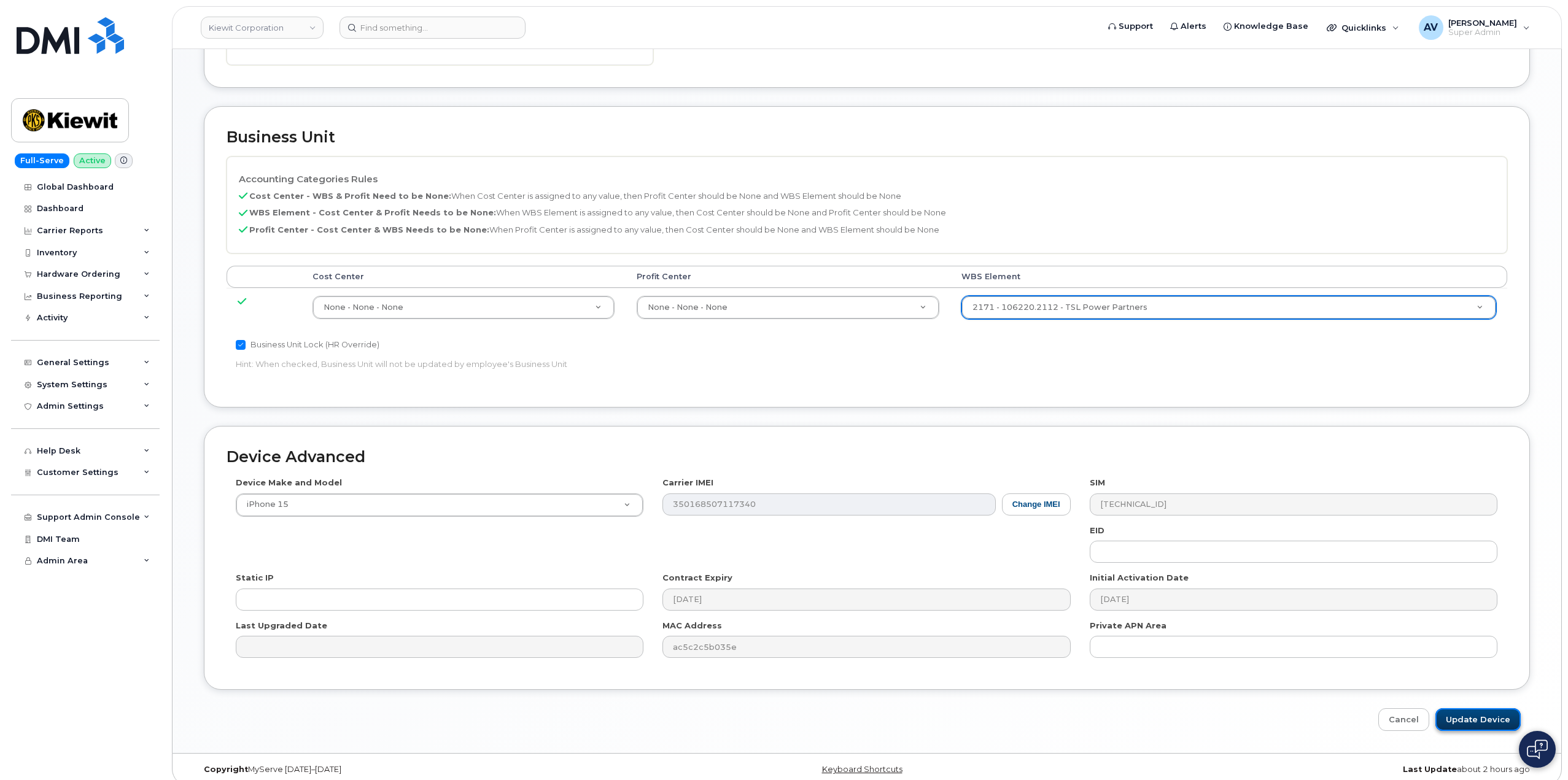
click at [1469, 709] on input "Update Device" at bounding box center [1478, 719] width 86 height 22
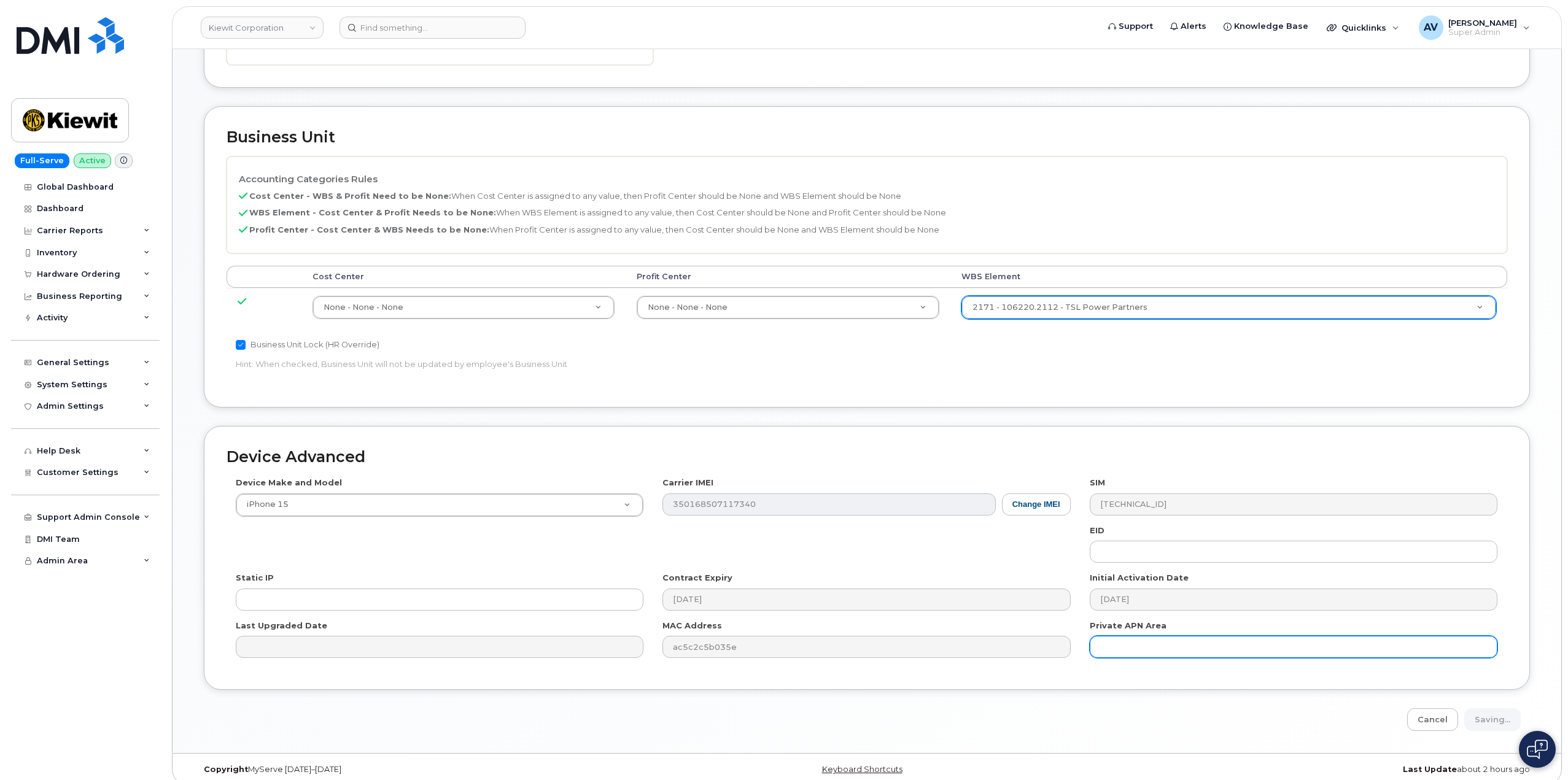
type input "Saving..."
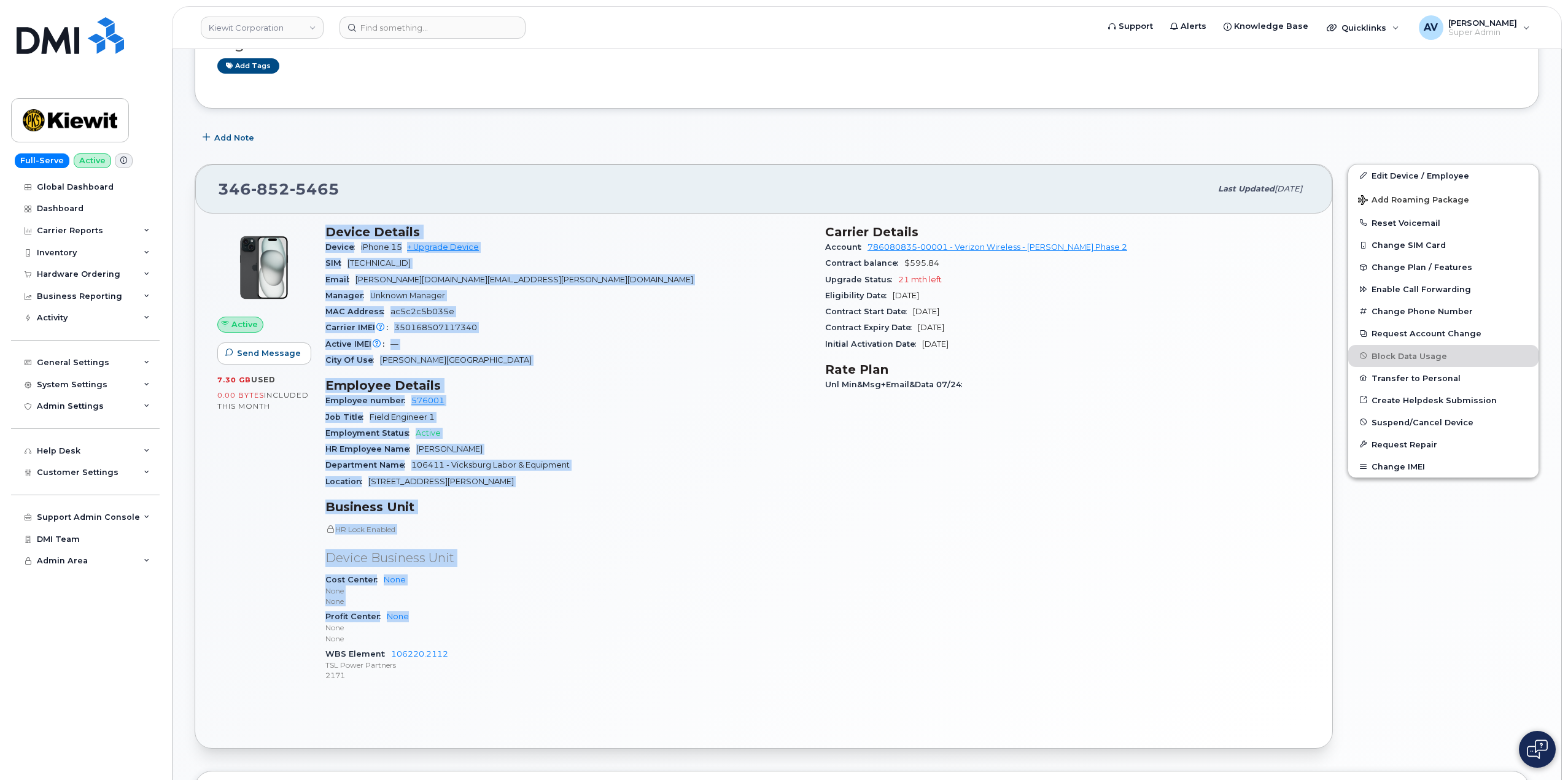
scroll to position [185, 0]
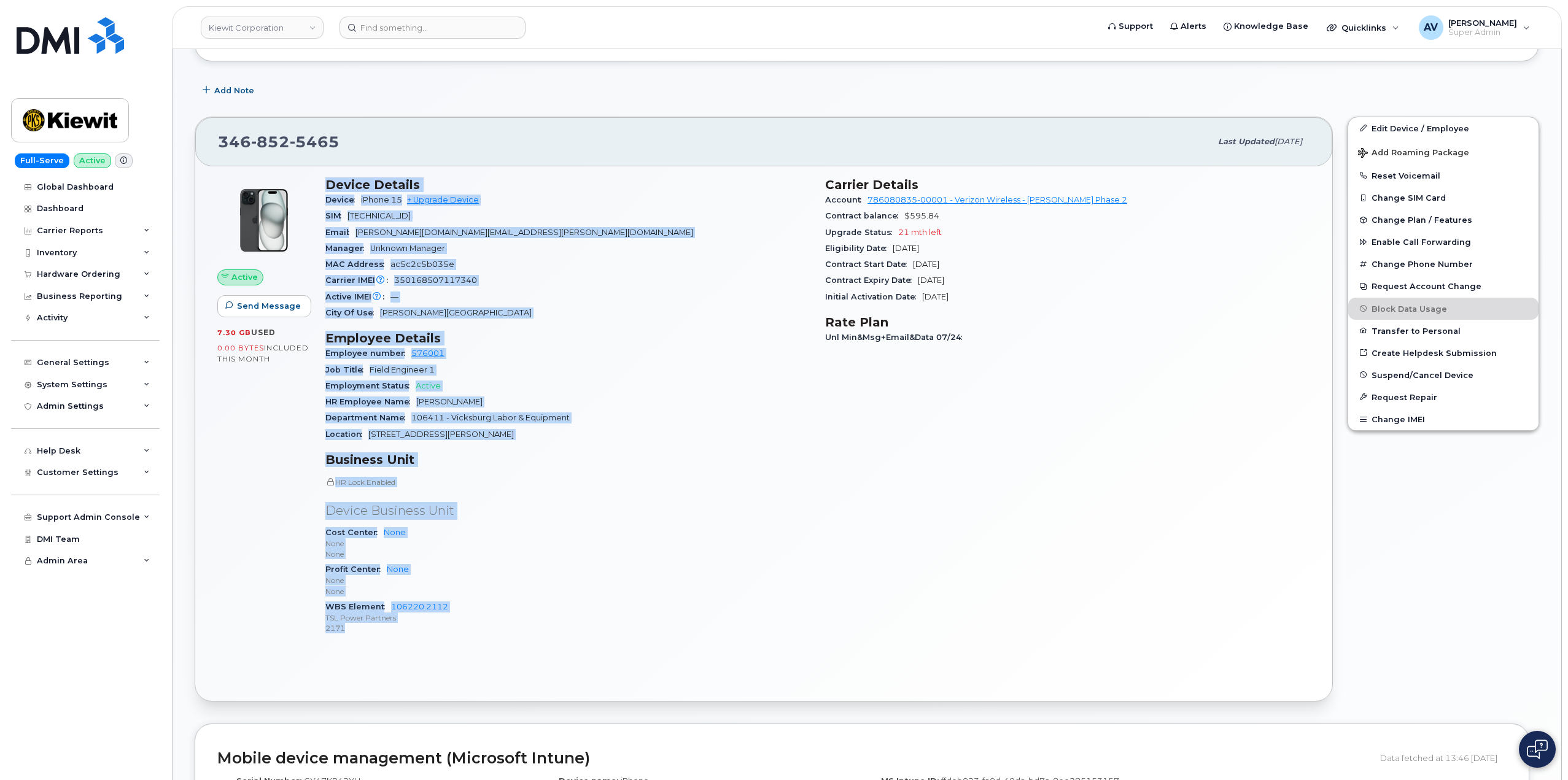
drag, startPoint x: 326, startPoint y: 369, endPoint x: 551, endPoint y: 628, distance: 343.1
click at [551, 628] on div "Device Details Device iPhone 15 + Upgrade Device SIM [TECHNICAL_ID] Email [PERS…" at bounding box center [568, 412] width 500 height 483
copy div "Device Details Device iPhone 15 + Upgrade Device SIM 89148000011984501013 Email…"
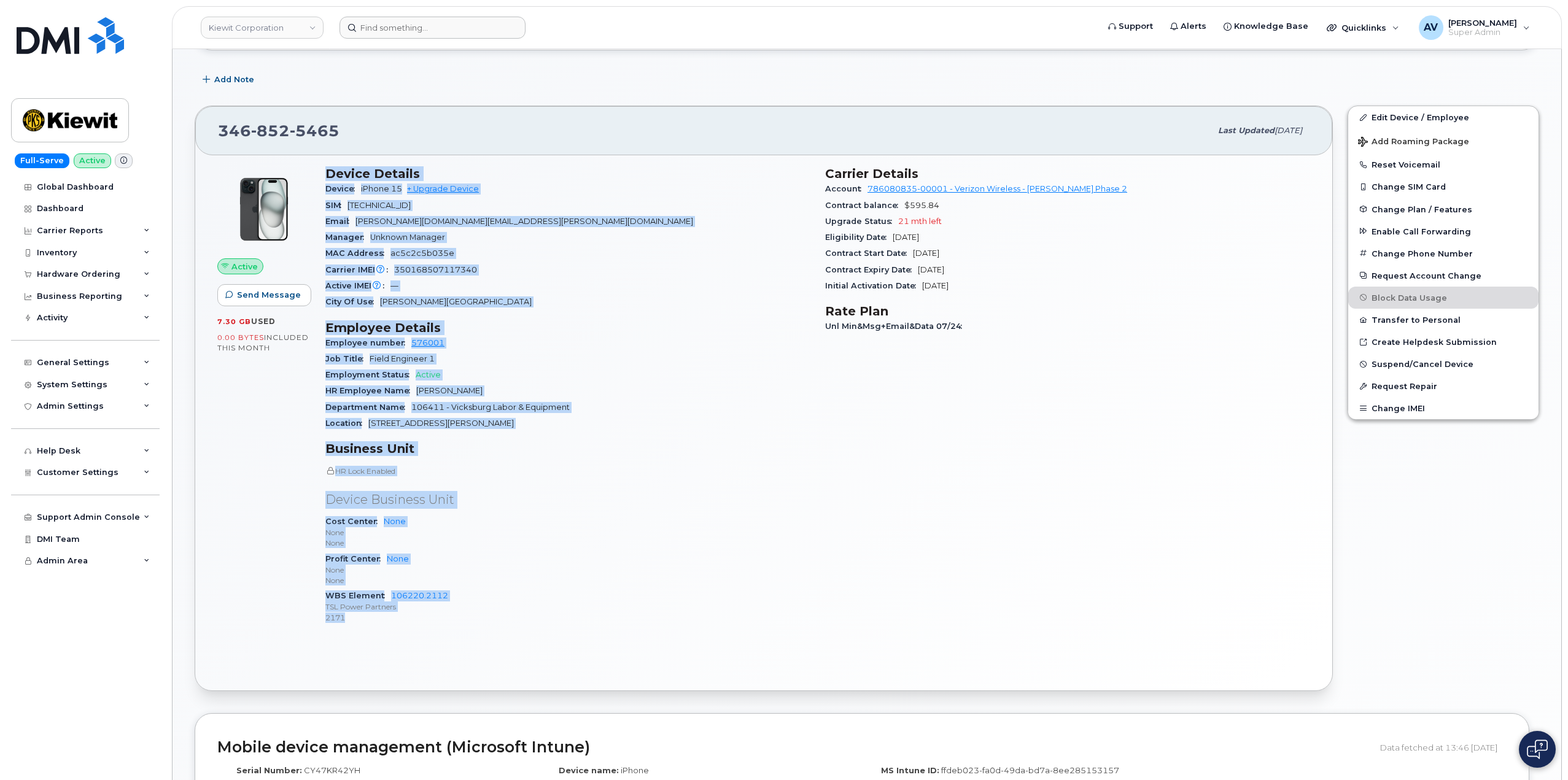
scroll to position [174, 0]
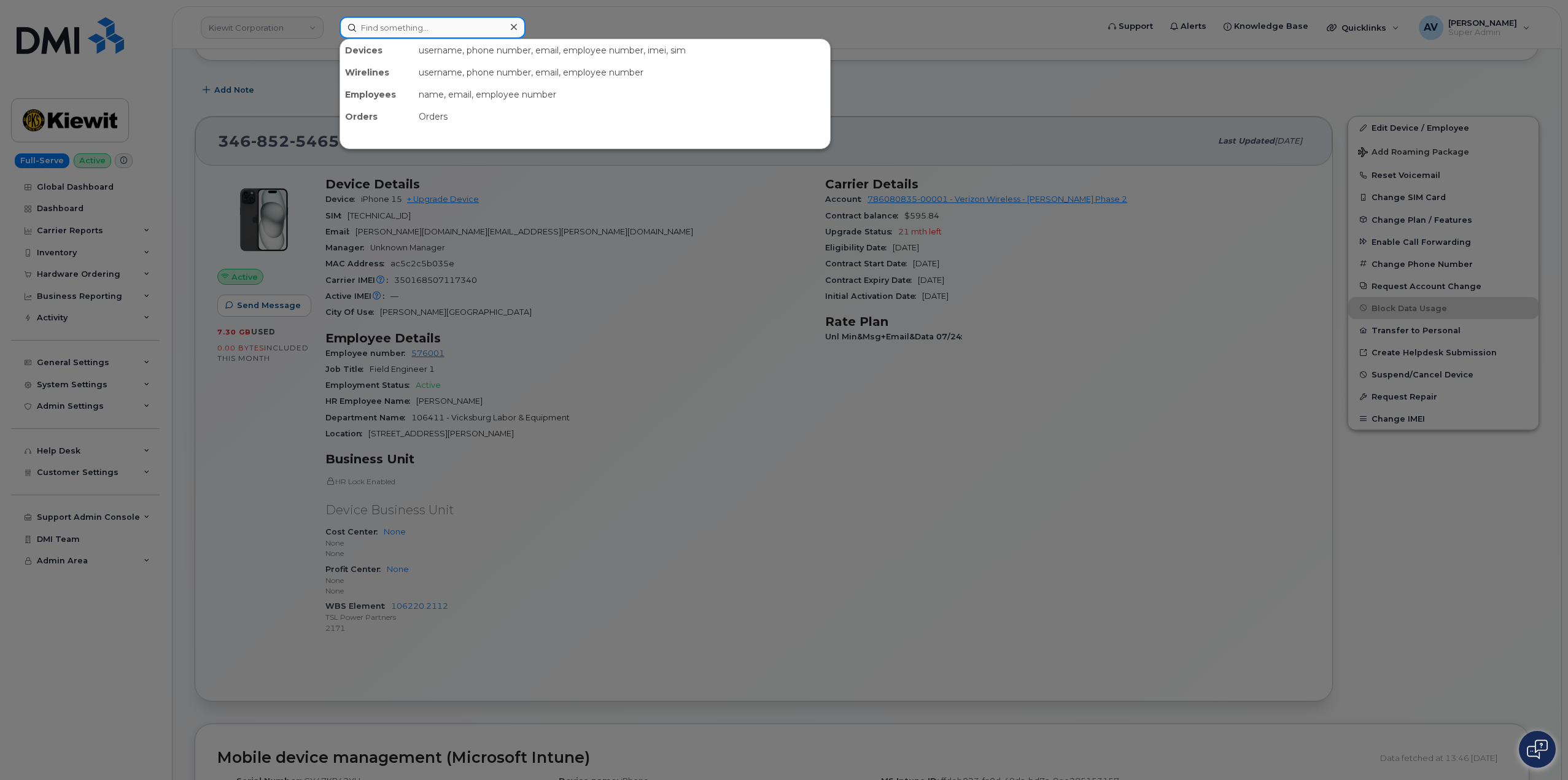
click at [459, 27] on input at bounding box center [432, 28] width 186 height 22
paste input "Device Details Device iPhone 15 + Upgrade Device SIM 89148000011984501013 Email…"
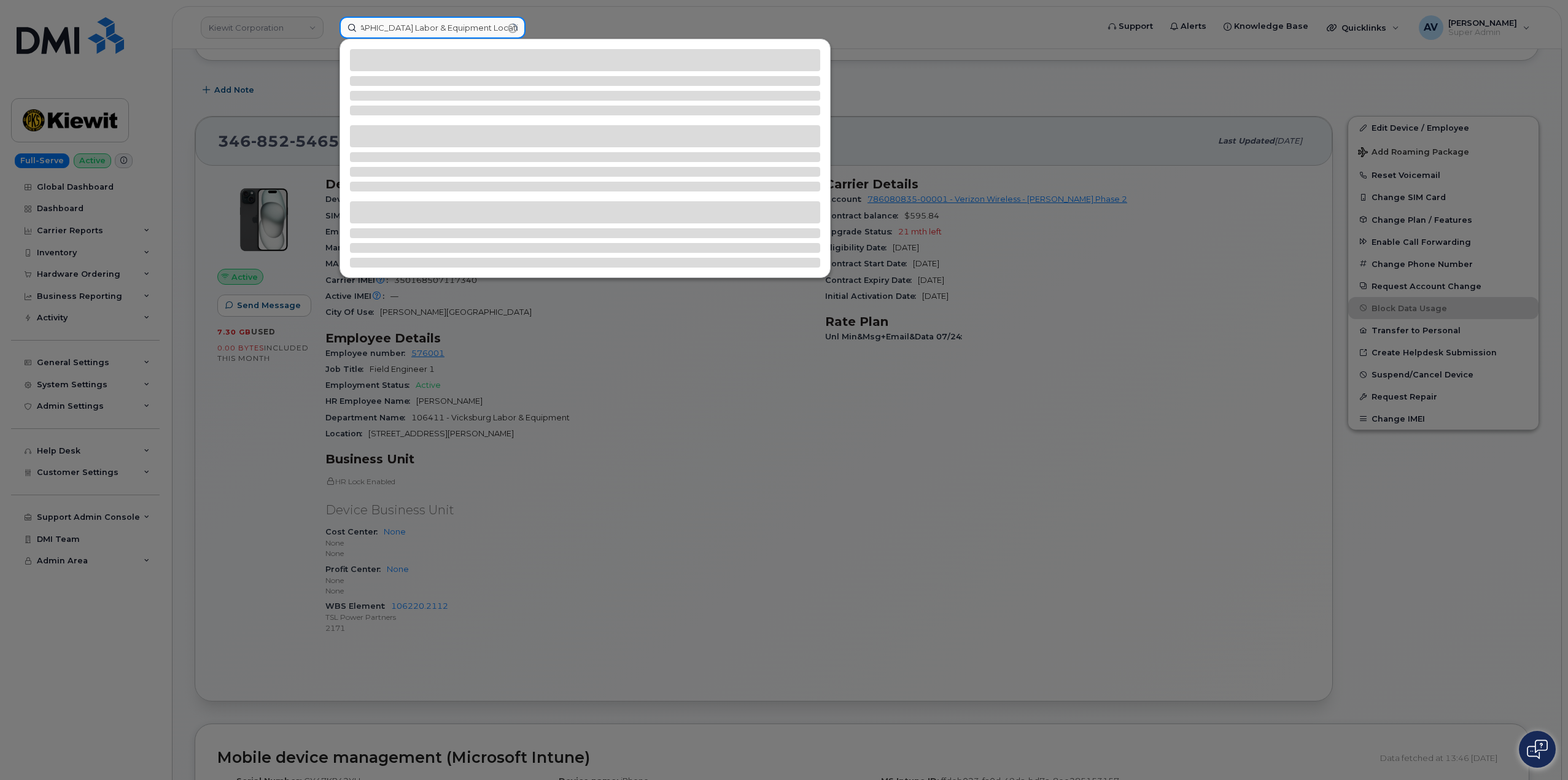
scroll to position [0, 1956]
click at [513, 27] on input "Device Details Device iPhone 15 + Upgrade Device SIM 89148000011984501013 Email…" at bounding box center [432, 28] width 186 height 22
type input "Device Details Device iPhone 15 + Upgrade Device SIM 89148000011984501013 Email…"
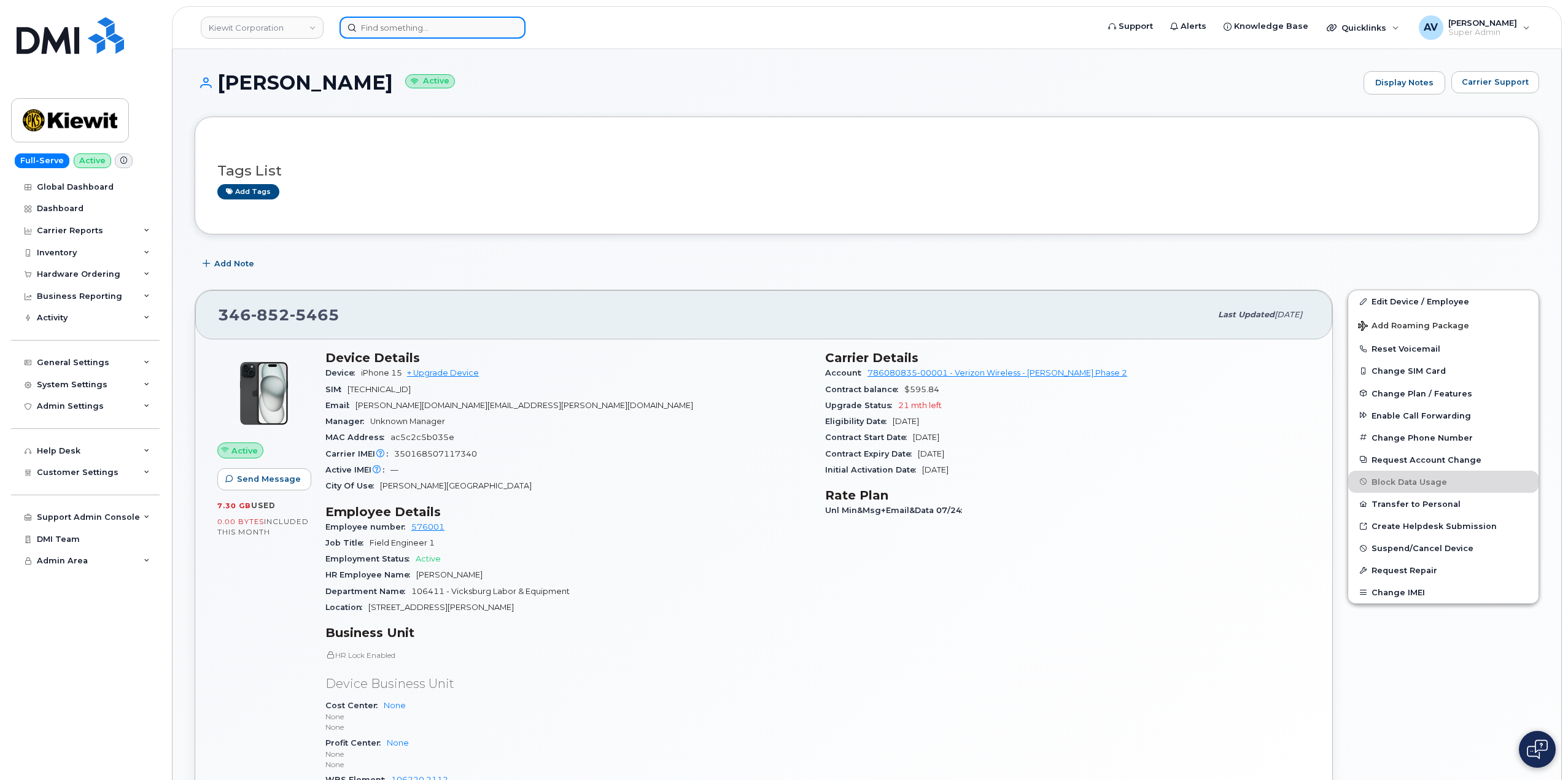
click at [428, 25] on input at bounding box center [432, 28] width 186 height 22
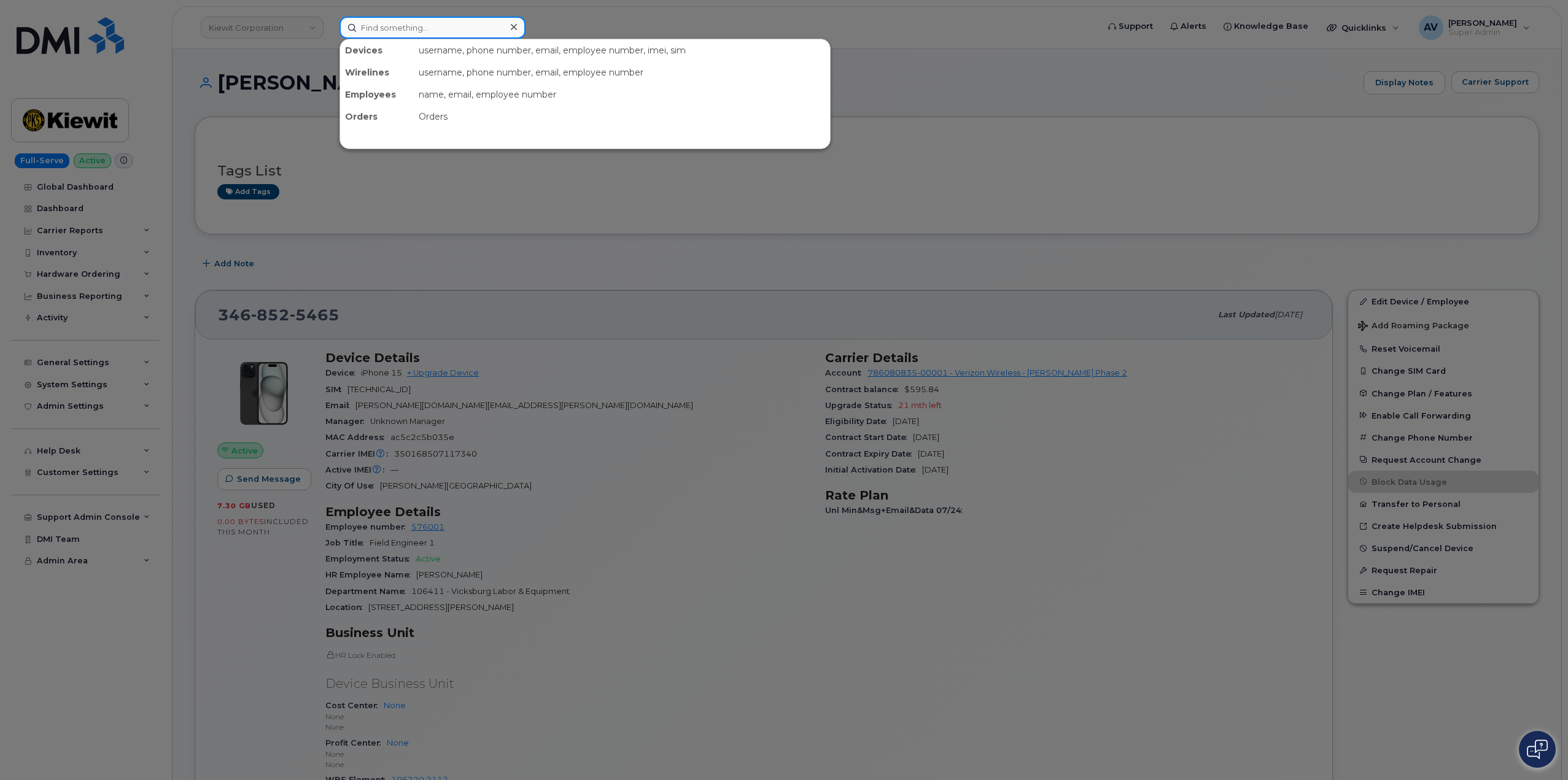
paste input "[PERSON_NAME]"
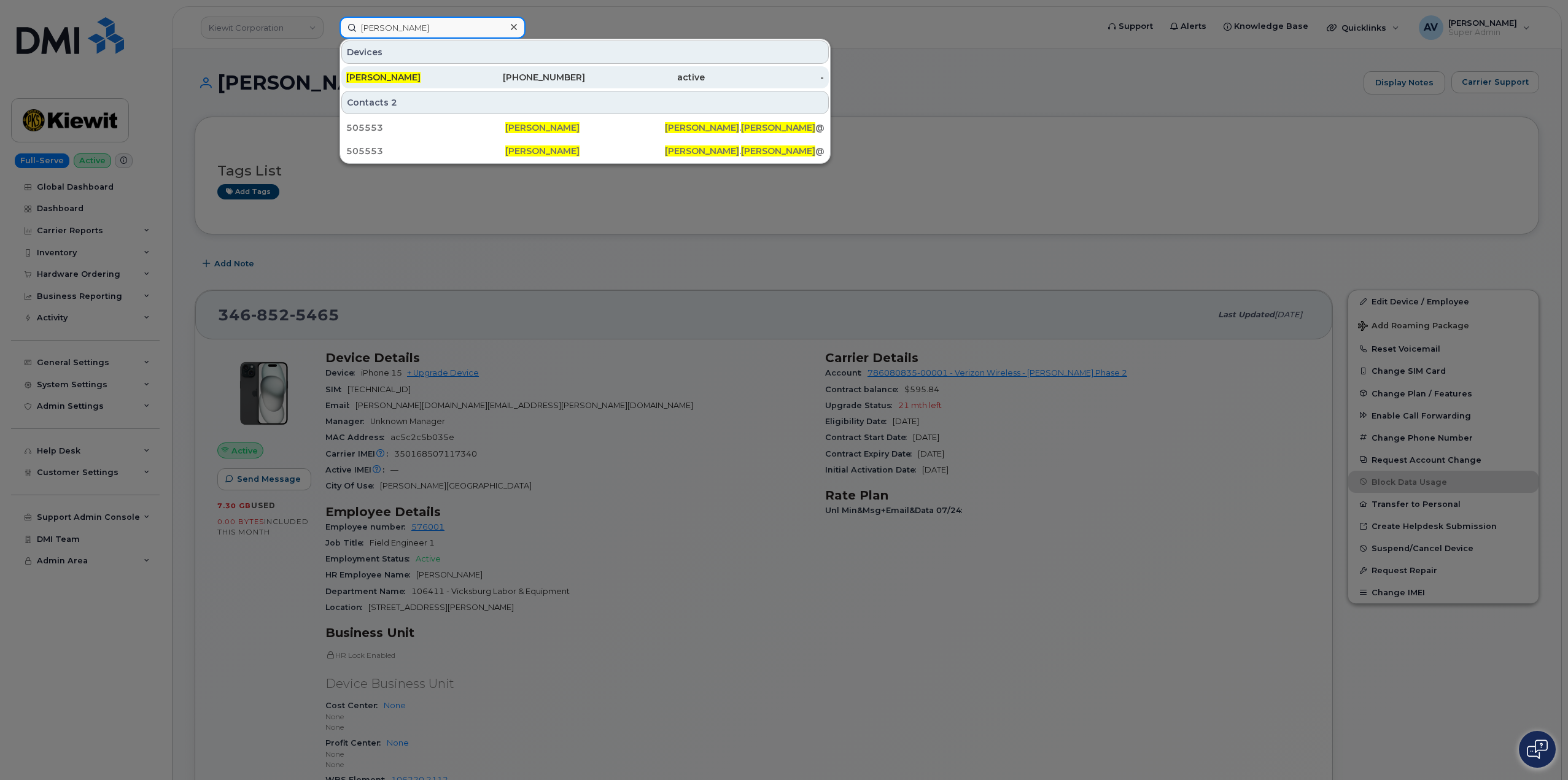
type input "[PERSON_NAME]"
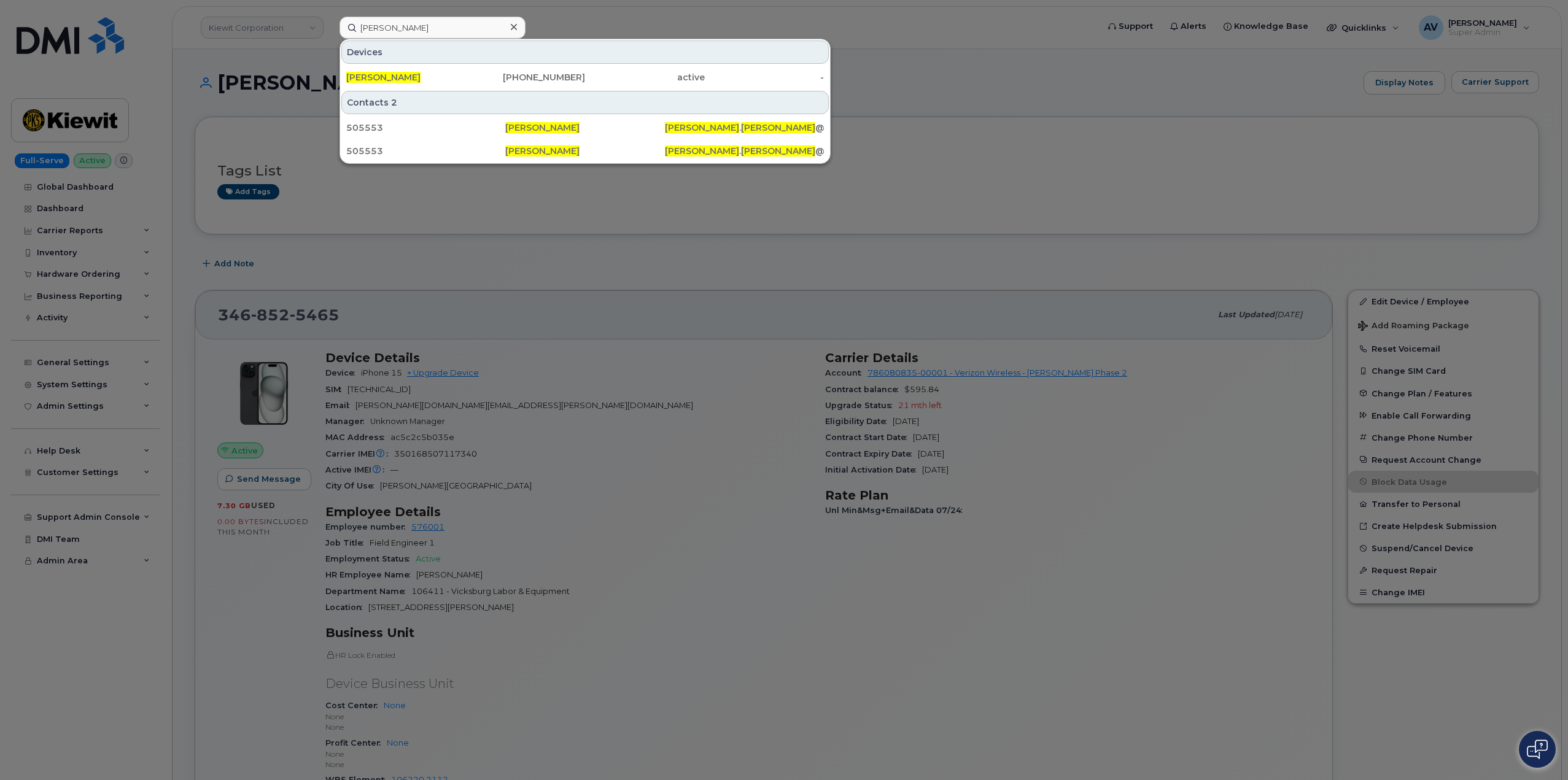
drag, startPoint x: 471, startPoint y: 77, endPoint x: 510, endPoint y: 56, distance: 44.3
click at [471, 77] on div "[PHONE_NUMBER]" at bounding box center [526, 78] width 119 height 12
